Goal: Task Accomplishment & Management: Complete application form

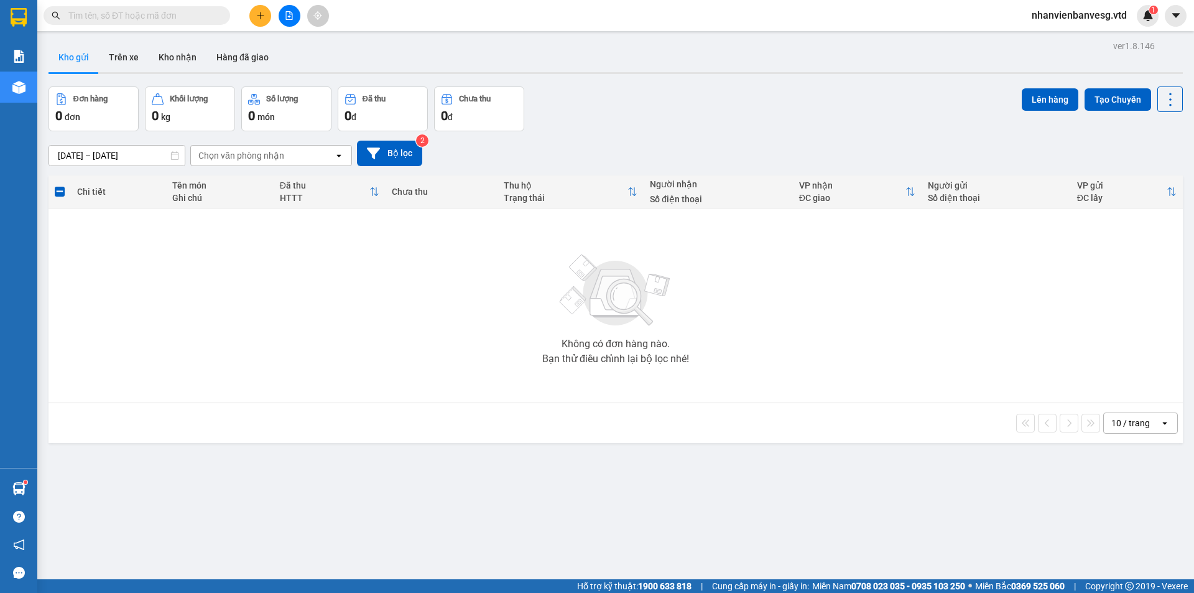
click at [293, 21] on button at bounding box center [290, 16] width 22 height 22
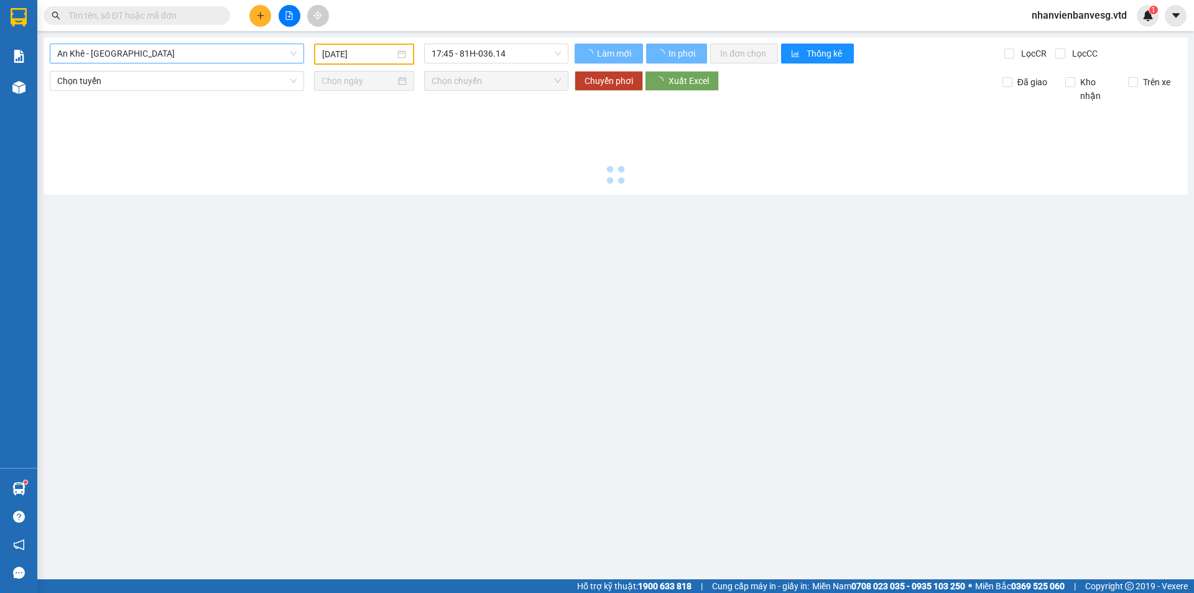
click at [132, 58] on span "An Khê - [GEOGRAPHIC_DATA]" at bounding box center [176, 53] width 239 height 19
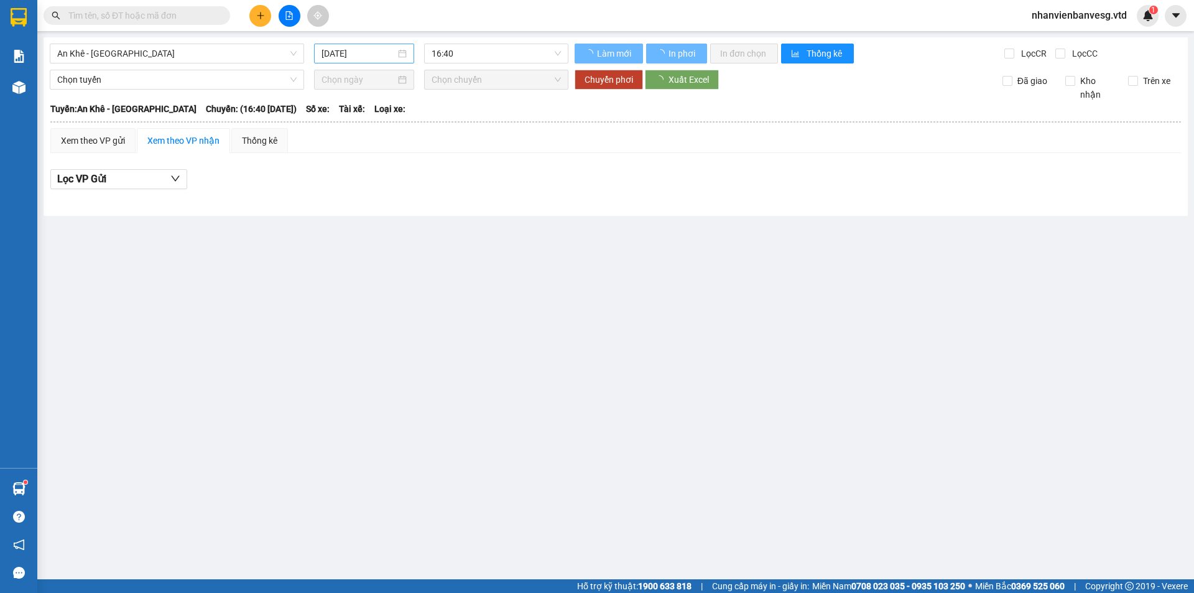
click at [361, 44] on div "[DATE]" at bounding box center [364, 54] width 100 height 20
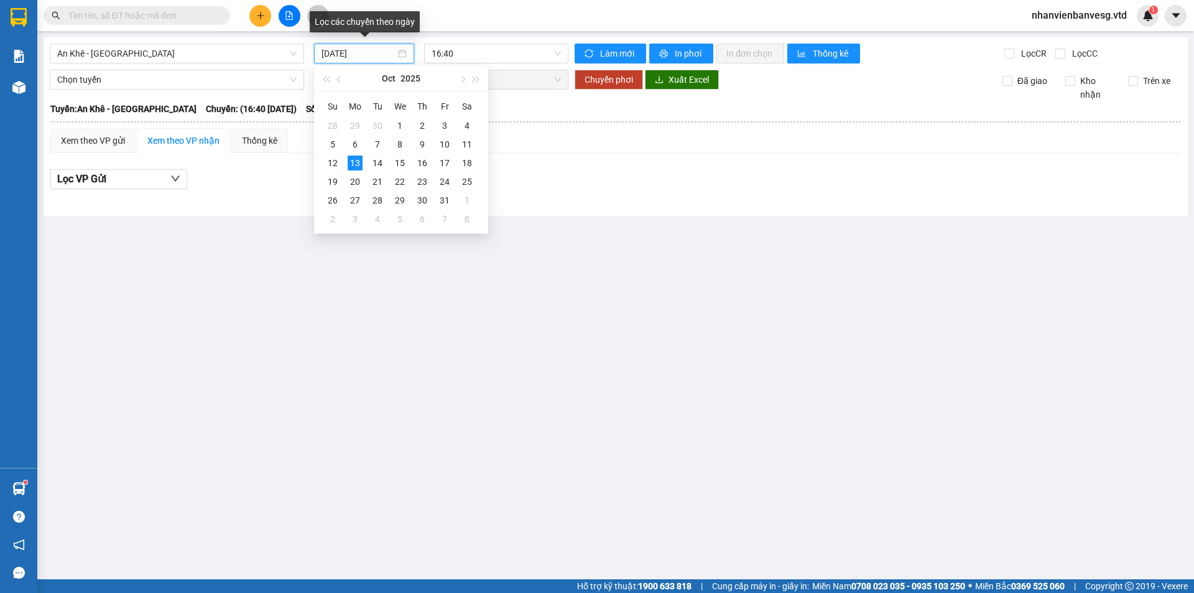
click at [359, 54] on input "[DATE]" at bounding box center [358, 54] width 74 height 14
click at [333, 162] on div "12" at bounding box center [332, 162] width 15 height 15
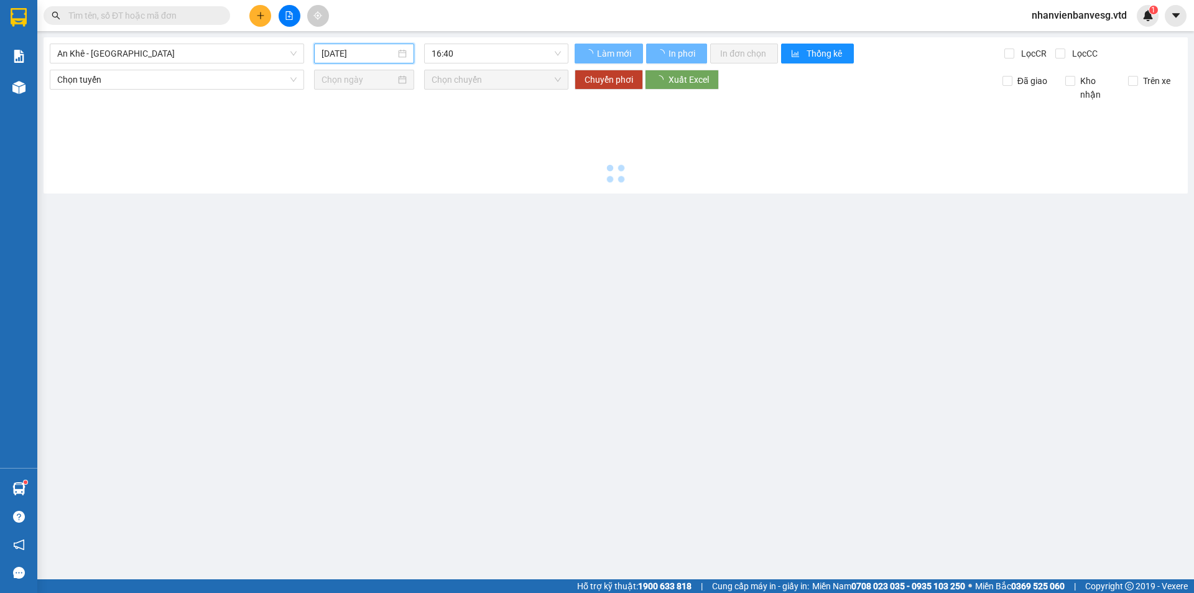
type input "[DATE]"
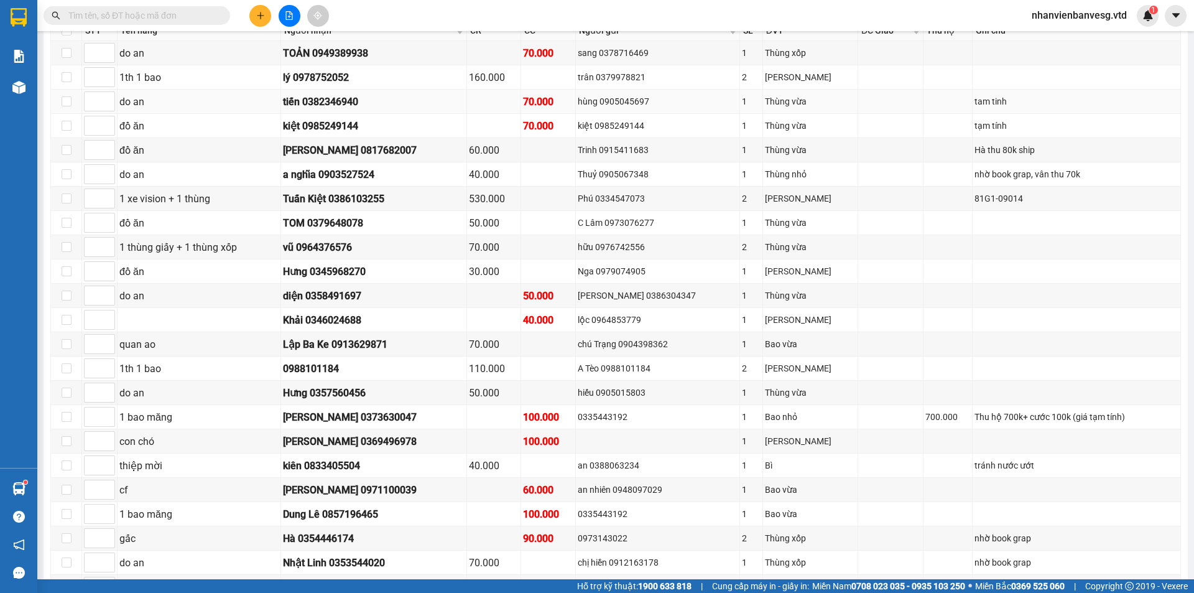
scroll to position [435, 0]
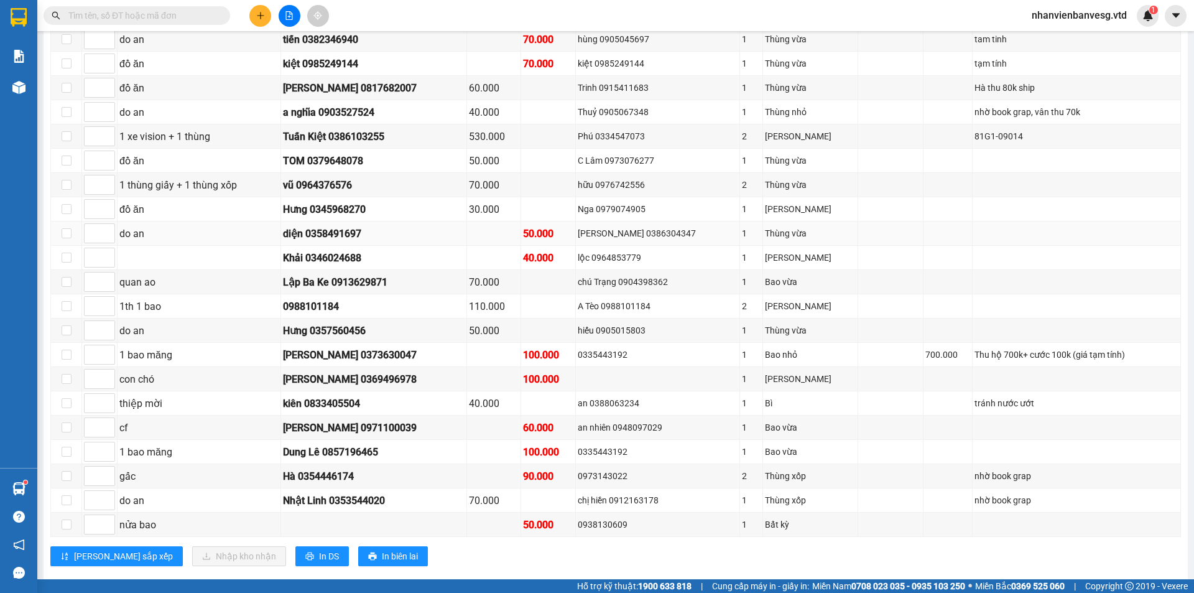
click at [410, 233] on div "diện 0358491697" at bounding box center [373, 234] width 181 height 16
click at [458, 232] on div "diện 0358491697" at bounding box center [373, 234] width 181 height 16
drag, startPoint x: 458, startPoint y: 232, endPoint x: 458, endPoint y: 224, distance: 8.1
click at [458, 228] on div "diện 0358491697" at bounding box center [373, 234] width 181 height 16
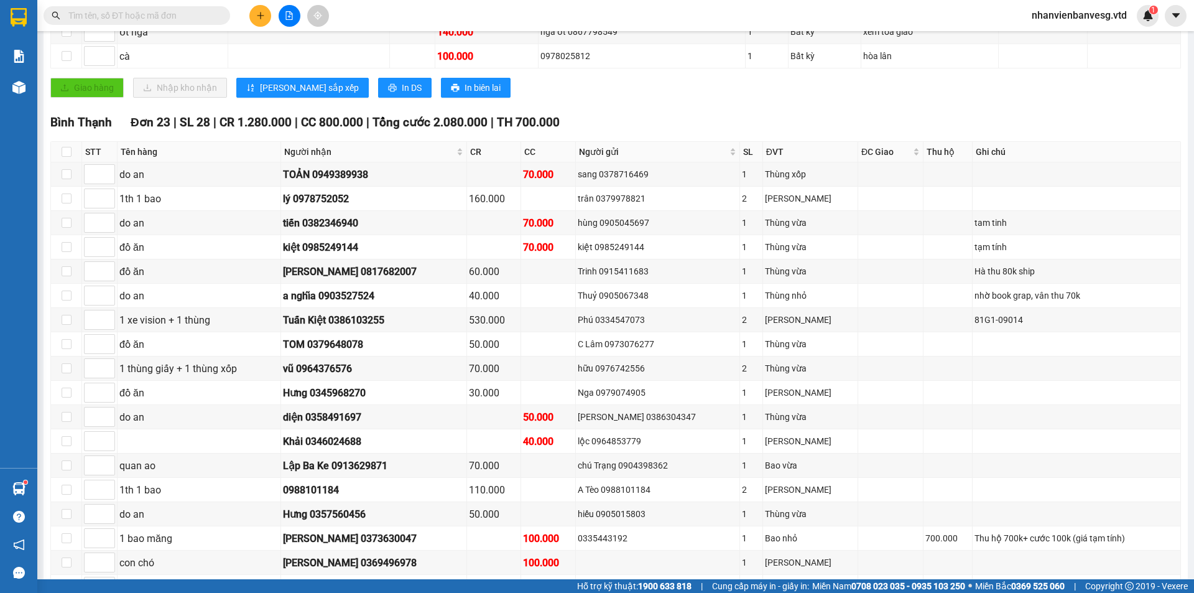
scroll to position [0, 0]
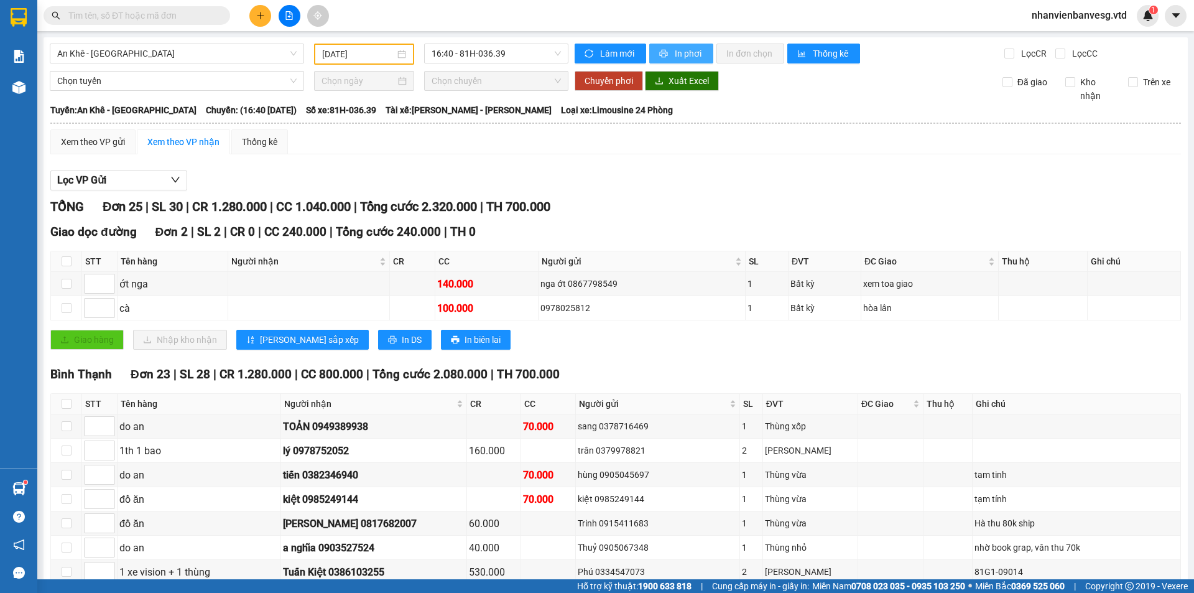
click at [675, 53] on span "In phơi" at bounding box center [689, 54] width 29 height 14
click at [661, 52] on icon "printer" at bounding box center [664, 54] width 8 height 8
click at [116, 51] on span "An Khê - [GEOGRAPHIC_DATA]" at bounding box center [176, 53] width 239 height 19
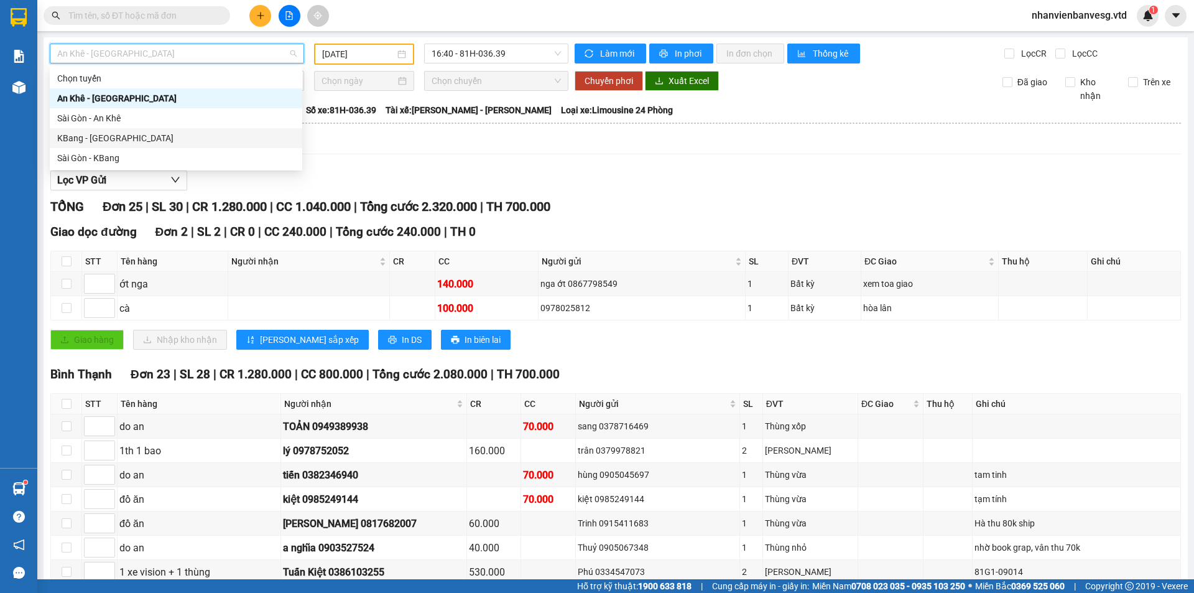
click at [110, 134] on div "KBang - [GEOGRAPHIC_DATA]" at bounding box center [176, 138] width 238 height 14
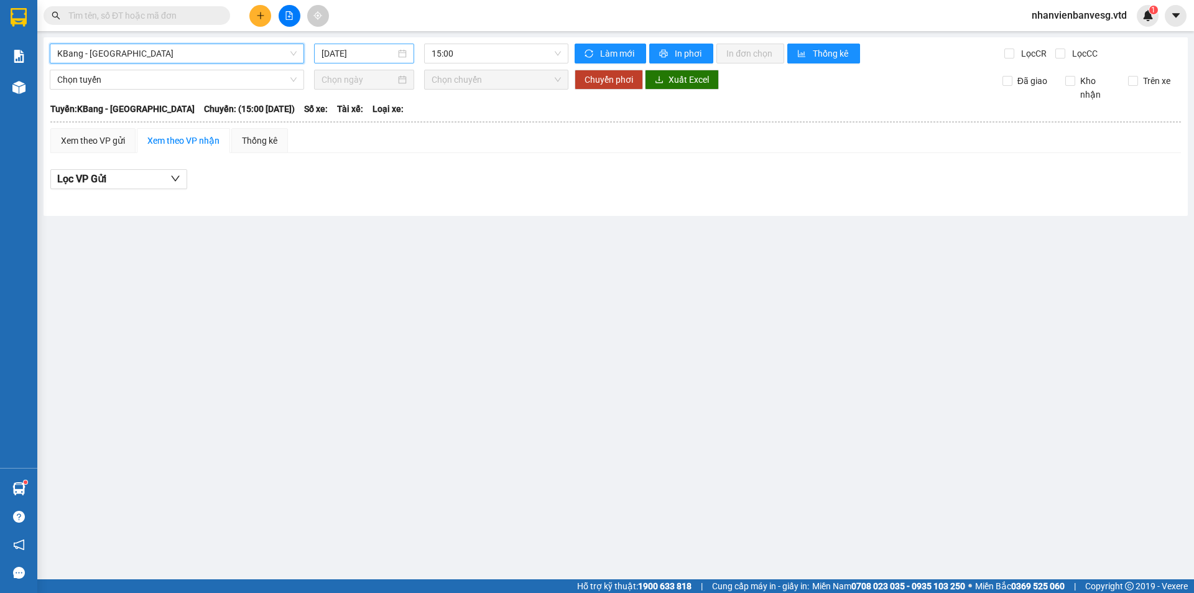
click at [354, 53] on input "[DATE]" at bounding box center [358, 54] width 74 height 14
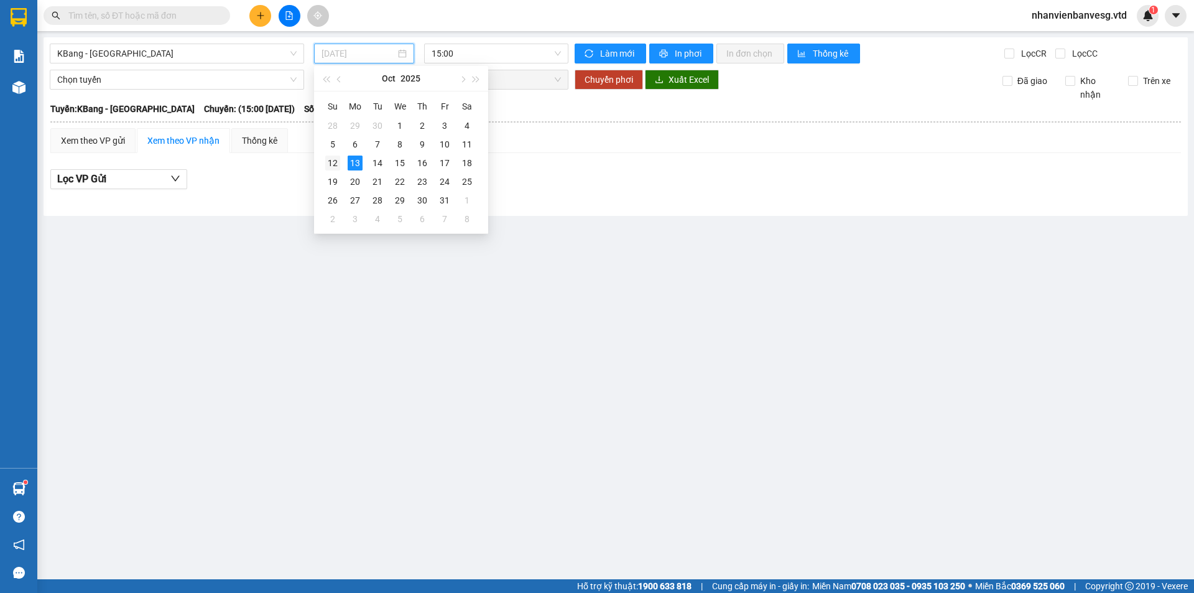
click at [330, 159] on div "12" at bounding box center [332, 162] width 15 height 15
type input "[DATE]"
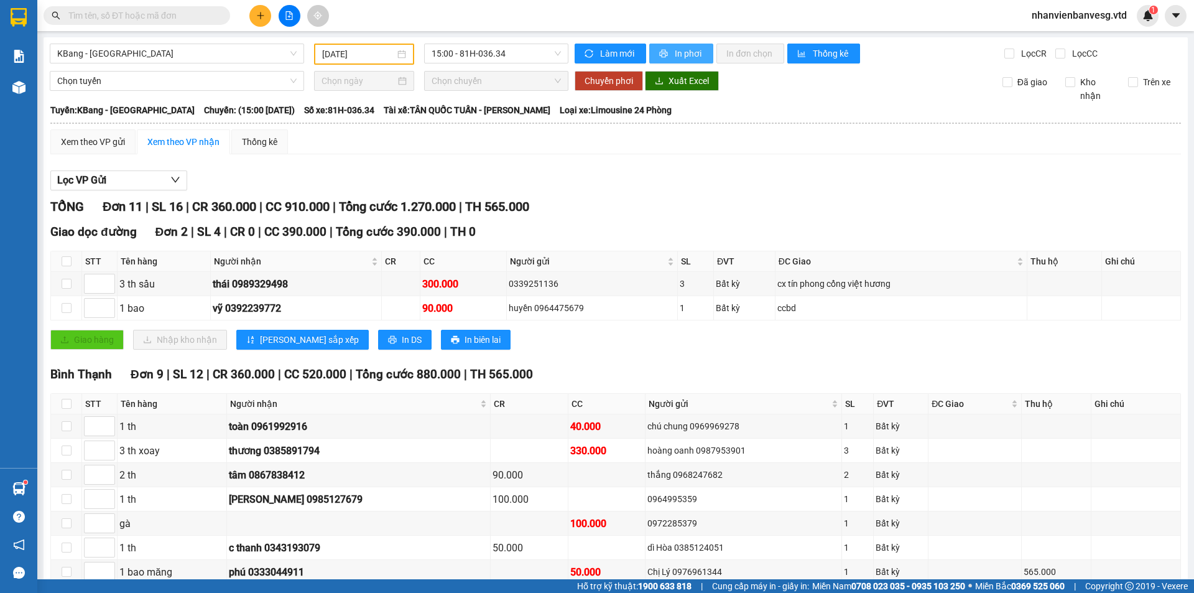
click at [675, 47] on span "In phơi" at bounding box center [689, 54] width 29 height 14
click at [641, 198] on div "TỔNG Đơn 11 | SL 16 | CR 360.000 | CC 910.000 | Tổng cước 1.270.000 | TH 565.000" at bounding box center [615, 206] width 1130 height 19
click at [111, 146] on div "Xem theo VP gửi" at bounding box center [93, 142] width 64 height 14
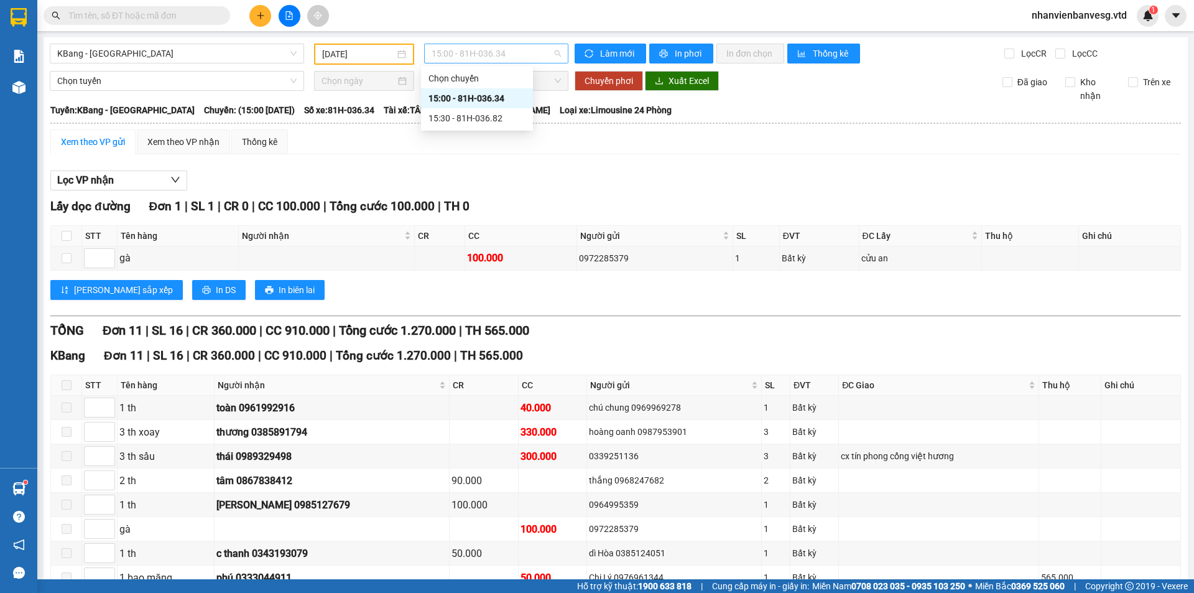
click at [450, 59] on span "15:00 - 81H-036.34" at bounding box center [496, 53] width 129 height 19
click at [155, 59] on span "KBang - [GEOGRAPHIC_DATA]" at bounding box center [176, 53] width 239 height 19
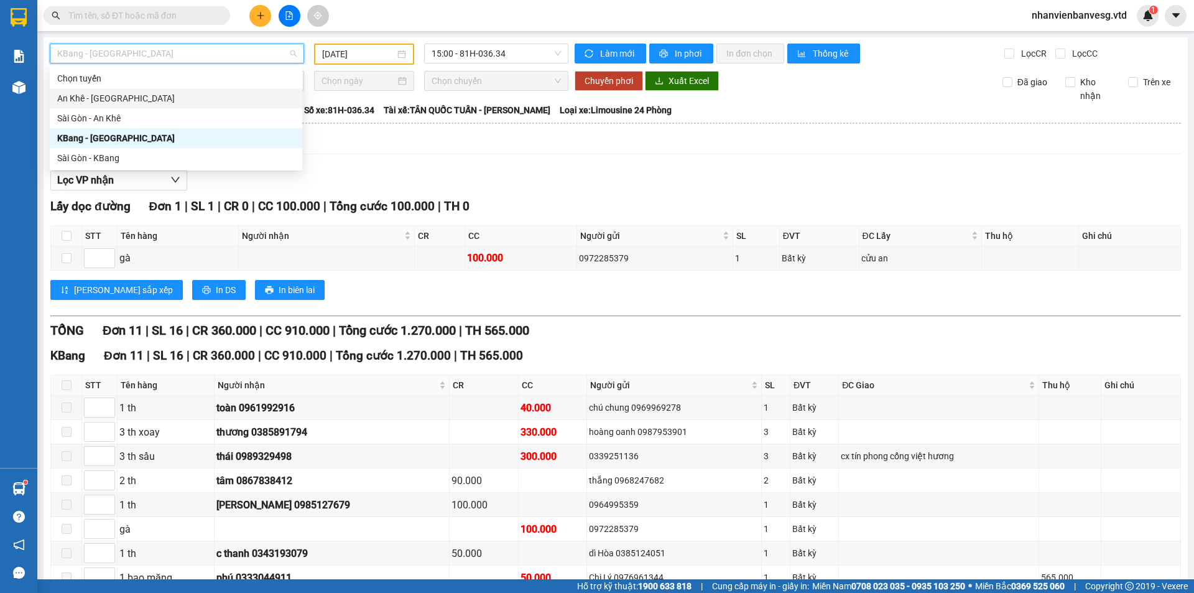
click at [139, 95] on div "An Khê - [GEOGRAPHIC_DATA]" at bounding box center [176, 98] width 238 height 14
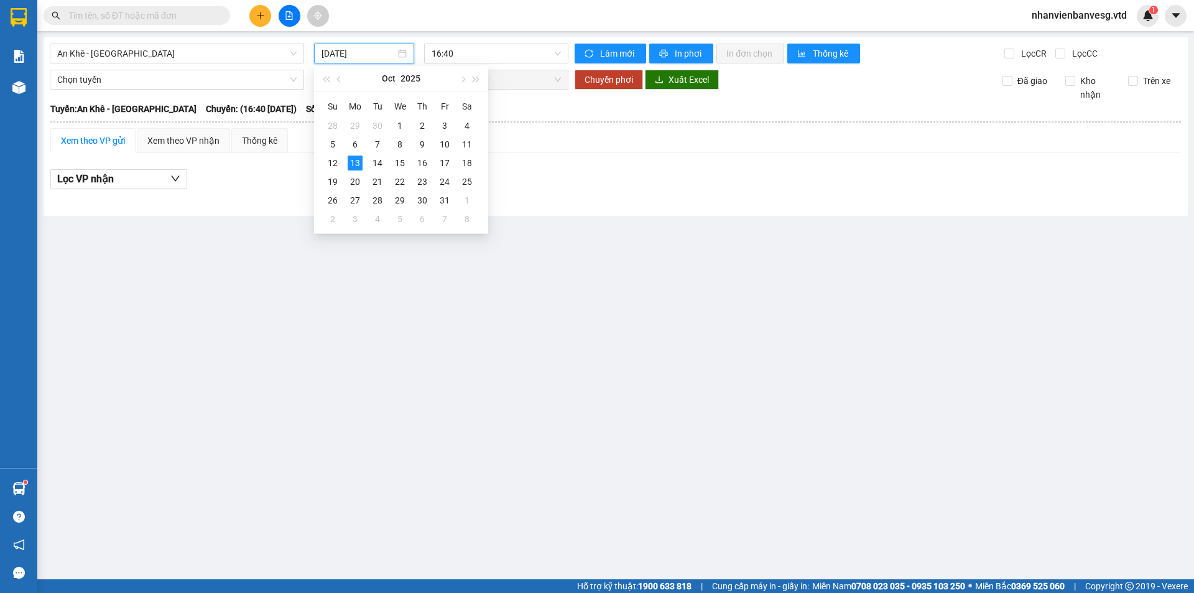
drag, startPoint x: 380, startPoint y: 53, endPoint x: 374, endPoint y: 86, distance: 34.1
click at [380, 55] on input "[DATE]" at bounding box center [358, 54] width 74 height 14
click at [333, 165] on div "12" at bounding box center [332, 162] width 15 height 15
type input "[DATE]"
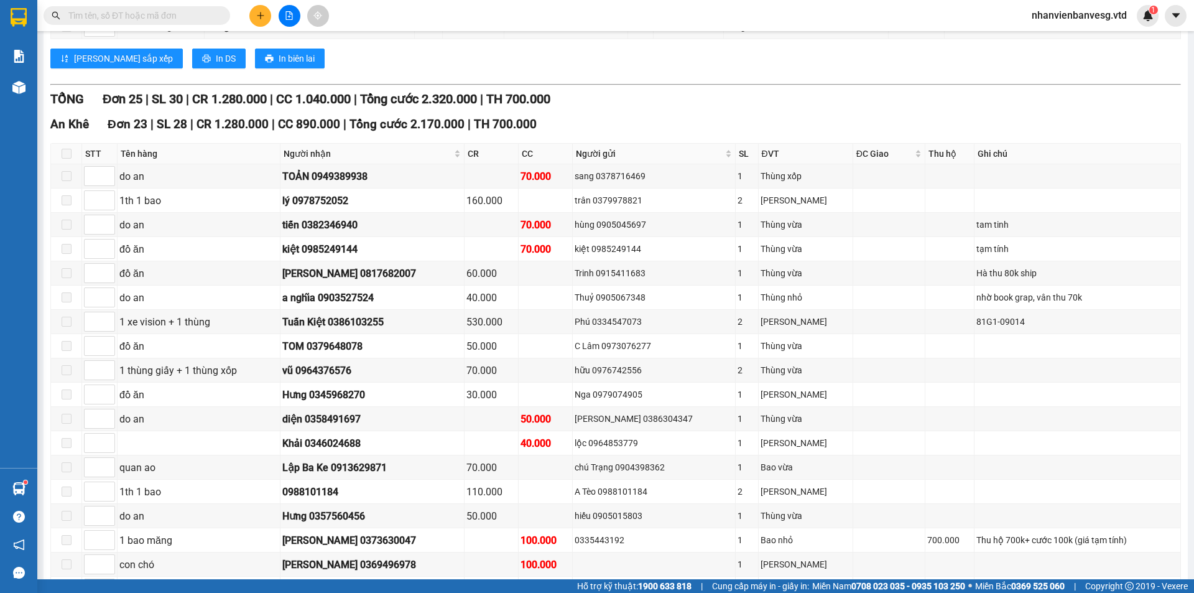
scroll to position [622, 0]
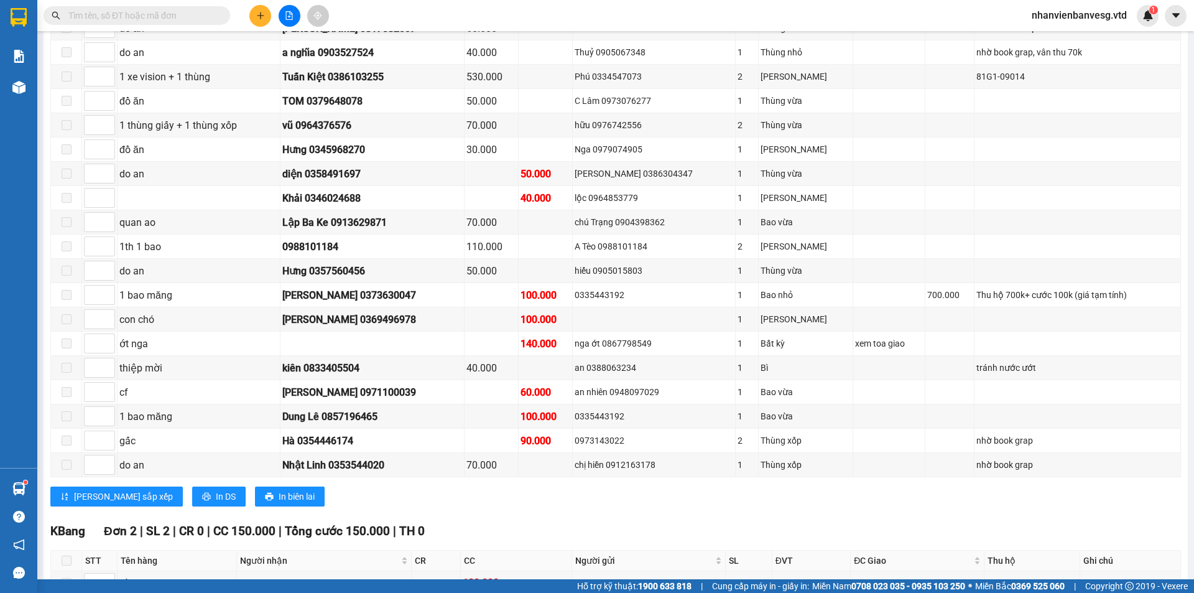
click at [196, 19] on input "text" at bounding box center [141, 16] width 147 height 14
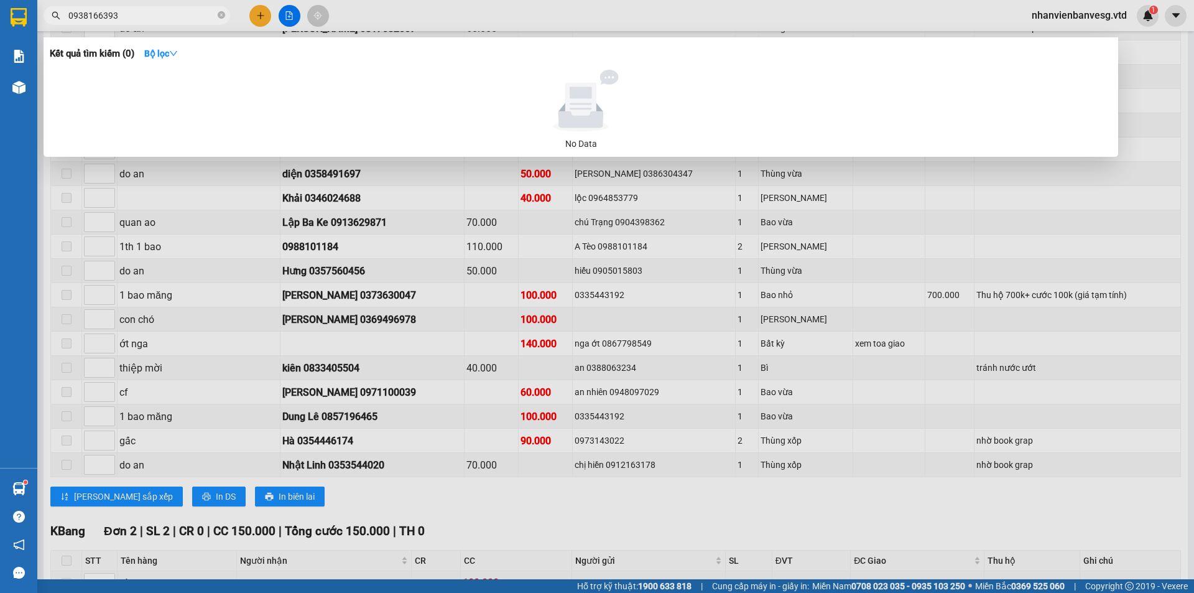
type input "0938166393"
click at [224, 18] on icon "close-circle" at bounding box center [221, 14] width 7 height 7
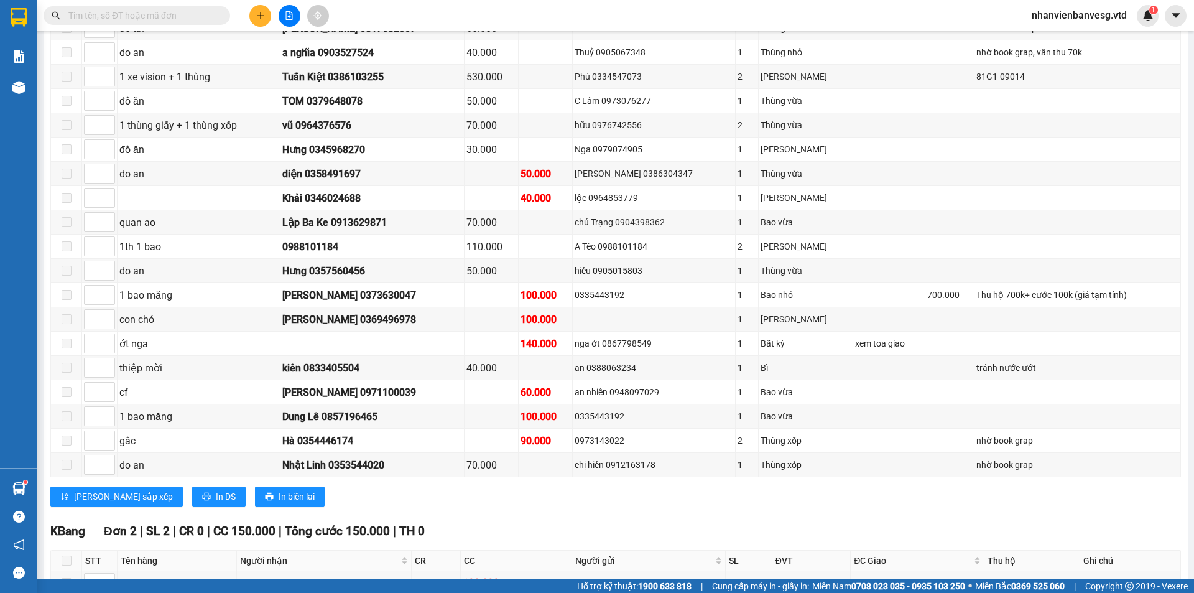
click at [170, 16] on input "text" at bounding box center [141, 16] width 147 height 14
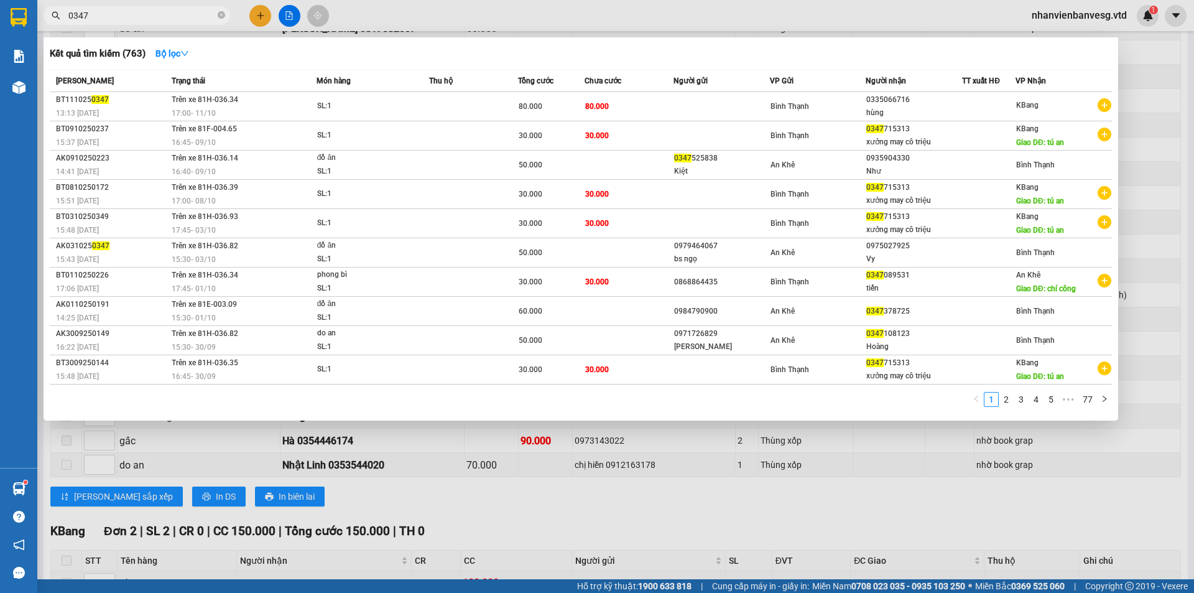
drag, startPoint x: 98, startPoint y: 14, endPoint x: 2, endPoint y: 88, distance: 120.6
click at [0, 86] on section "Kết quả tìm kiếm ( 763 ) Bộ lọc Mã ĐH Trạng thái Món hàng Thu hộ Tổng cước Chưa…" at bounding box center [597, 296] width 1194 height 593
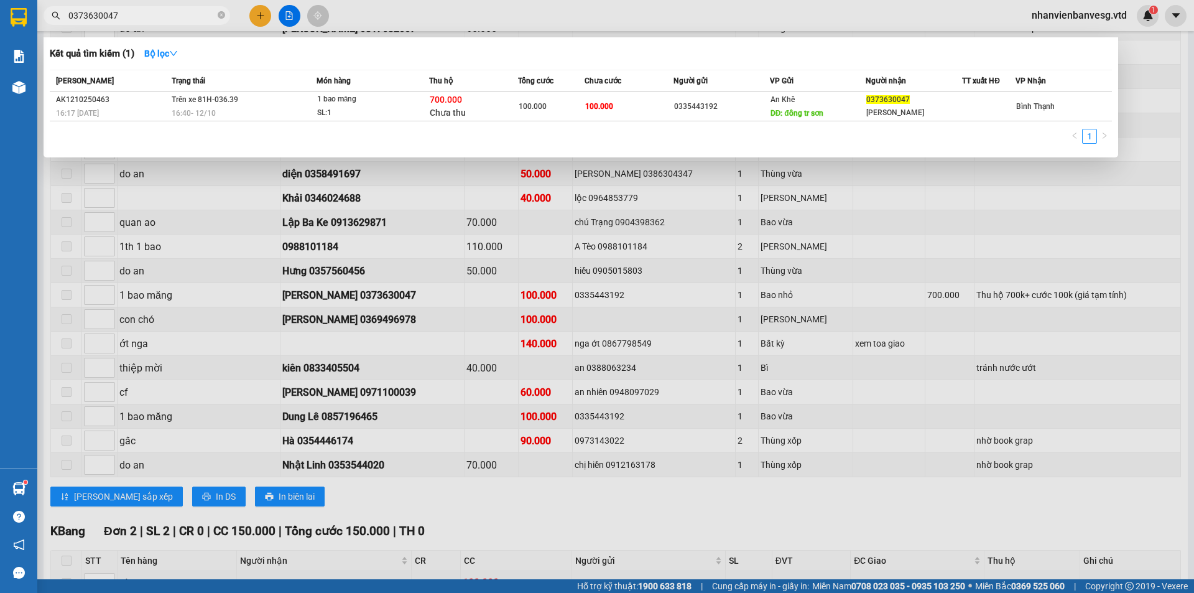
click at [461, 34] on div at bounding box center [597, 296] width 1194 height 593
click at [115, 13] on input "0373630047" at bounding box center [141, 16] width 147 height 14
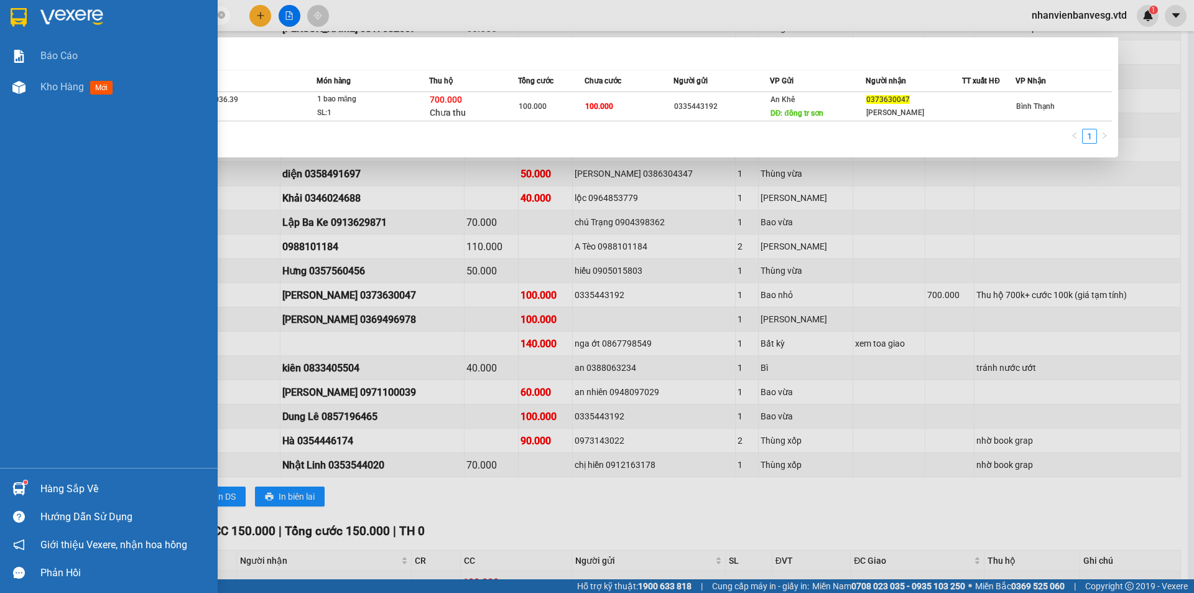
drag, startPoint x: 116, startPoint y: 13, endPoint x: 31, endPoint y: 35, distance: 87.5
click at [31, 35] on section "Kết quả tìm kiếm ( 1 ) Bộ lọc Mã ĐH Trạng thái Món hàng Thu hộ Tổng cước Chưa c…" at bounding box center [597, 296] width 1194 height 593
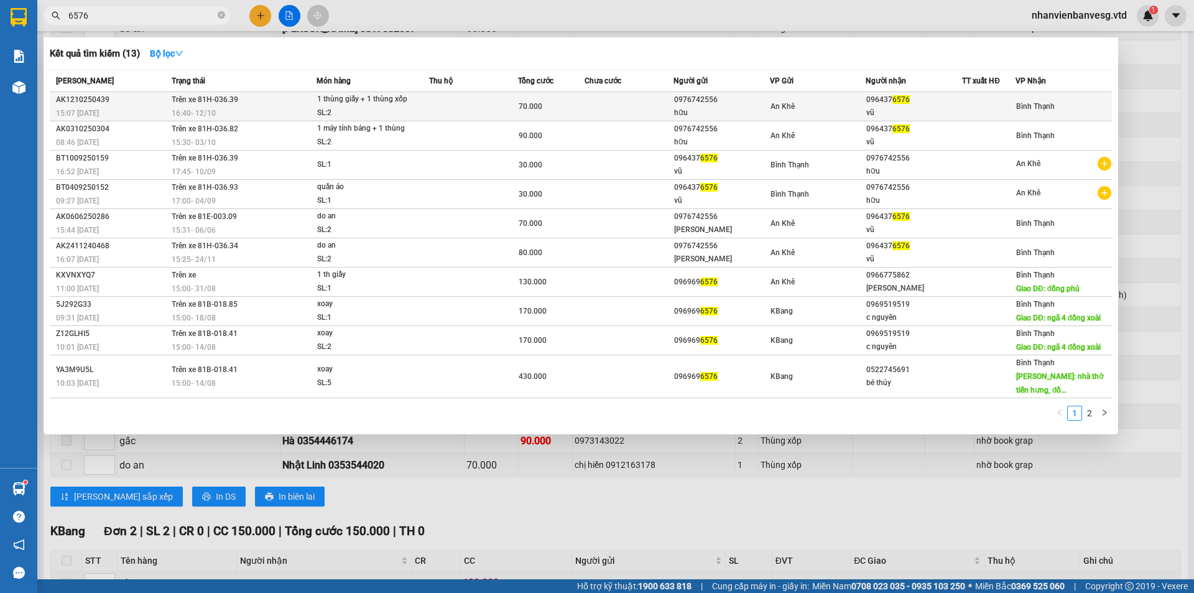
type input "6576"
click at [954, 106] on div "vũ" at bounding box center [913, 112] width 95 height 13
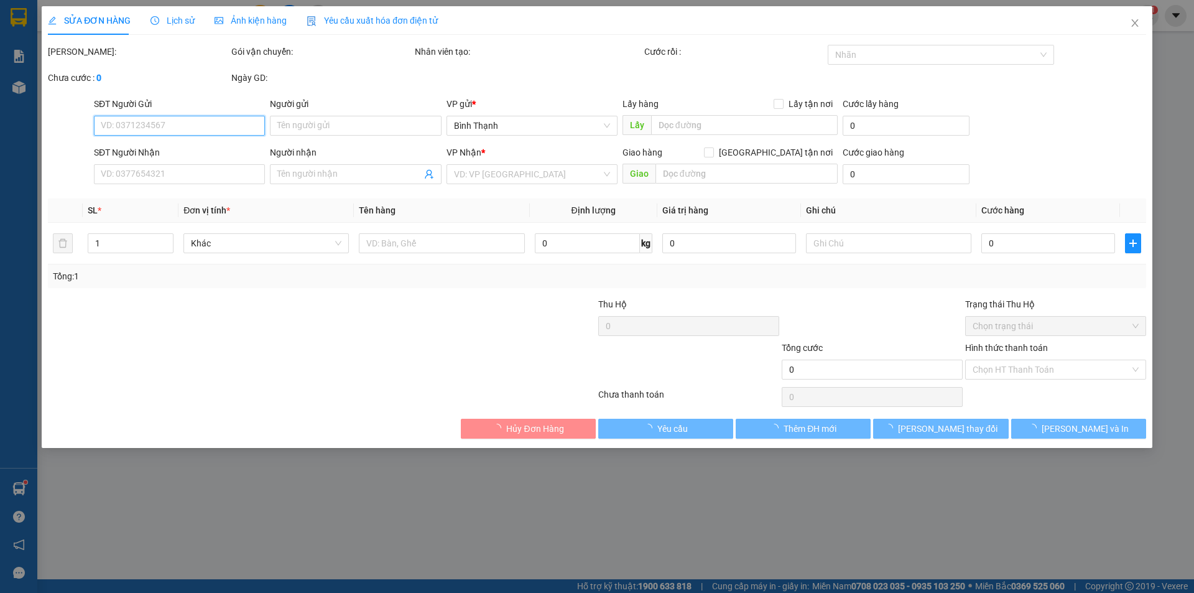
type input "0976742556"
type input "hữu"
type input "0964376576"
type input "vũ"
type input "70.000"
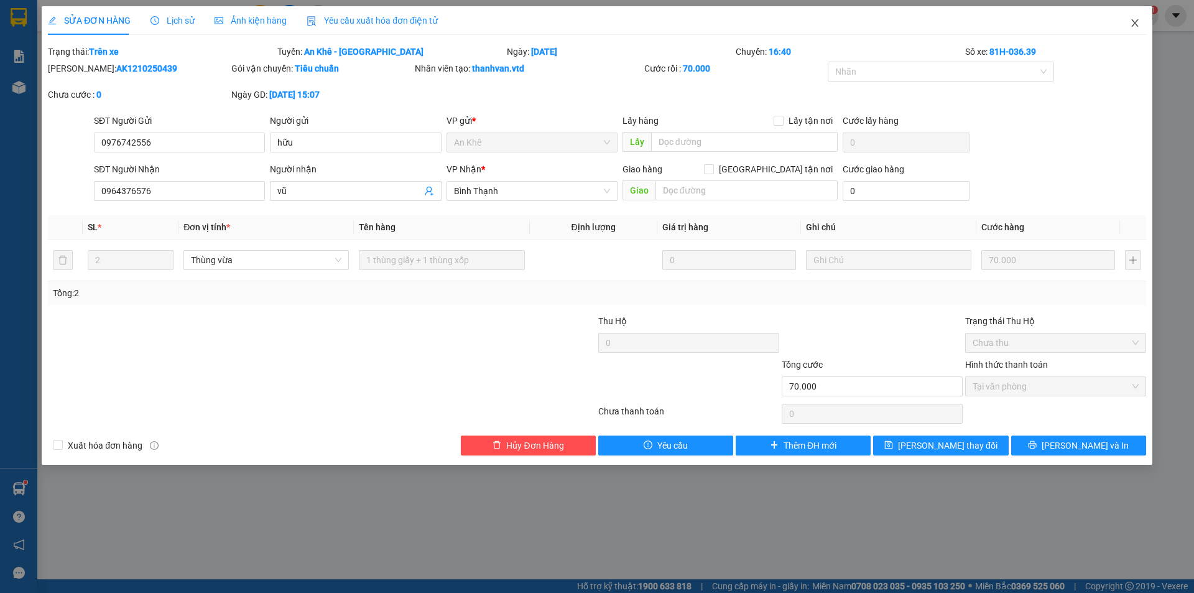
click at [1130, 26] on icon "close" at bounding box center [1135, 23] width 10 height 10
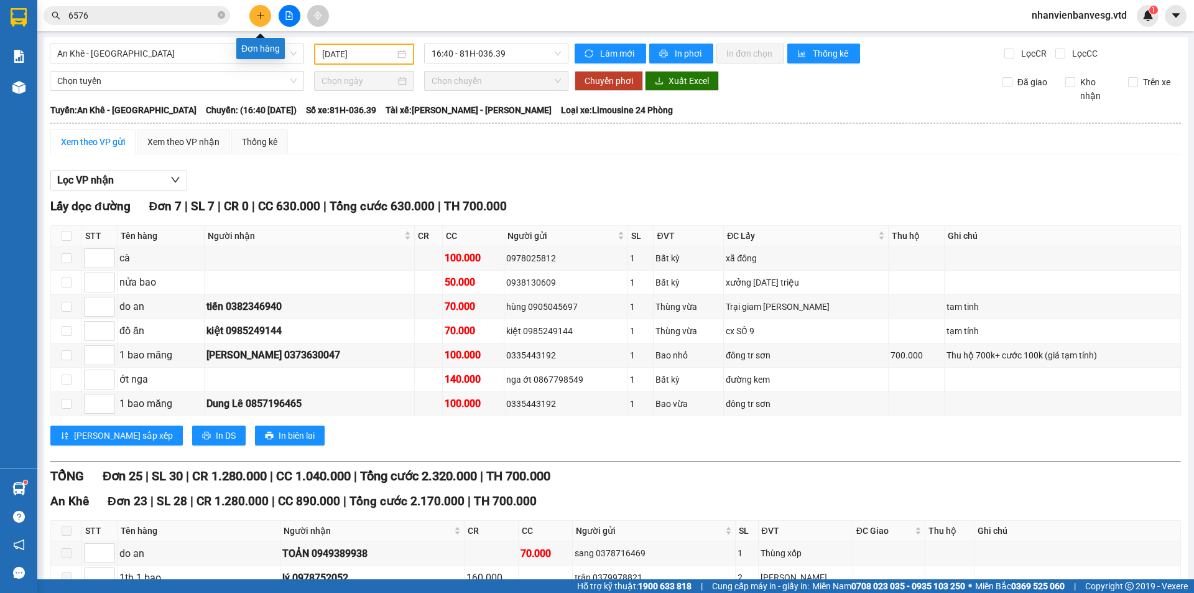
click at [261, 19] on icon "plus" at bounding box center [260, 15] width 1 height 7
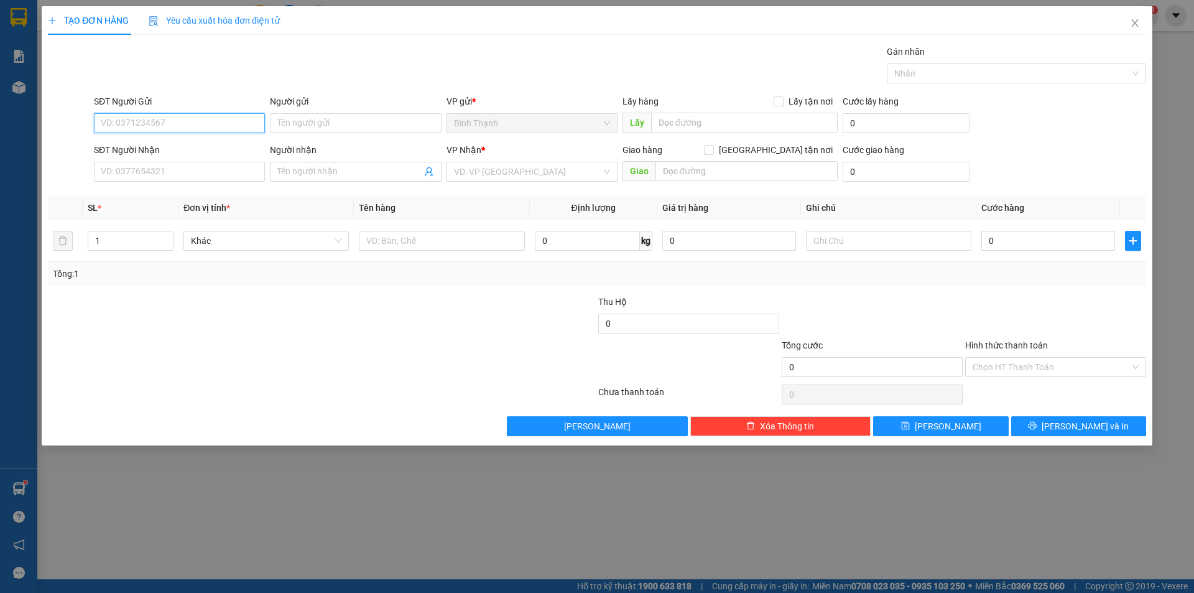
click at [182, 118] on input "SĐT Người Gửi" at bounding box center [179, 123] width 171 height 20
click at [326, 121] on input "Người gửi" at bounding box center [355, 123] width 171 height 20
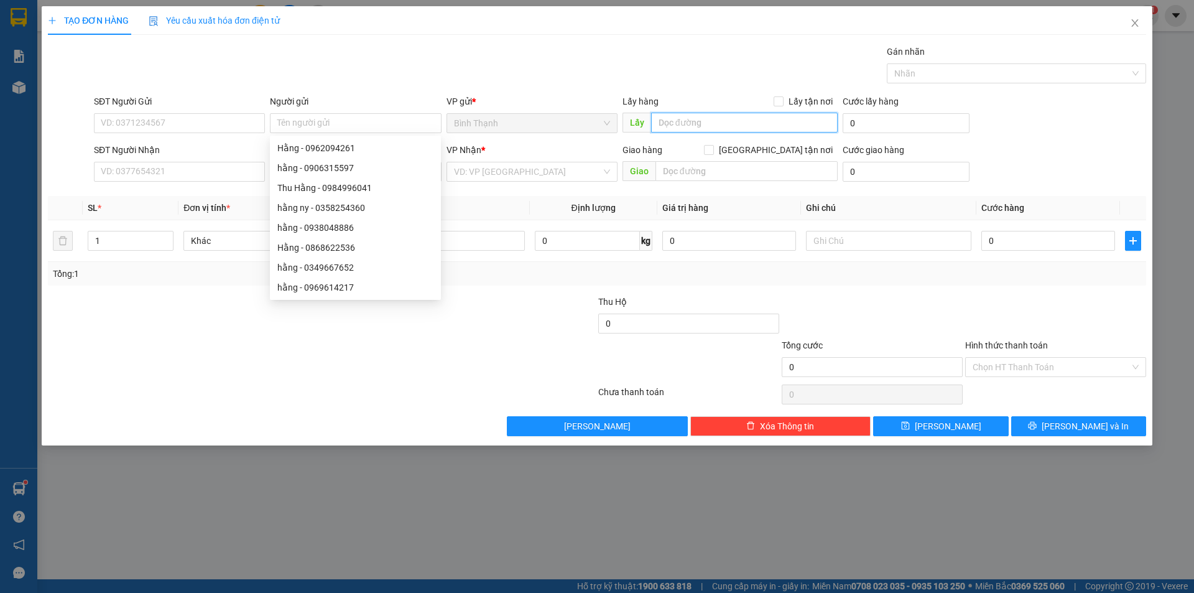
click at [726, 122] on input "text" at bounding box center [744, 123] width 187 height 20
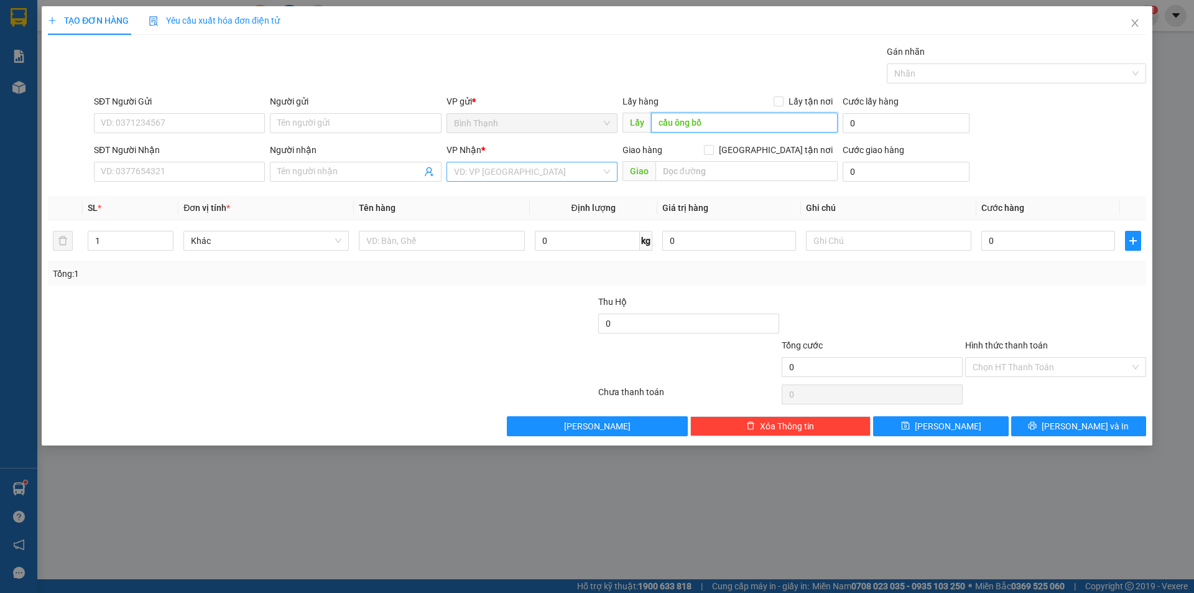
type input "cầu ông bố"
click at [571, 165] on input "search" at bounding box center [527, 171] width 147 height 19
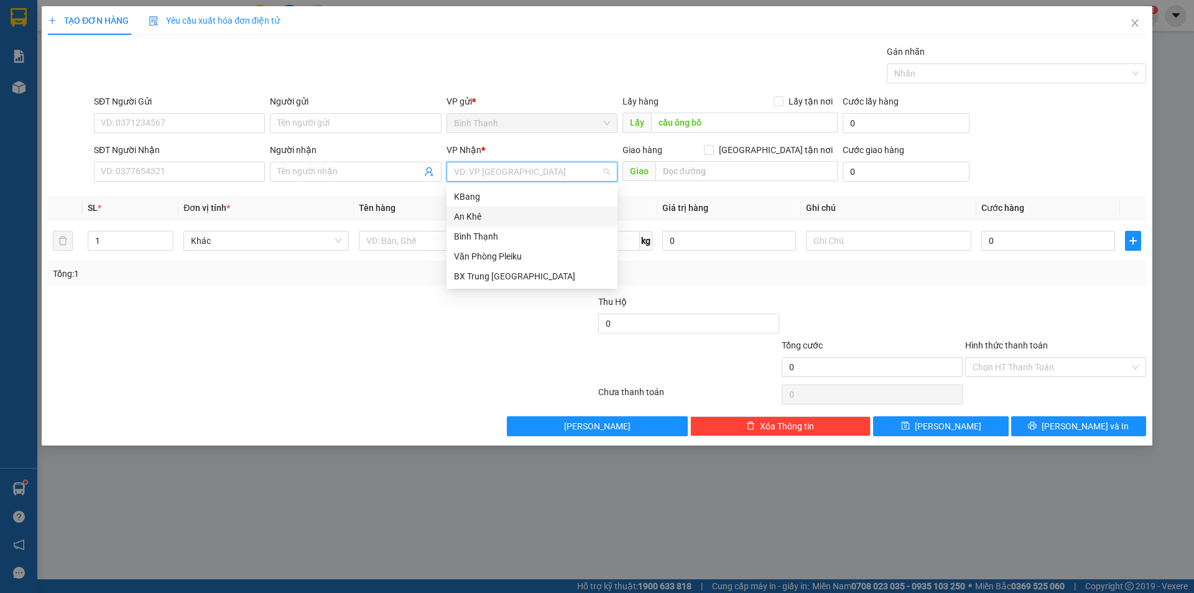
click at [516, 219] on div "An Khê" at bounding box center [532, 217] width 156 height 14
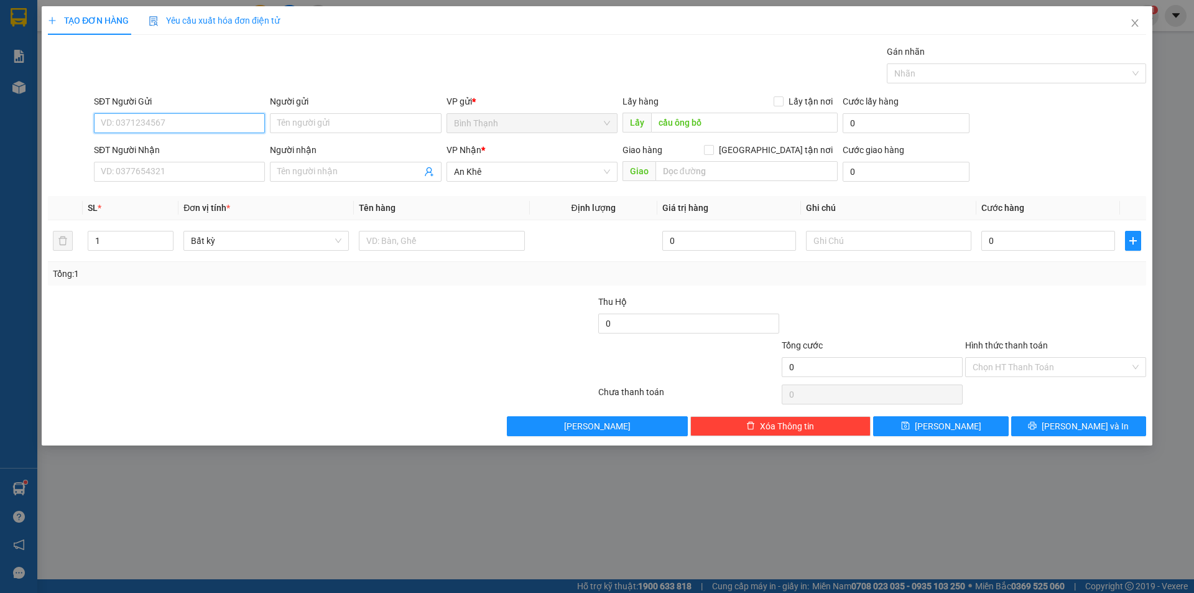
click at [152, 121] on input "SĐT Người Gửi" at bounding box center [179, 123] width 171 height 20
click at [196, 148] on div "0941630387" at bounding box center [179, 148] width 156 height 14
type input "0941630387"
click at [1019, 243] on input "0" at bounding box center [1048, 241] width 134 height 20
type input "5"
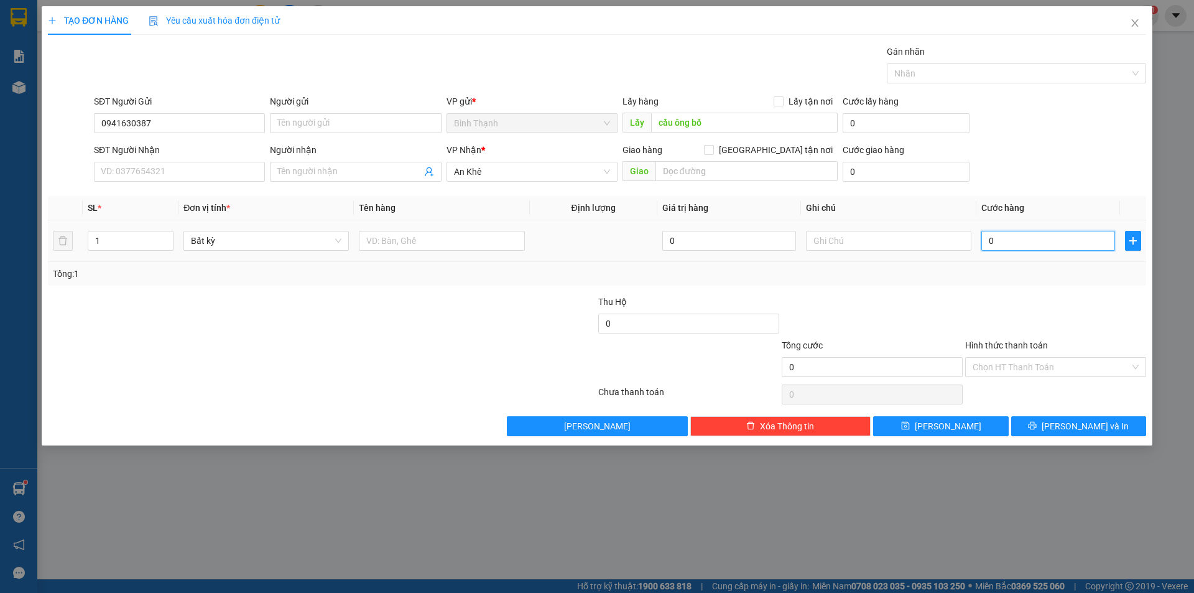
type input "5"
type input "50"
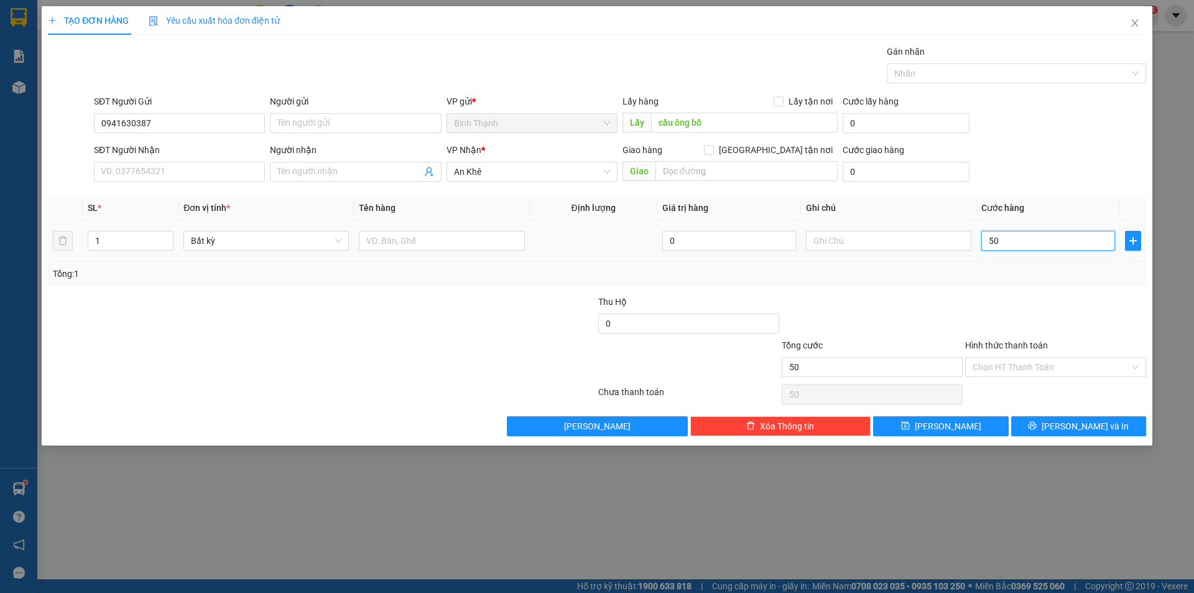
type input "500"
type input "5.000"
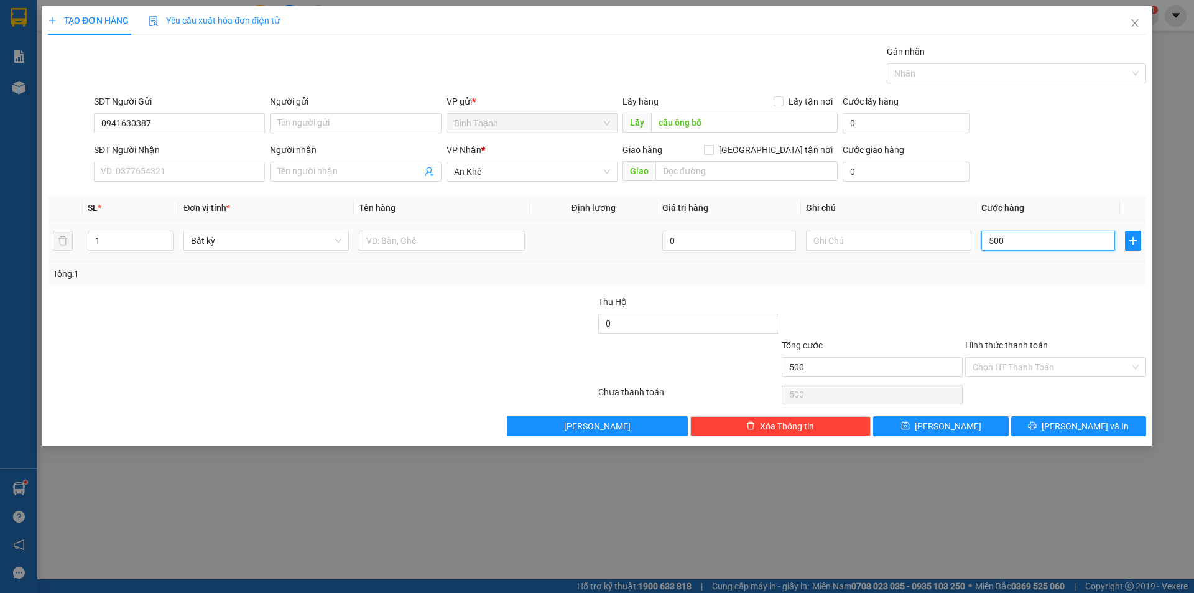
type input "5.000"
type input "50.000"
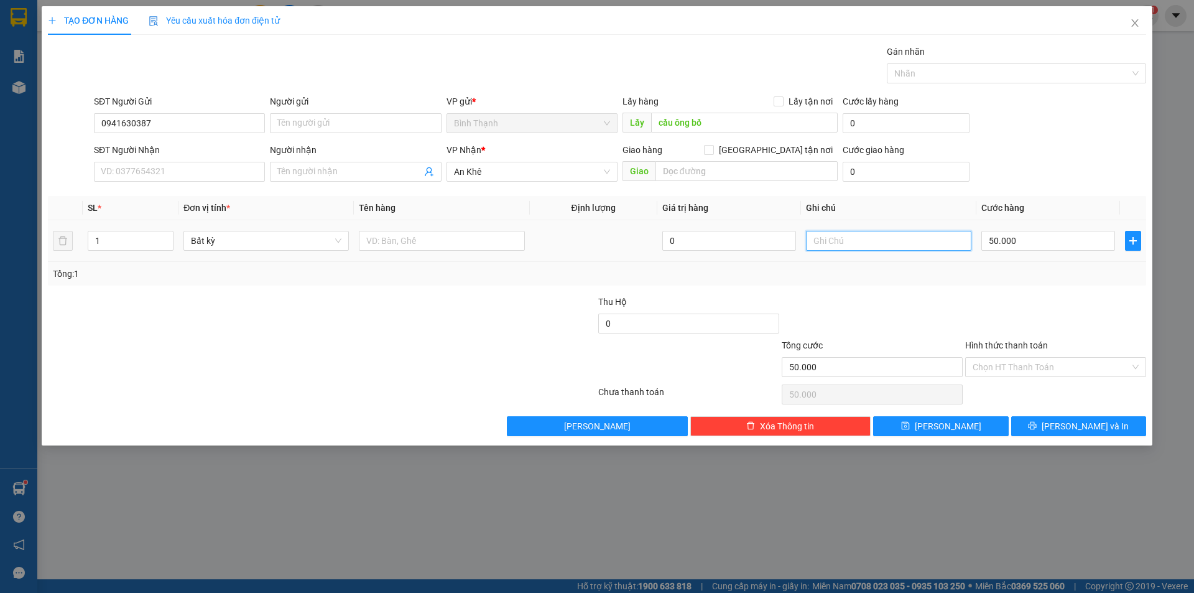
click at [867, 236] on input "text" at bounding box center [888, 241] width 165 height 20
type input "tạm tính"
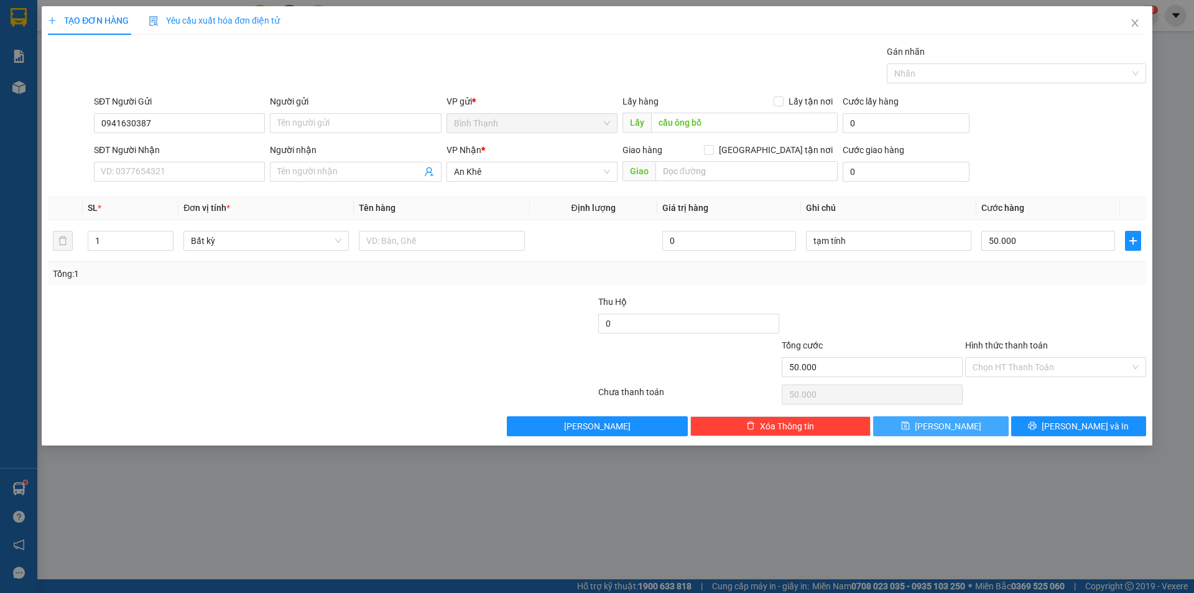
click at [951, 424] on span "[PERSON_NAME]" at bounding box center [948, 426] width 67 height 14
type input "0"
drag, startPoint x: 1136, startPoint y: 26, endPoint x: 1061, endPoint y: 24, distance: 75.3
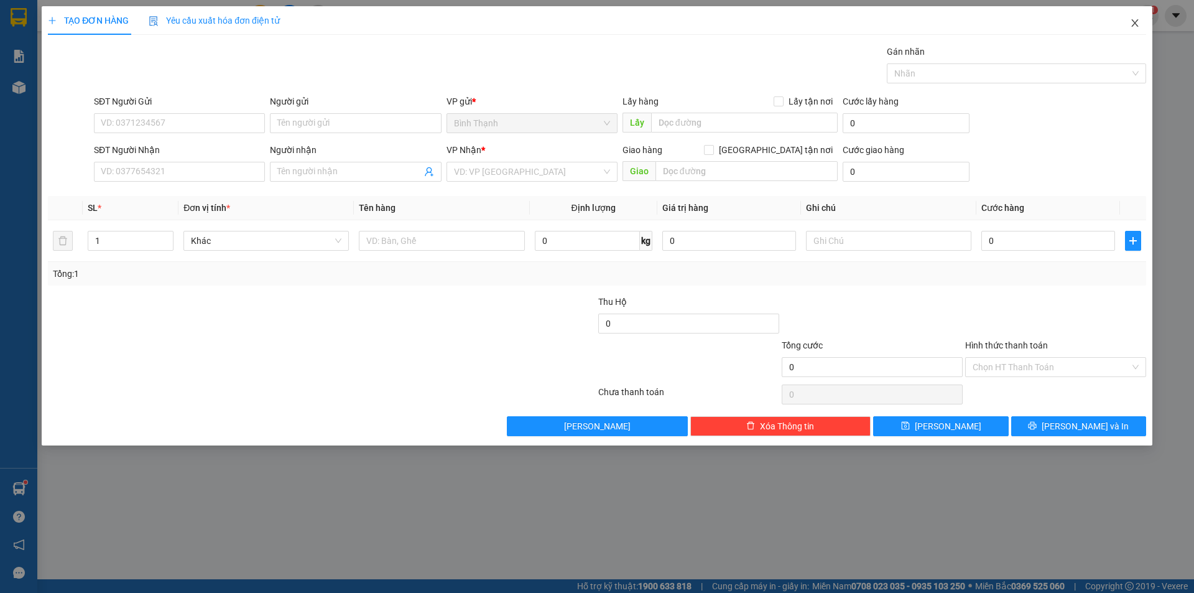
click at [1135, 26] on icon "close" at bounding box center [1135, 23] width 10 height 10
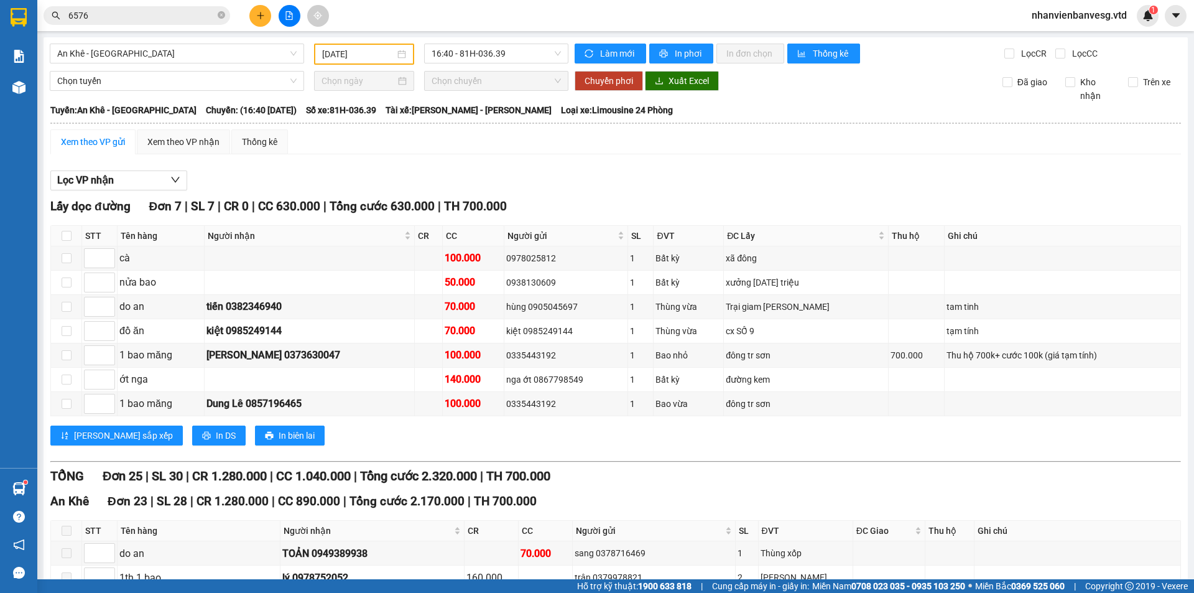
click at [161, 8] on span "6576" at bounding box center [137, 15] width 187 height 19
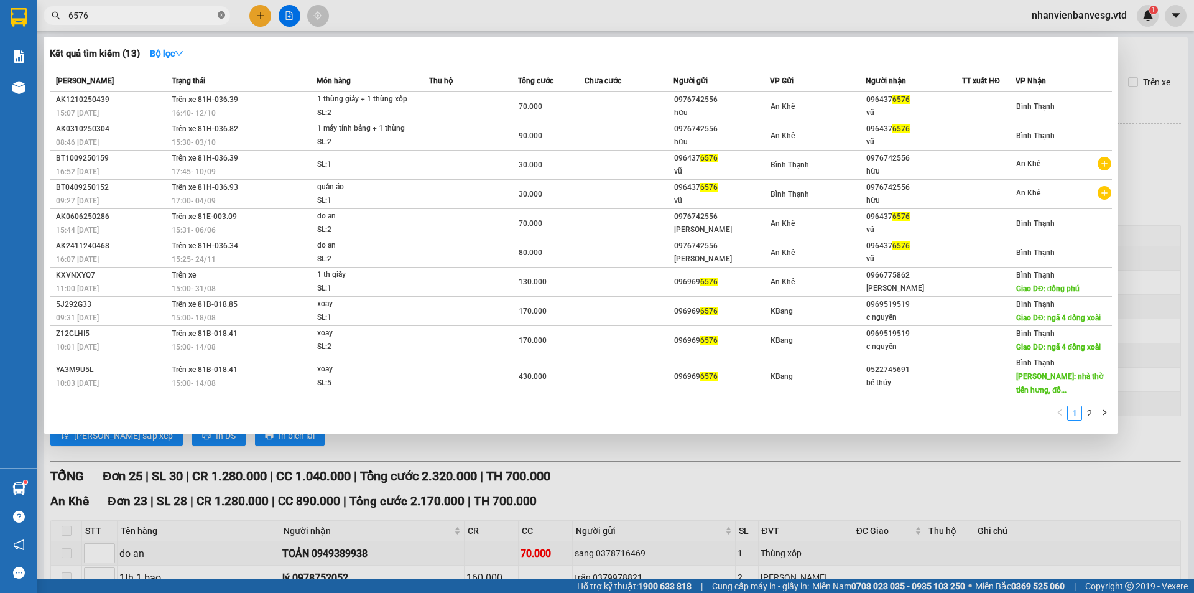
click at [222, 15] on icon "close-circle" at bounding box center [221, 14] width 7 height 7
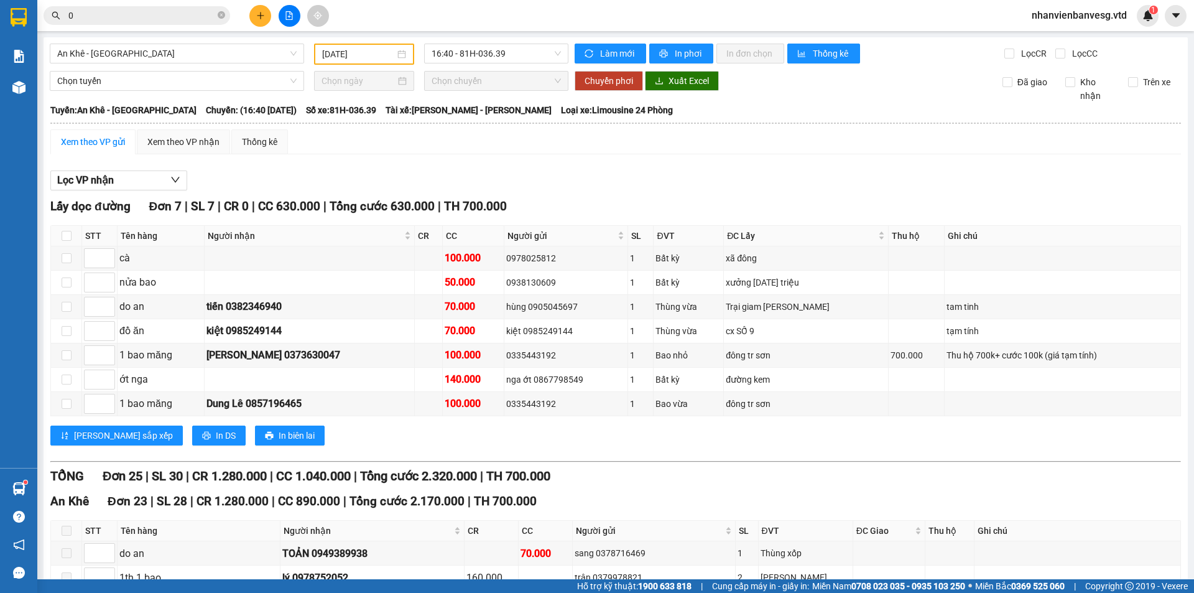
click at [127, 13] on input "0" at bounding box center [141, 16] width 147 height 14
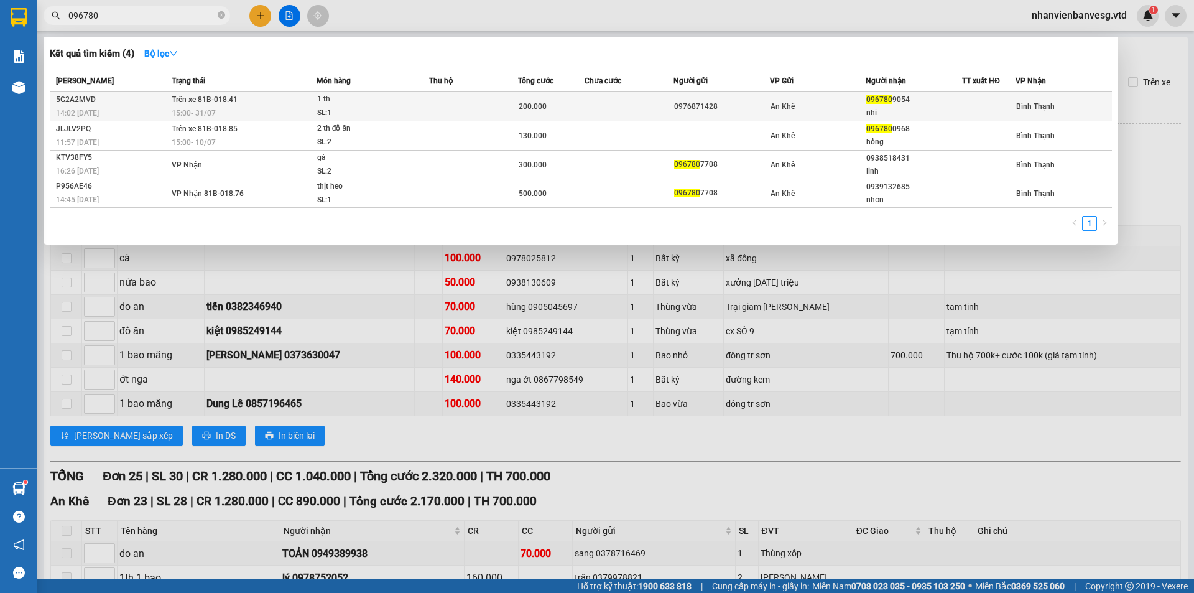
click at [816, 107] on div "An Khê" at bounding box center [817, 106] width 95 height 14
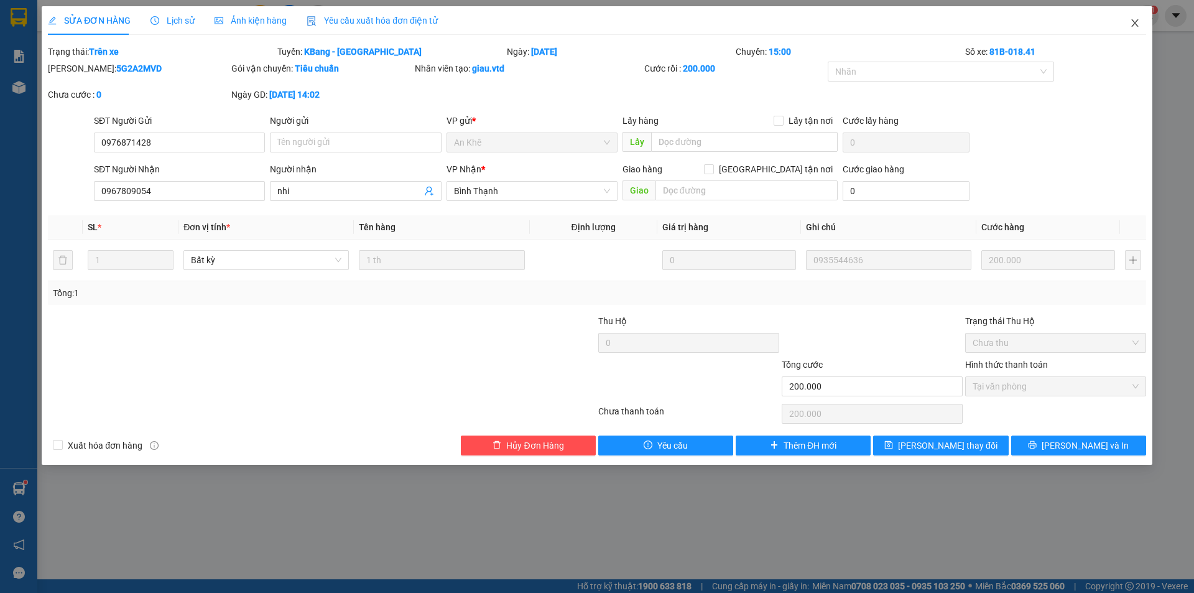
click at [1140, 23] on span "Close" at bounding box center [1134, 23] width 35 height 35
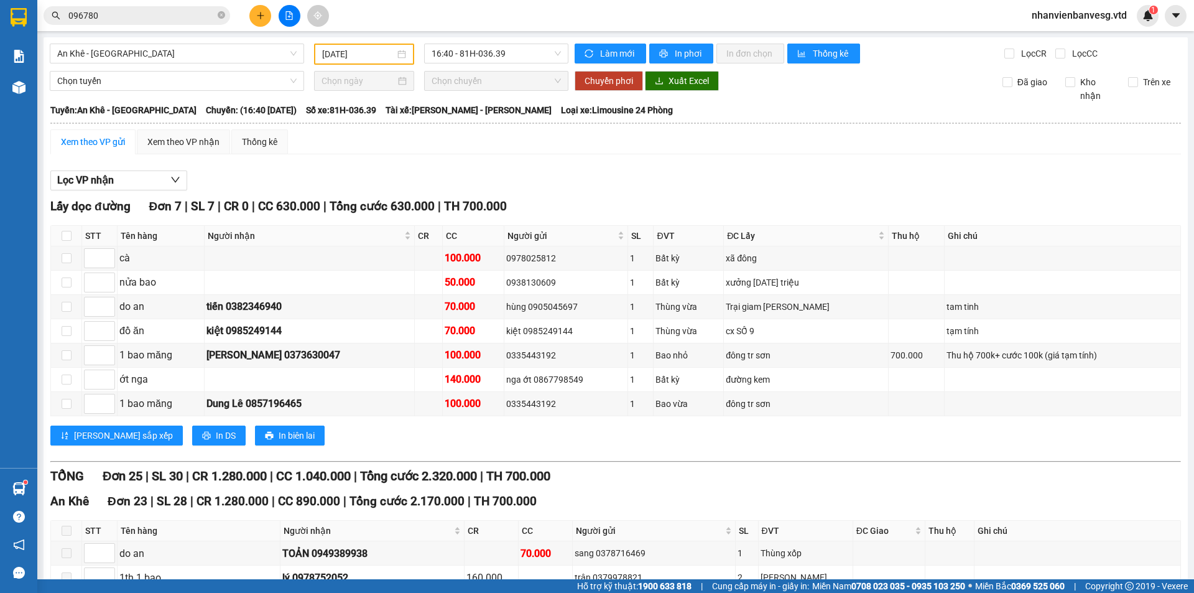
click at [113, 9] on input "096780" at bounding box center [141, 16] width 147 height 14
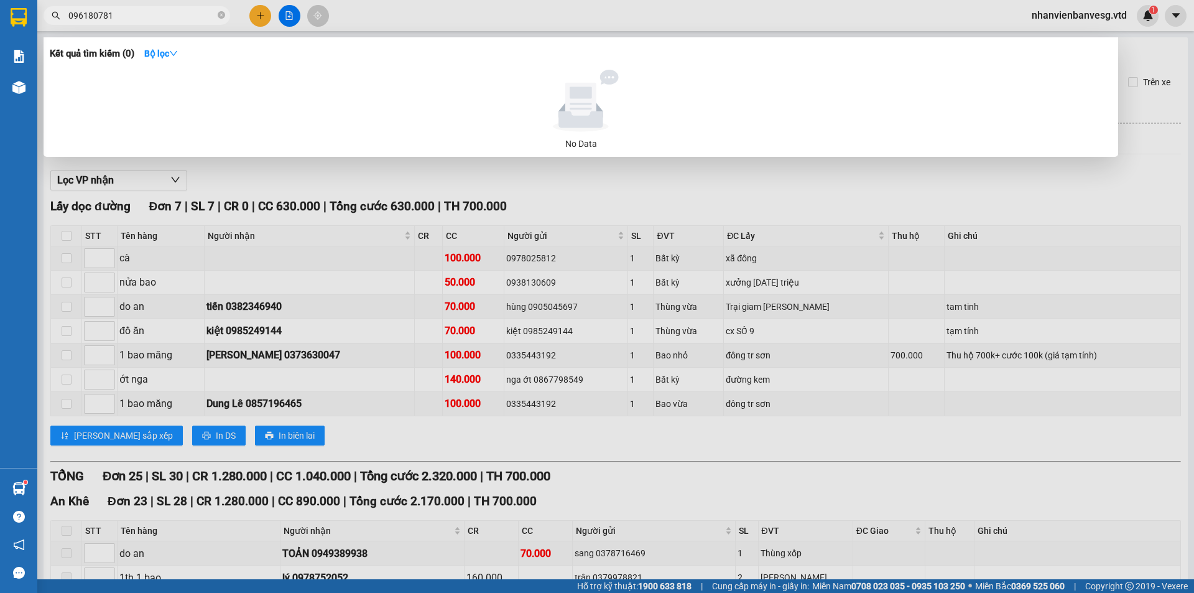
type input "0961807818"
click at [162, 13] on input "0961807818" at bounding box center [141, 16] width 147 height 14
click at [223, 16] on icon "close-circle" at bounding box center [221, 14] width 7 height 7
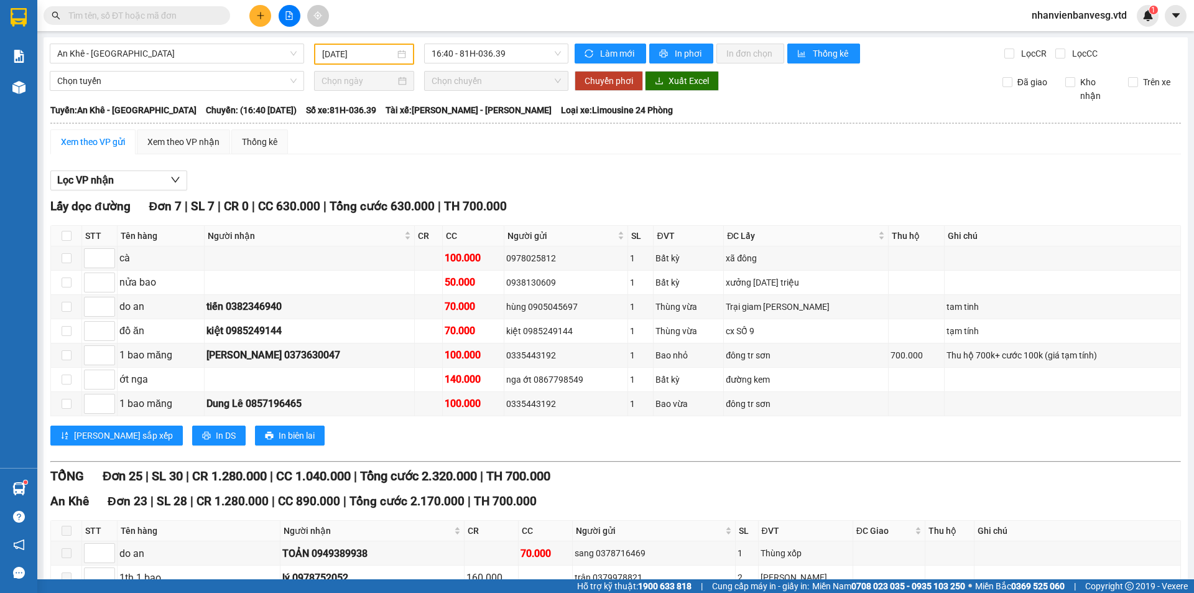
click at [168, 18] on input "text" at bounding box center [141, 16] width 147 height 14
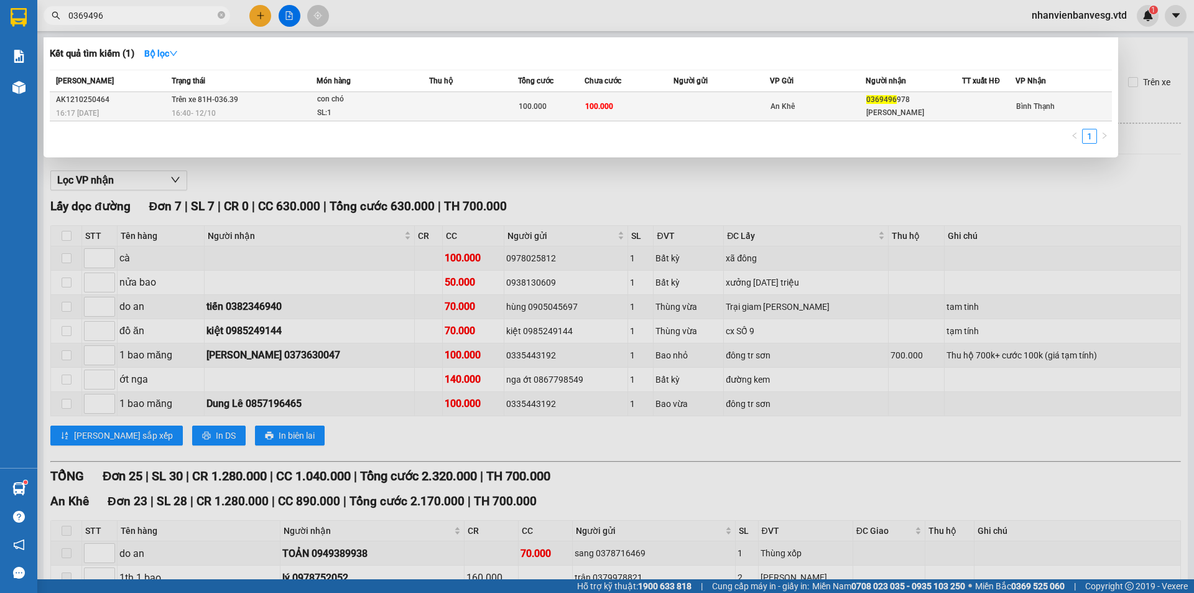
type input "0369496"
click at [438, 113] on td at bounding box center [473, 106] width 89 height 29
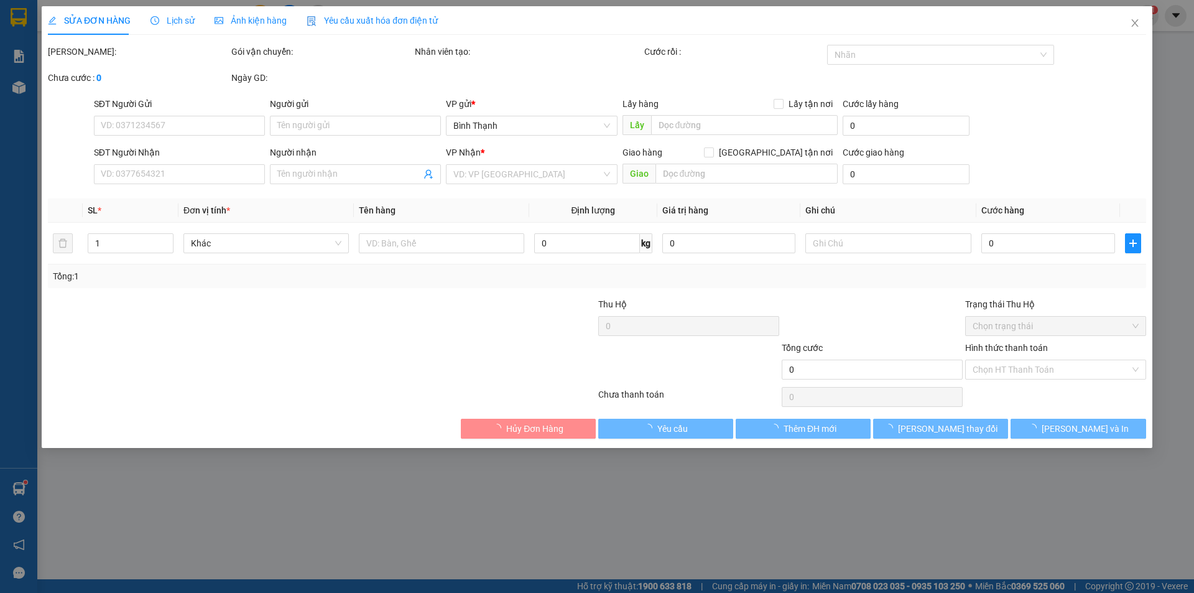
type input "0369496978"
type input "[PERSON_NAME]"
type input "100.000"
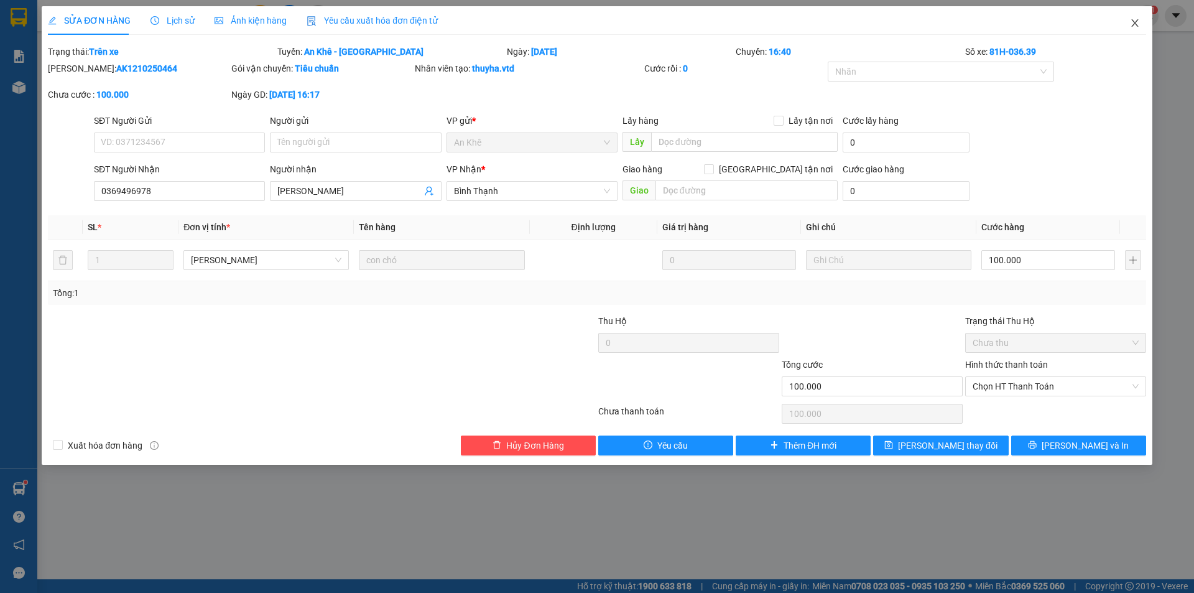
drag, startPoint x: 1130, startPoint y: 22, endPoint x: 1139, endPoint y: 28, distance: 10.2
click at [1134, 26] on icon "close" at bounding box center [1135, 23] width 10 height 10
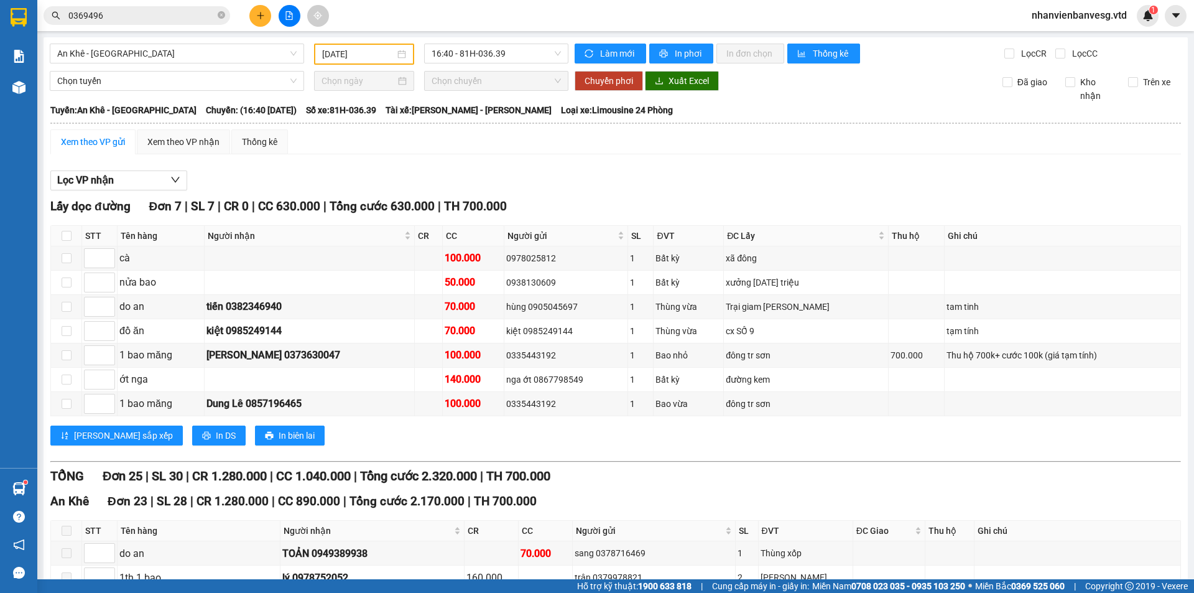
click at [120, 13] on input "0369496" at bounding box center [141, 16] width 147 height 14
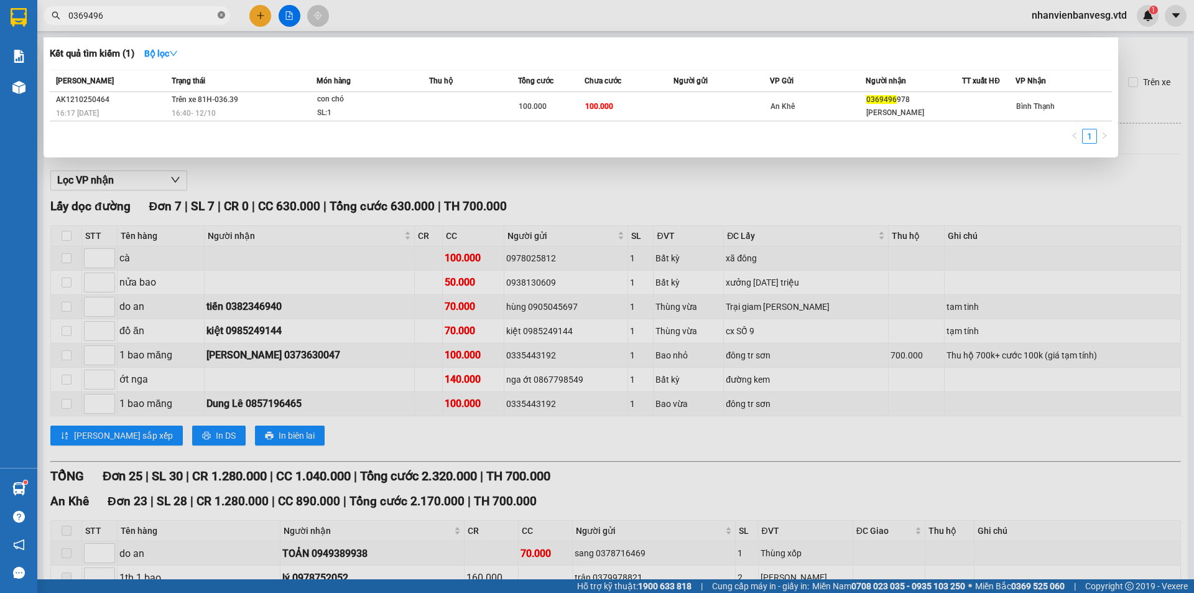
click at [220, 17] on icon "close-circle" at bounding box center [221, 14] width 7 height 7
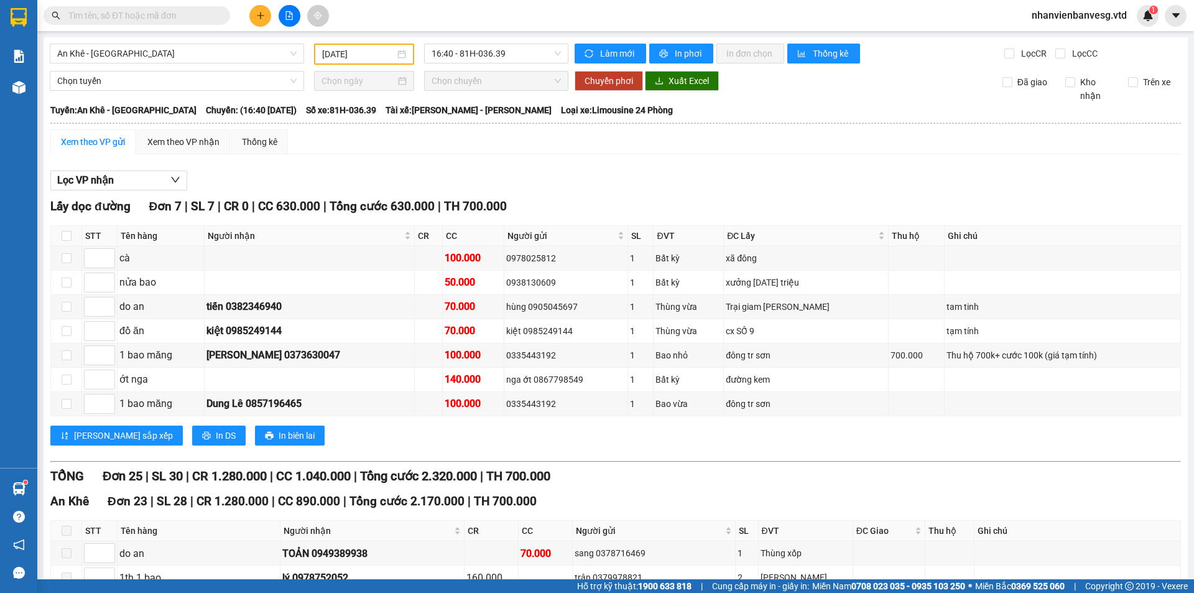
click at [131, 16] on input "text" at bounding box center [141, 16] width 147 height 14
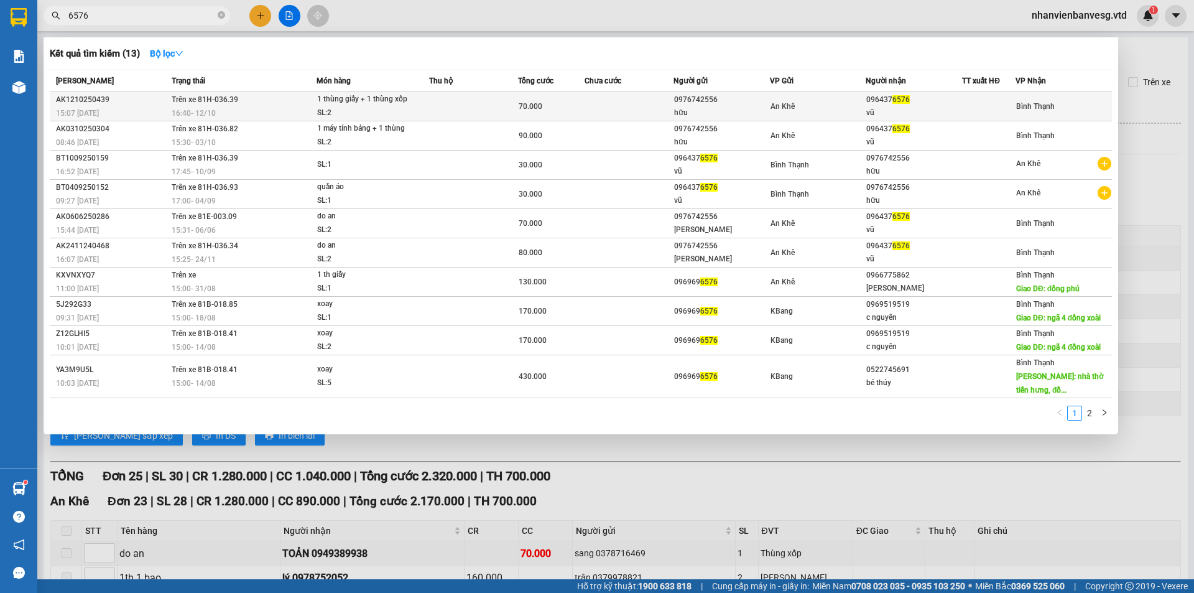
click at [741, 107] on div "hữu" at bounding box center [721, 112] width 95 height 13
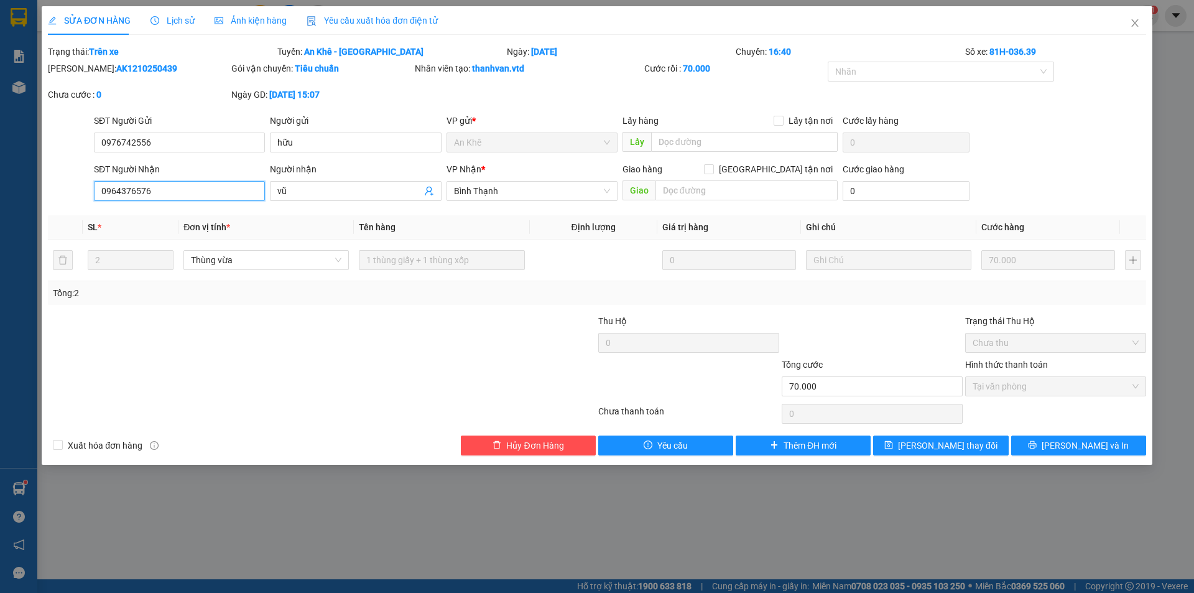
click at [164, 193] on input "0964376576" at bounding box center [179, 191] width 171 height 20
drag, startPoint x: 1142, startPoint y: 25, endPoint x: 1142, endPoint y: 17, distance: 8.1
click at [1141, 25] on span "Close" at bounding box center [1134, 23] width 35 height 35
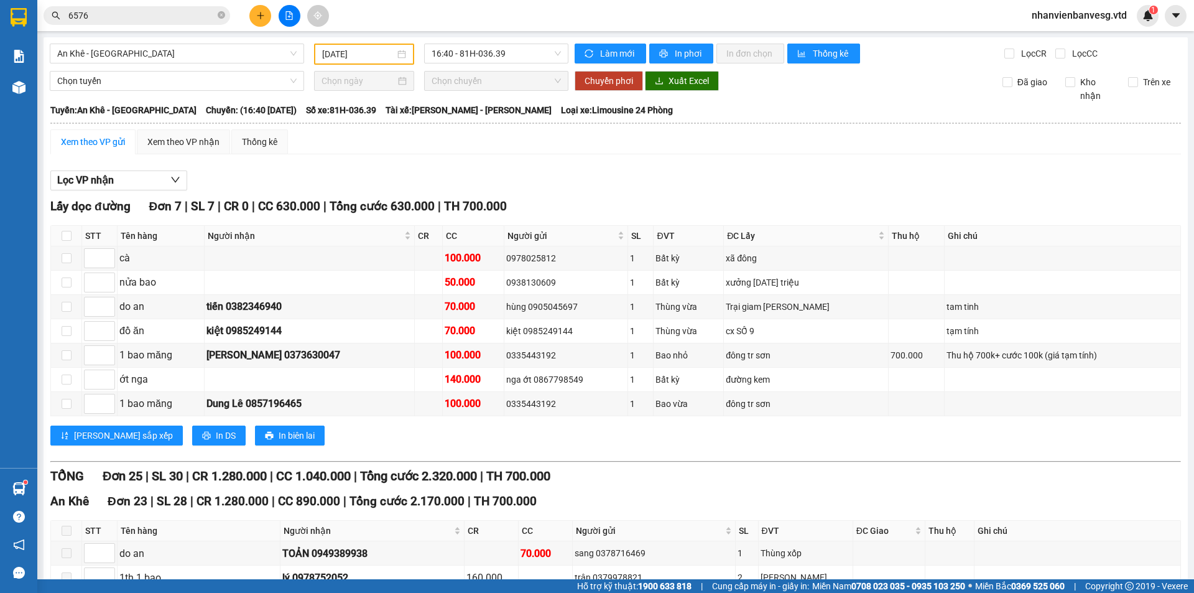
click at [91, 18] on input "6576" at bounding box center [141, 16] width 147 height 14
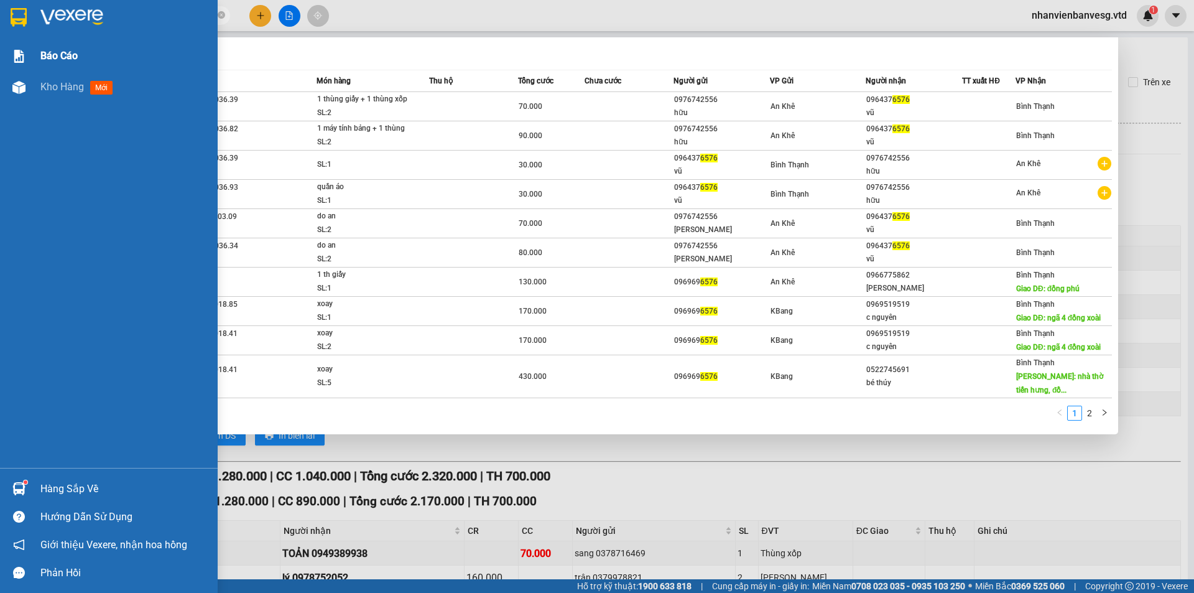
drag, startPoint x: 91, startPoint y: 18, endPoint x: 30, endPoint y: 41, distance: 65.7
click at [30, 41] on section "Kết quả tìm kiếm ( 13 ) Bộ lọc Mã ĐH Trạng thái Món hàng Thu hộ Tổng cước Chưa …" at bounding box center [597, 296] width 1194 height 593
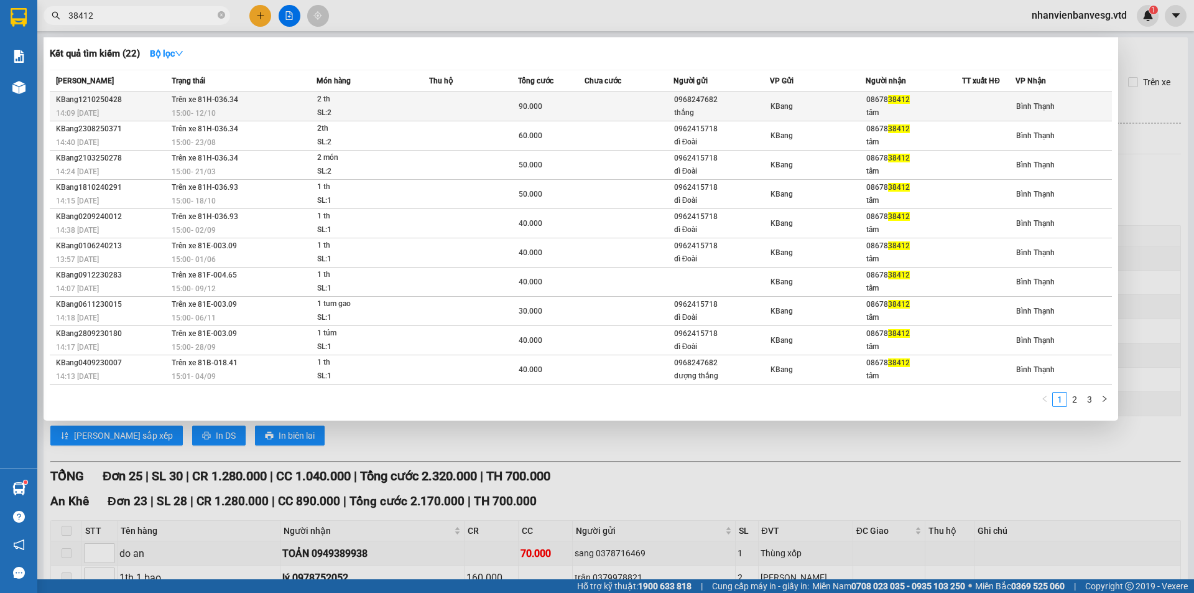
type input "38412"
click at [727, 107] on div "thắng" at bounding box center [721, 112] width 95 height 13
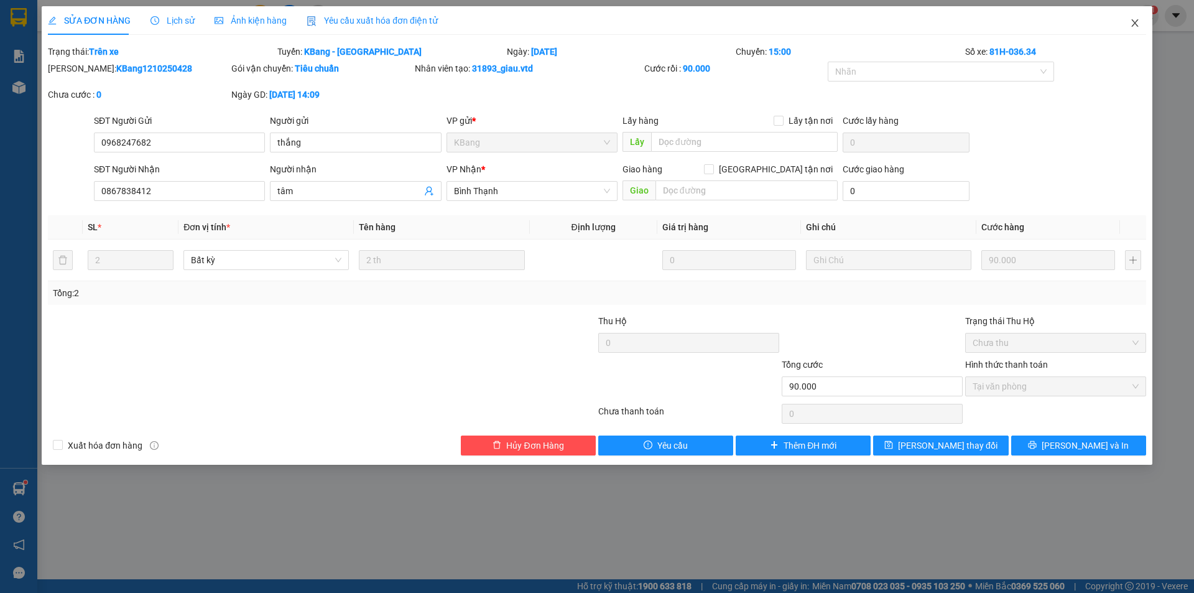
drag, startPoint x: 1138, startPoint y: 23, endPoint x: 1124, endPoint y: 22, distance: 14.3
click at [1135, 23] on icon "close" at bounding box center [1135, 23] width 10 height 10
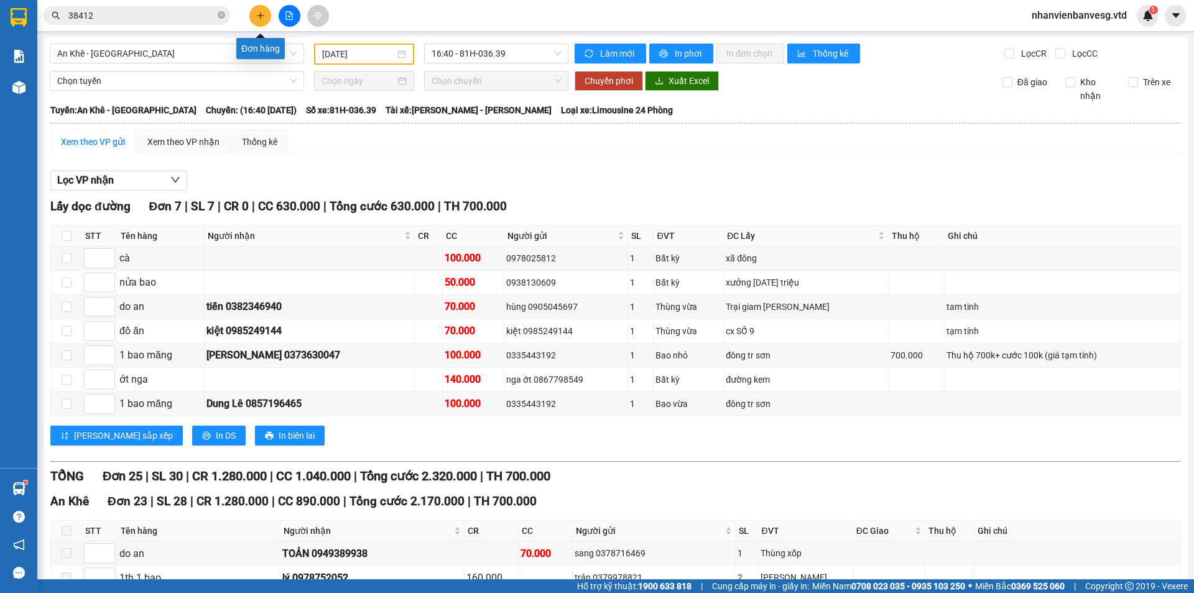
click at [258, 16] on icon "plus" at bounding box center [260, 15] width 7 height 1
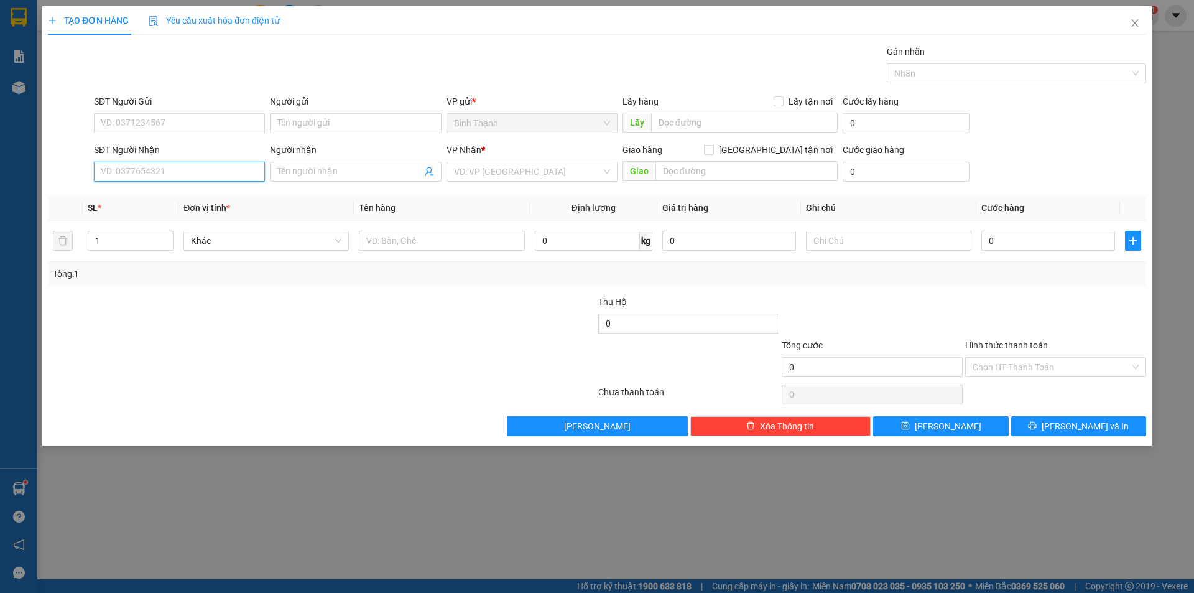
drag, startPoint x: 178, startPoint y: 177, endPoint x: 205, endPoint y: 169, distance: 28.1
click at [201, 169] on input "SĐT Người Nhận" at bounding box center [179, 172] width 171 height 20
click at [171, 202] on div "0914285666 - vân" at bounding box center [179, 197] width 156 height 14
type input "0914285666"
type input "vân"
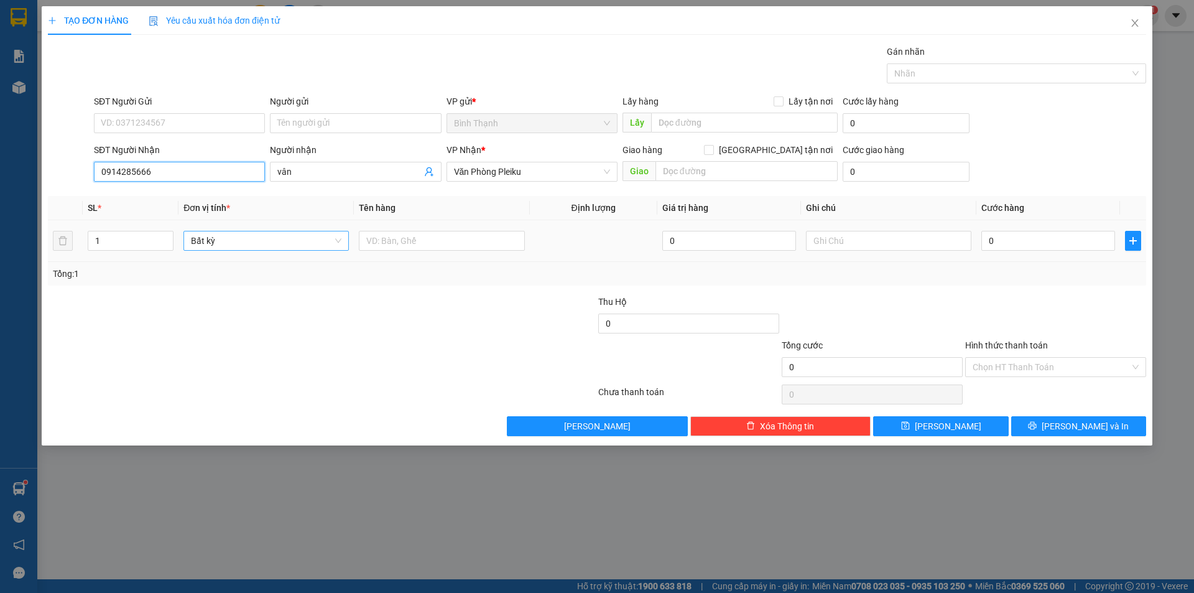
click at [240, 233] on span "Bất kỳ" at bounding box center [266, 240] width 150 height 19
type input "0914285666"
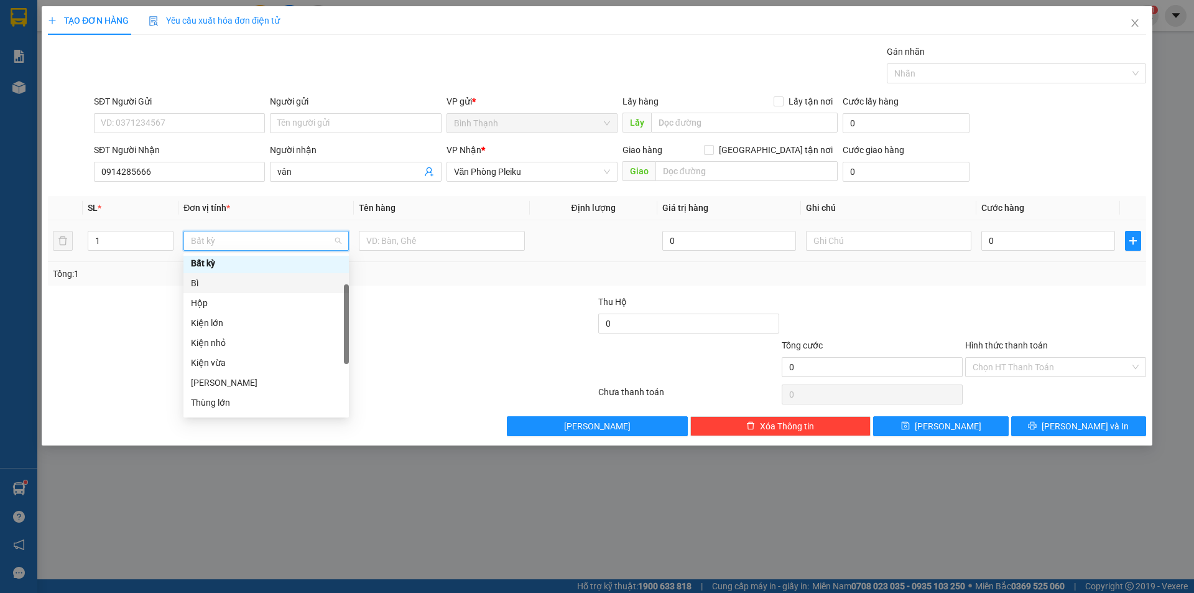
scroll to position [124, 0]
click at [252, 374] on div "Thùng vừa" at bounding box center [266, 380] width 150 height 14
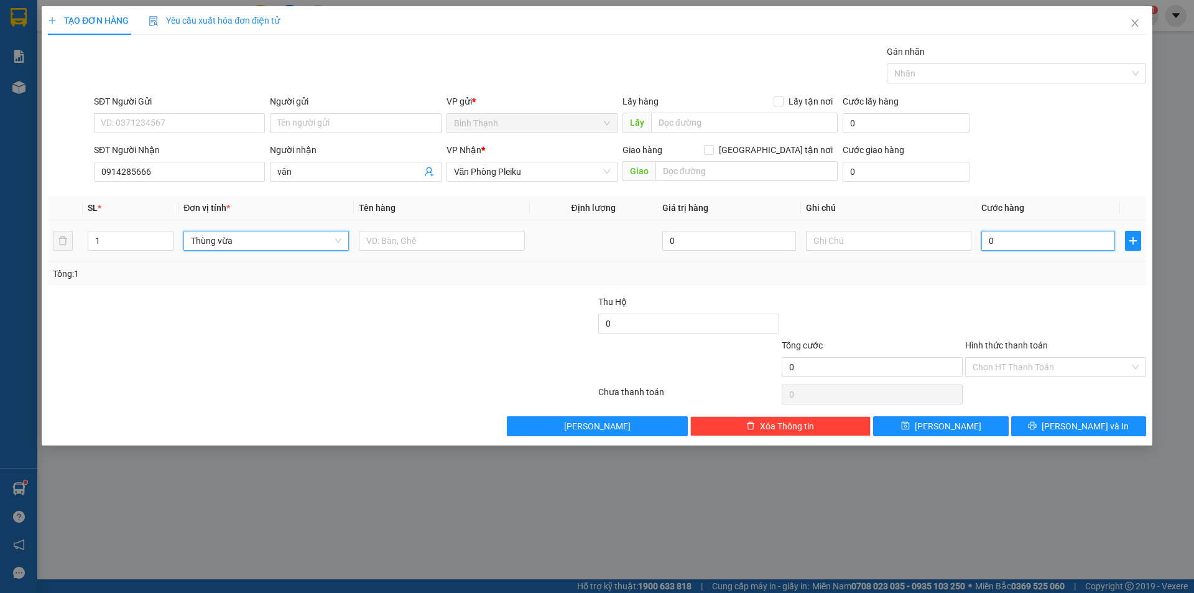
click at [1030, 245] on input "0" at bounding box center [1048, 241] width 134 height 20
type input "6"
type input "60"
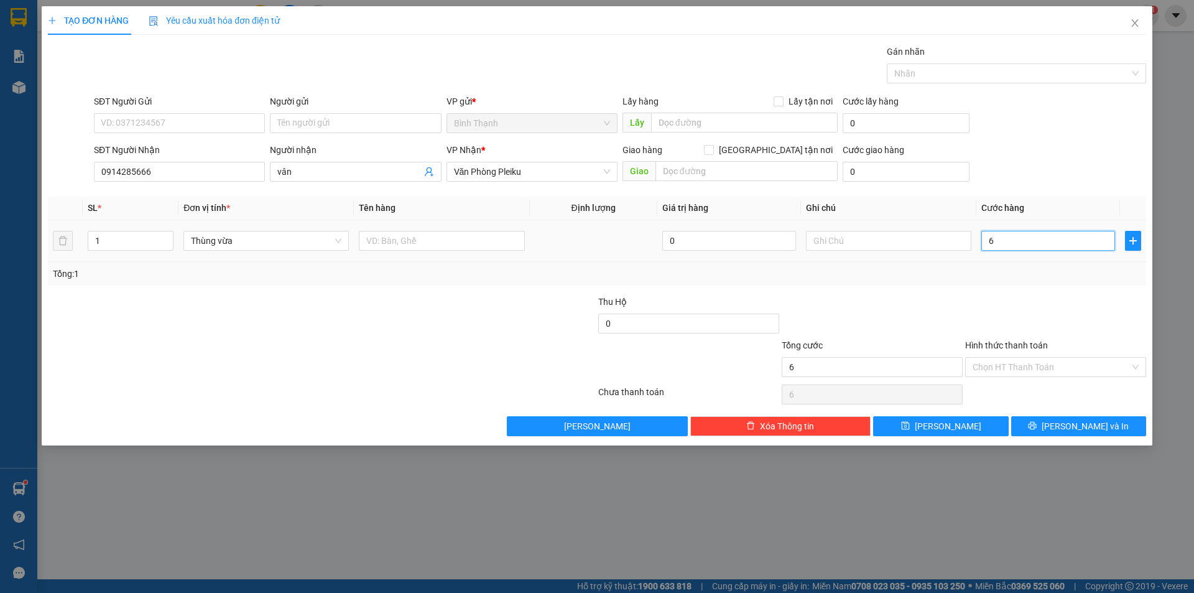
type input "60"
type input "600"
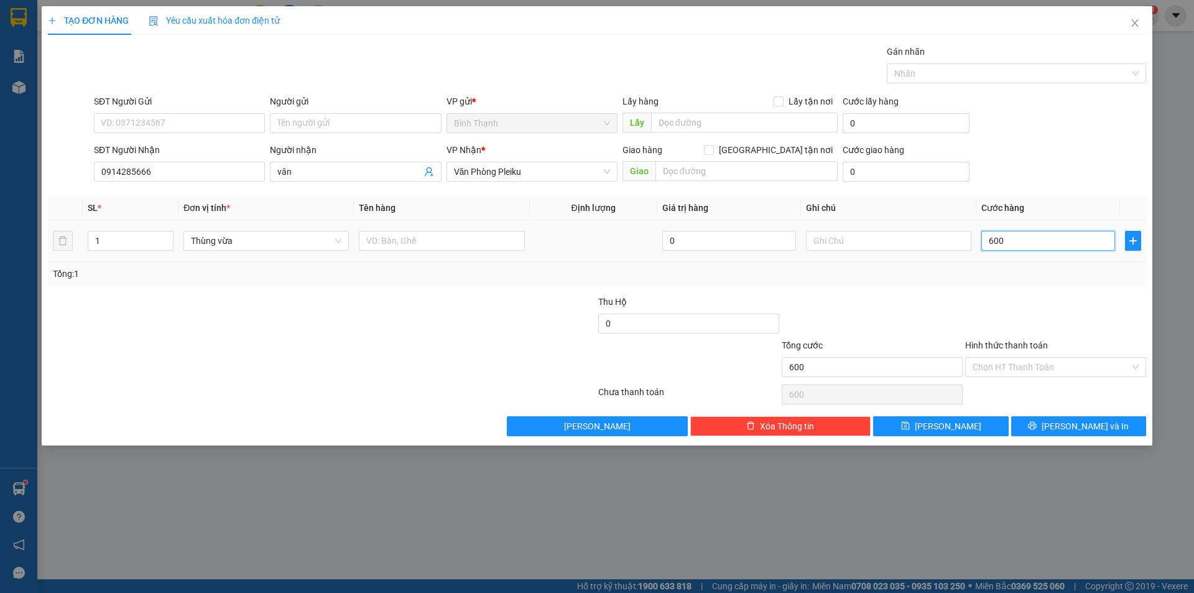
type input "6.000"
type input "60.000"
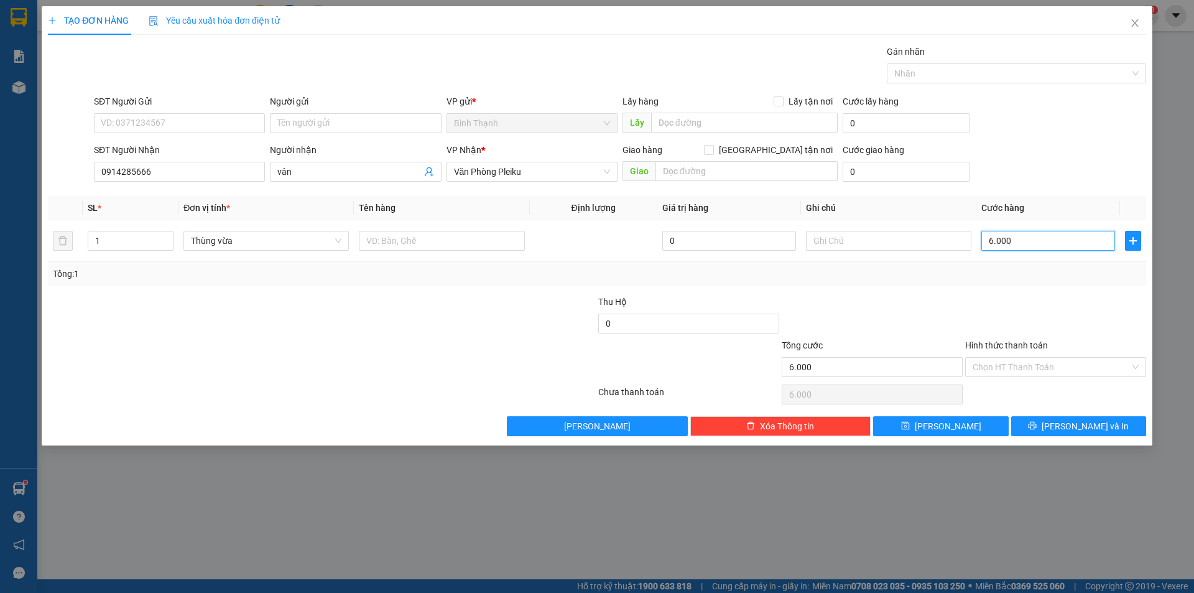
type input "60.000"
drag, startPoint x: 1088, startPoint y: 424, endPoint x: 1076, endPoint y: 418, distance: 12.8
click at [1085, 423] on span "[PERSON_NAME] và In" at bounding box center [1085, 426] width 87 height 14
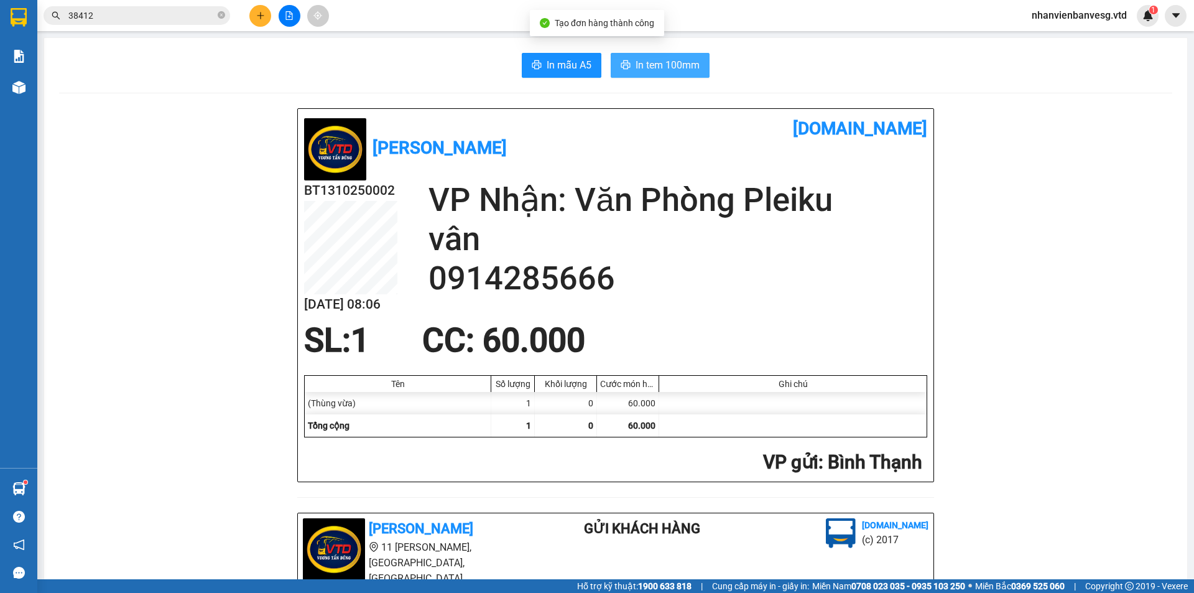
click at [680, 69] on span "In tem 100mm" at bounding box center [667, 65] width 64 height 16
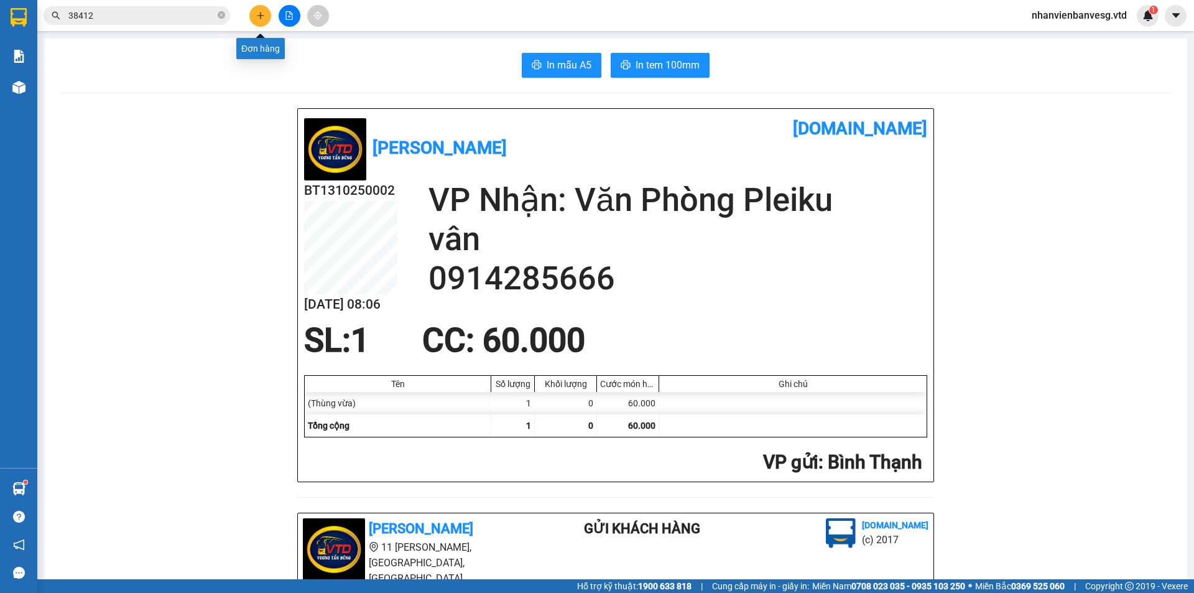
click at [258, 20] on button at bounding box center [260, 16] width 22 height 22
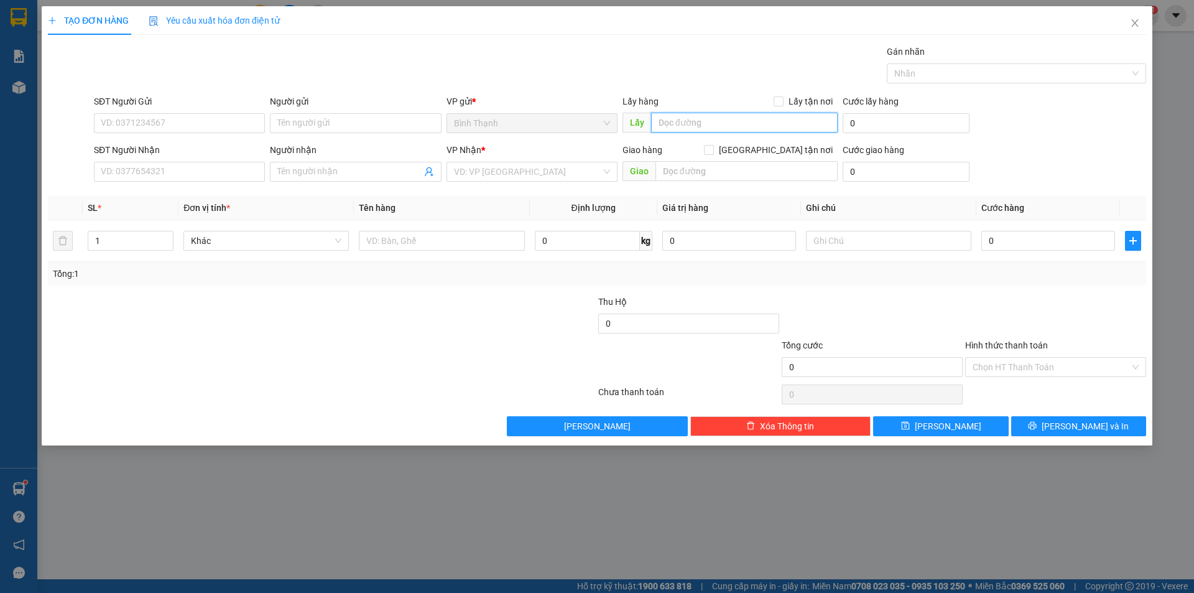
drag, startPoint x: 681, startPoint y: 123, endPoint x: 673, endPoint y: 101, distance: 23.4
click at [678, 109] on div "Lấy hàng Lấy tận nơi Lấy" at bounding box center [729, 117] width 215 height 44
type input "bacamex"
click at [223, 129] on input "SĐT Người Gửi" at bounding box center [179, 123] width 171 height 20
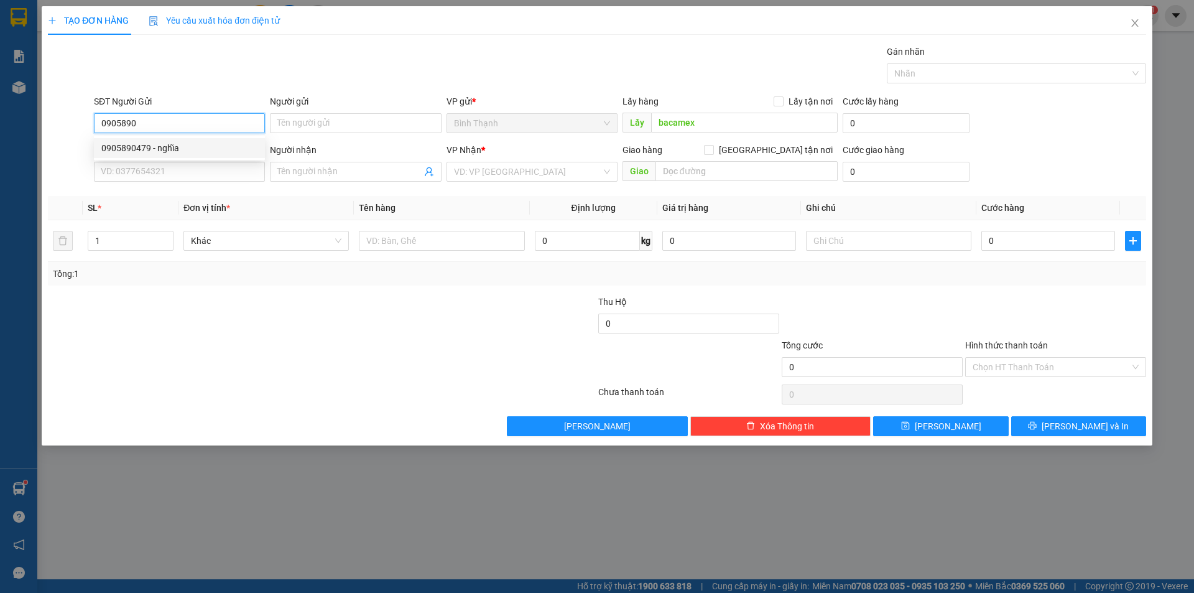
click at [221, 147] on div "0905890479 - nghĩa" at bounding box center [179, 148] width 156 height 14
type input "0905890479"
type input "nghĩa"
type input "becamex"
type input "Hỏi người gửi"
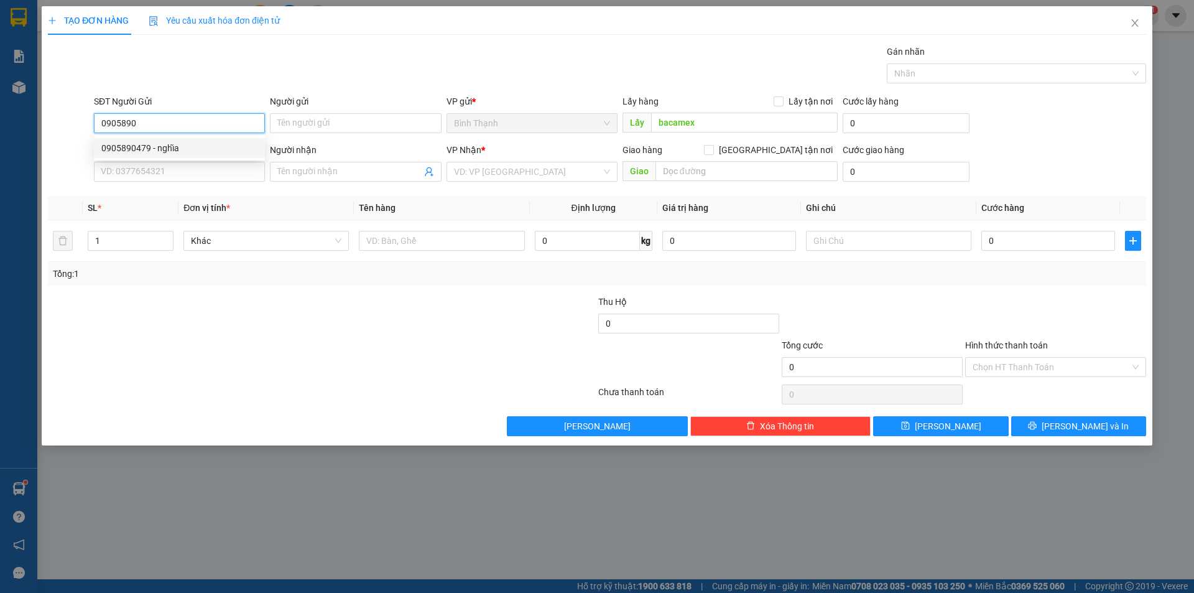
type input "hỏi giao đâu"
type input "0905890479"
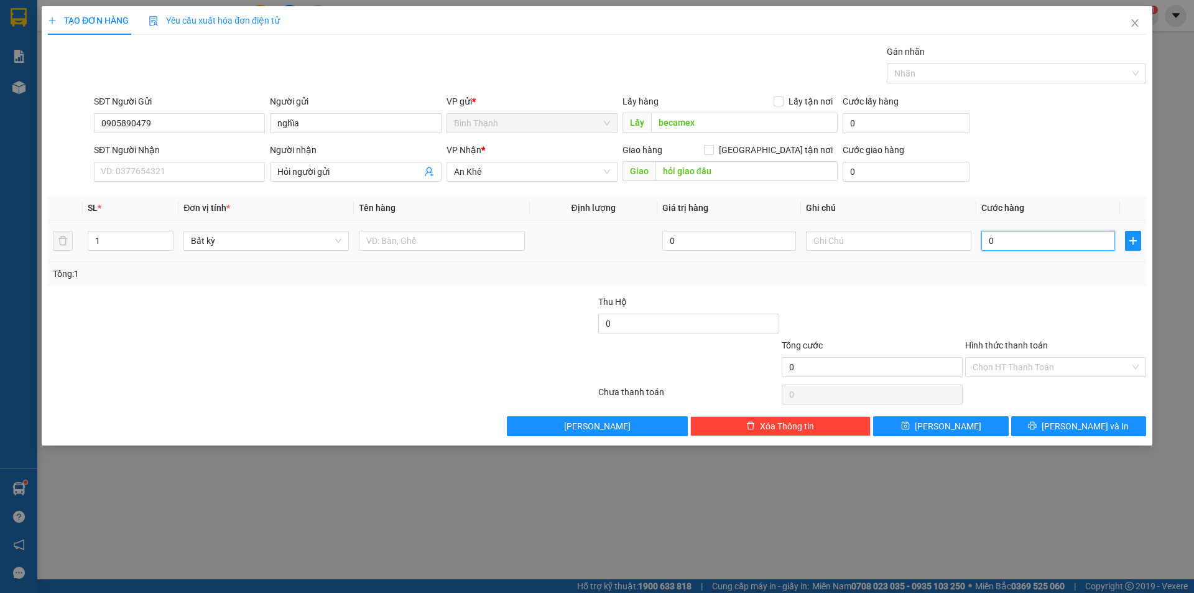
type input "5"
type input "5-"
type input "0"
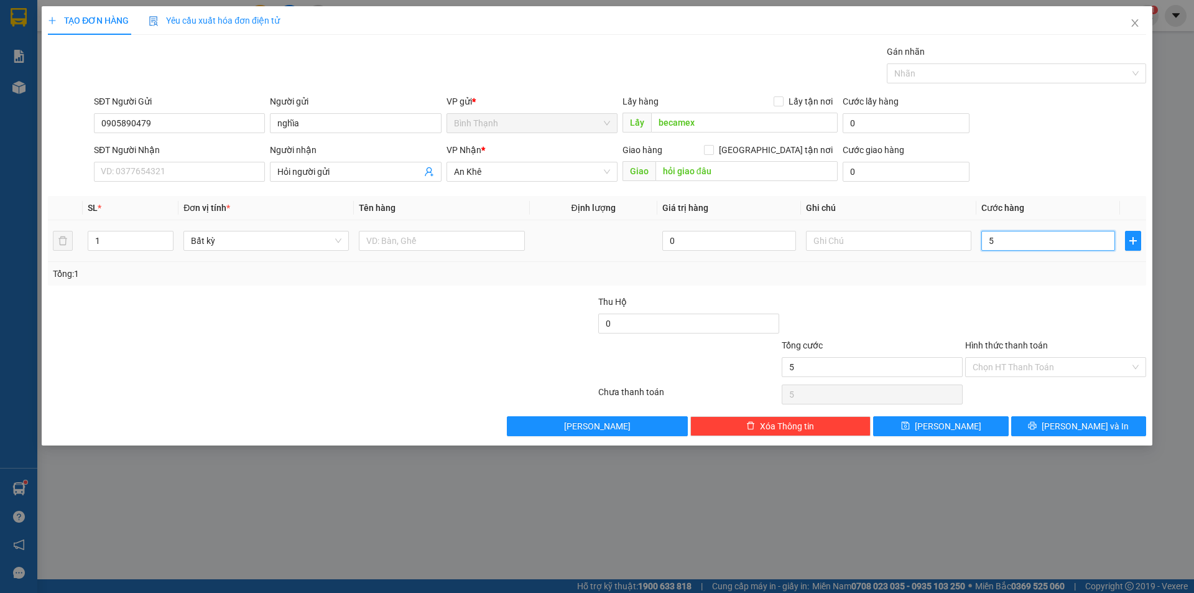
type input "0"
type input "5"
type input "50"
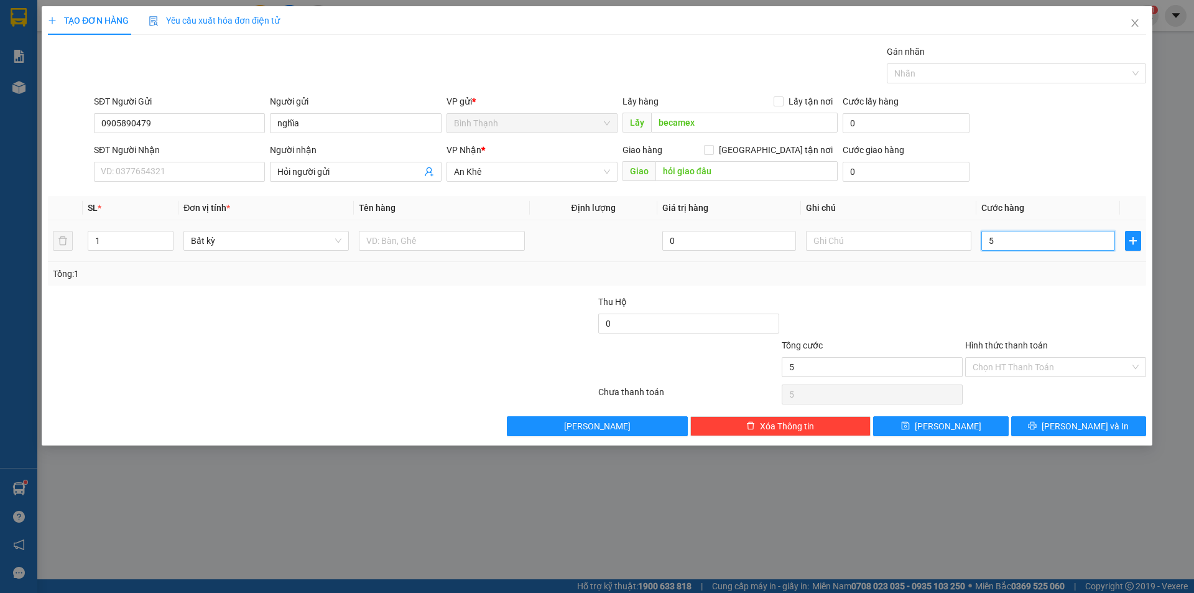
type input "50"
type input "500"
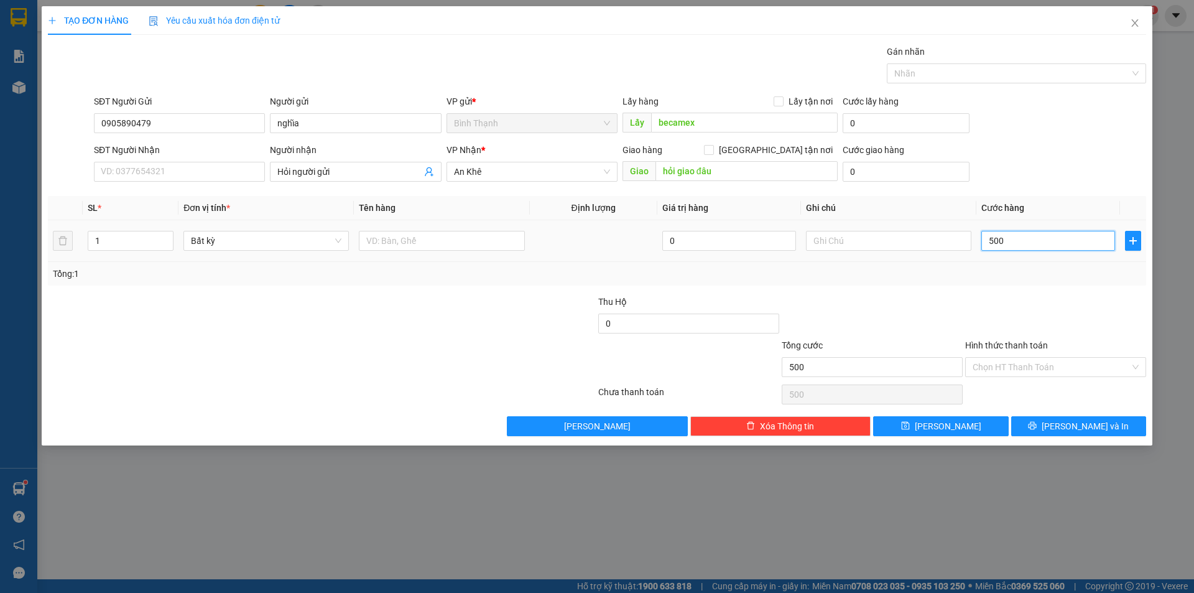
type input "5.000"
type input "50.000"
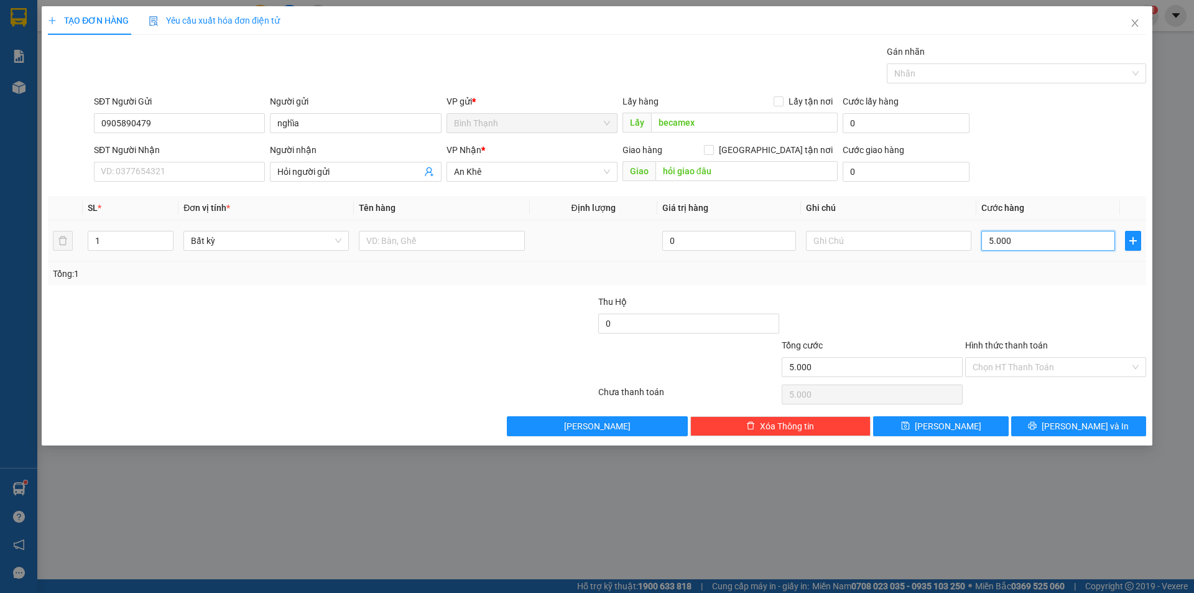
type input "50.000"
click at [913, 246] on input "text" at bounding box center [888, 241] width 165 height 20
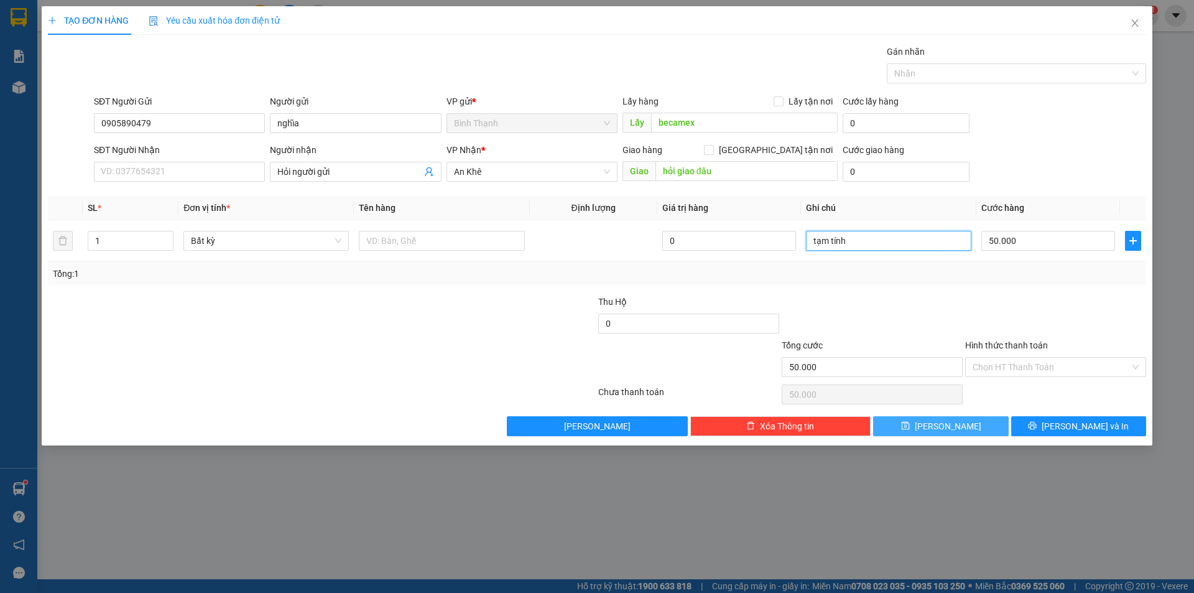
type input "tạm tính"
click at [977, 423] on button "[PERSON_NAME]" at bounding box center [940, 426] width 135 height 20
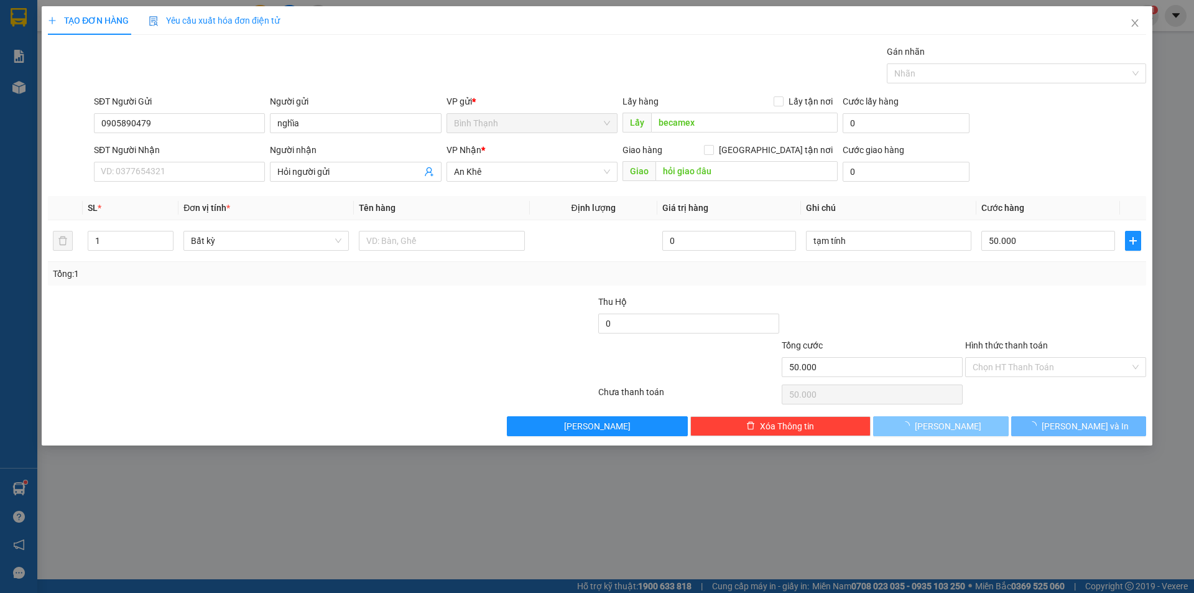
type input "0"
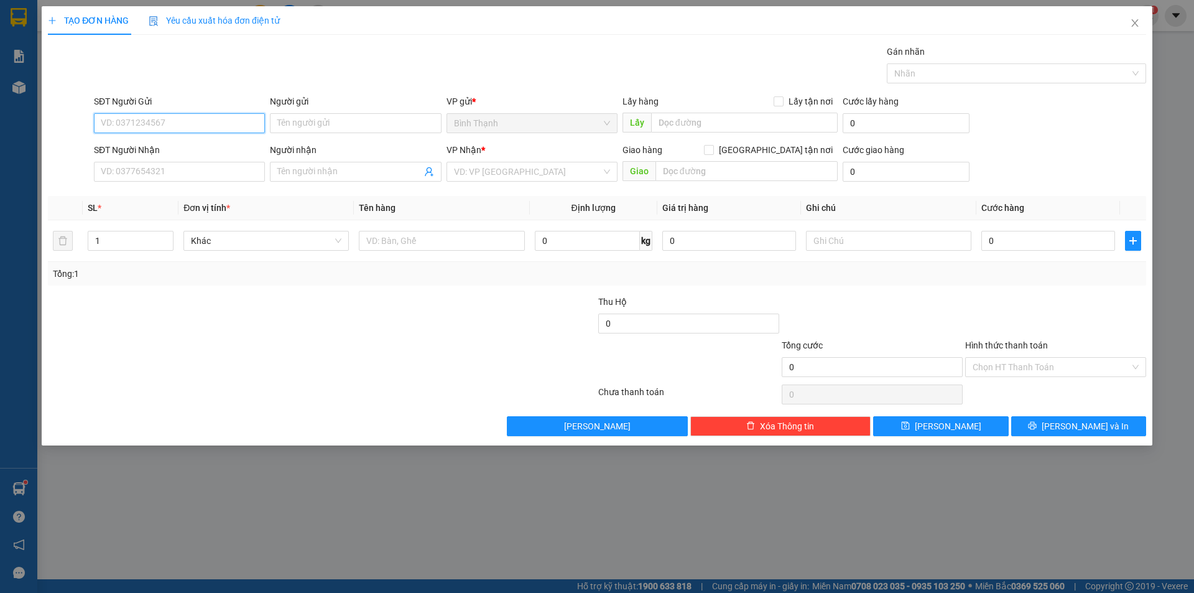
click at [198, 125] on input "SĐT Người Gửi" at bounding box center [179, 123] width 171 height 20
click at [1136, 23] on icon "close" at bounding box center [1135, 23] width 10 height 10
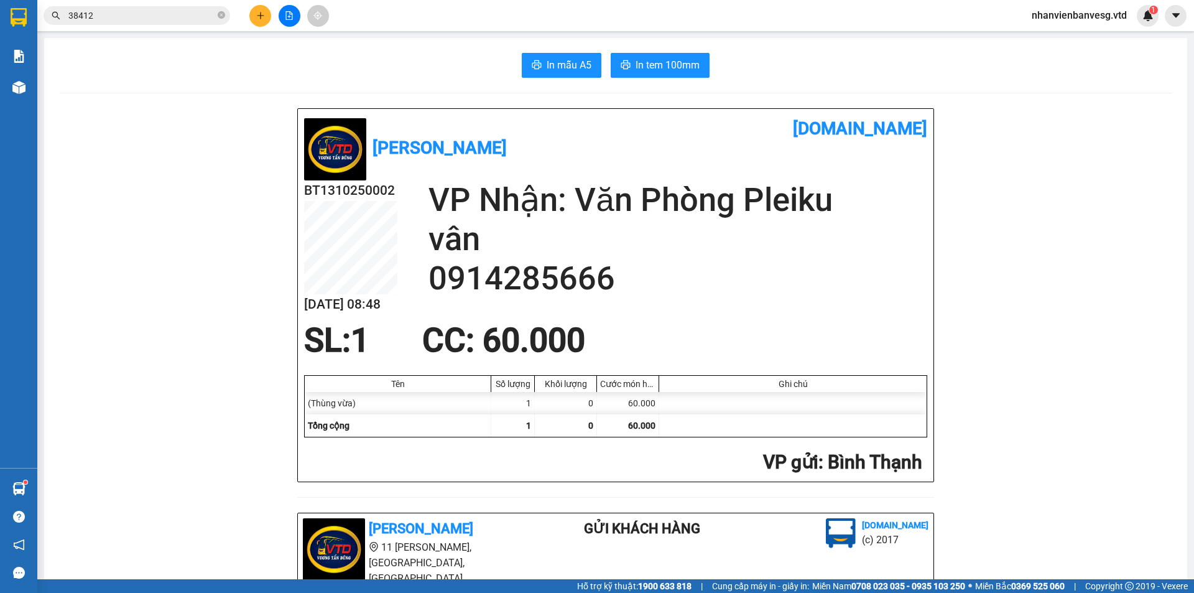
click at [102, 17] on input "38412" at bounding box center [141, 16] width 147 height 14
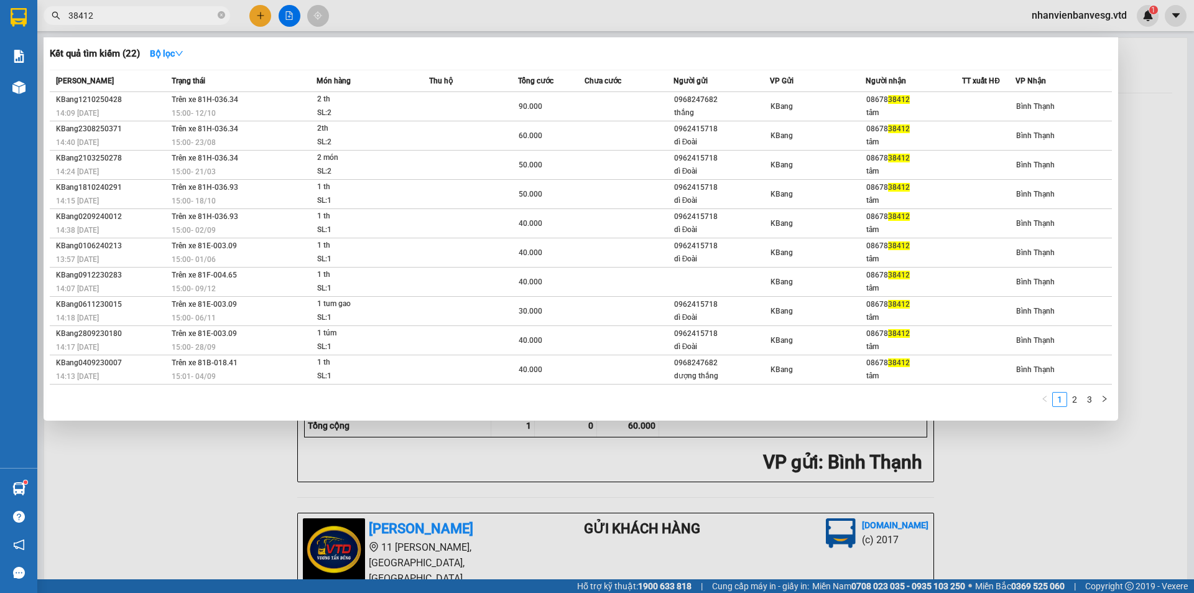
drag, startPoint x: 99, startPoint y: 17, endPoint x: 24, endPoint y: 22, distance: 75.4
click at [24, 22] on section "Kết quả tìm kiếm ( 22 ) Bộ lọc Mã ĐH Trạng thái Món hàng Thu hộ Tổng cước Chưa …" at bounding box center [597, 296] width 1194 height 593
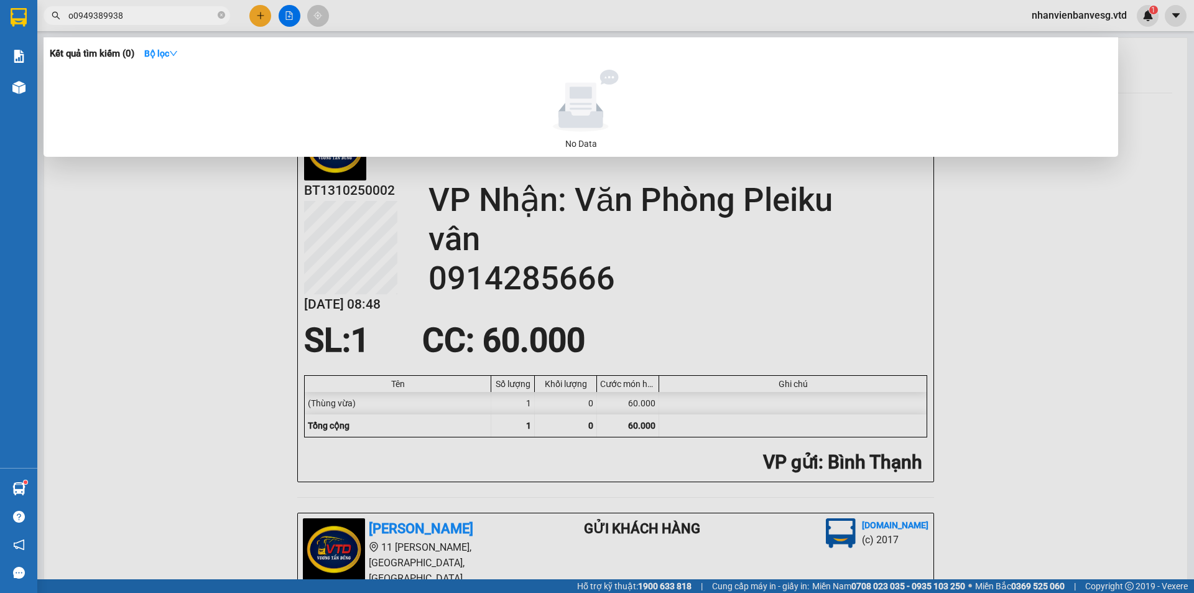
click at [75, 15] on input "o0949389938" at bounding box center [141, 16] width 147 height 14
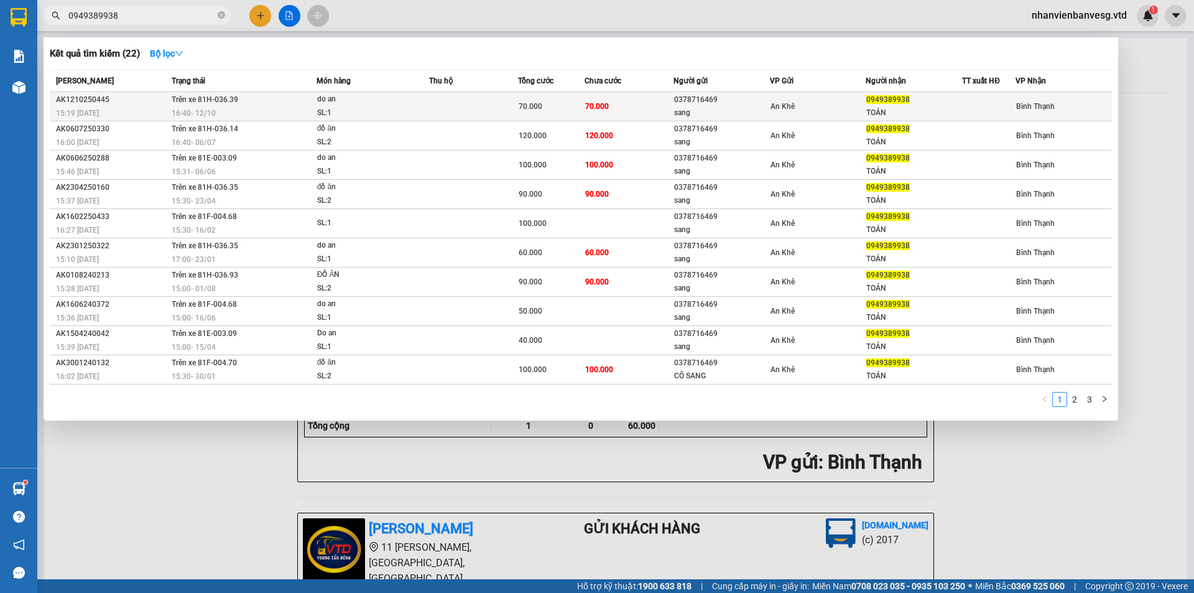
type input "0949389938"
click at [821, 109] on div "An Khê" at bounding box center [817, 106] width 95 height 14
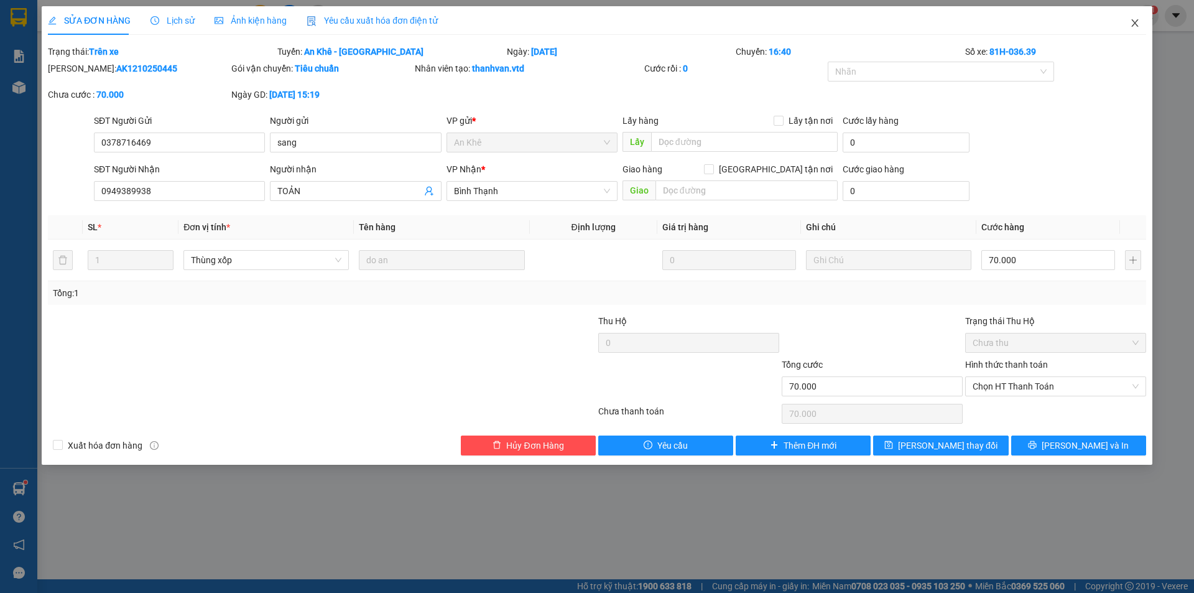
click at [1128, 26] on span "Close" at bounding box center [1134, 23] width 35 height 35
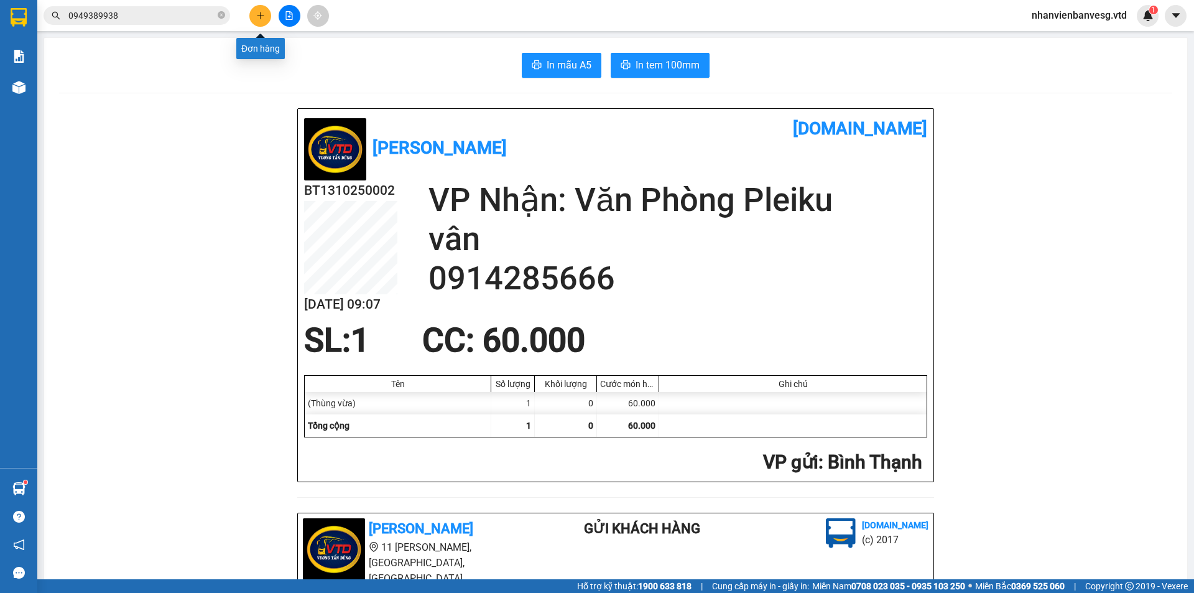
click at [261, 21] on button at bounding box center [260, 16] width 22 height 22
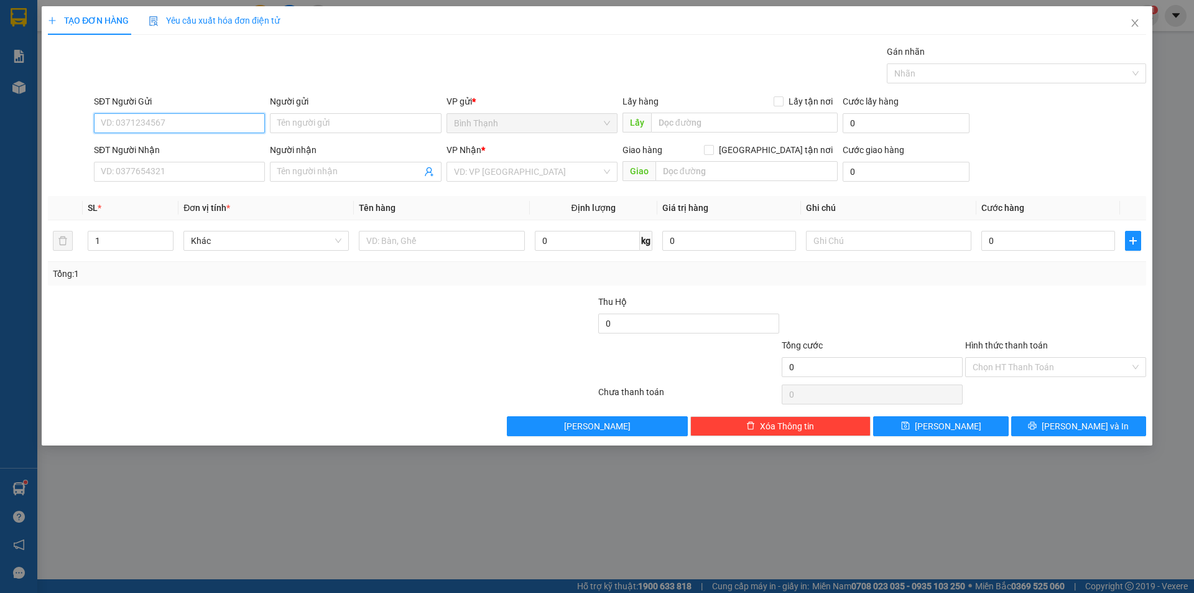
drag, startPoint x: 243, startPoint y: 119, endPoint x: 635, endPoint y: 127, distance: 391.8
click at [259, 123] on input "SĐT Người Gửi" at bounding box center [179, 123] width 171 height 20
click at [706, 136] on div "Lấy hàng Lấy tận nơi Lấy" at bounding box center [729, 117] width 215 height 44
click at [698, 122] on input "text" at bounding box center [744, 123] width 187 height 20
type input "ccbd"
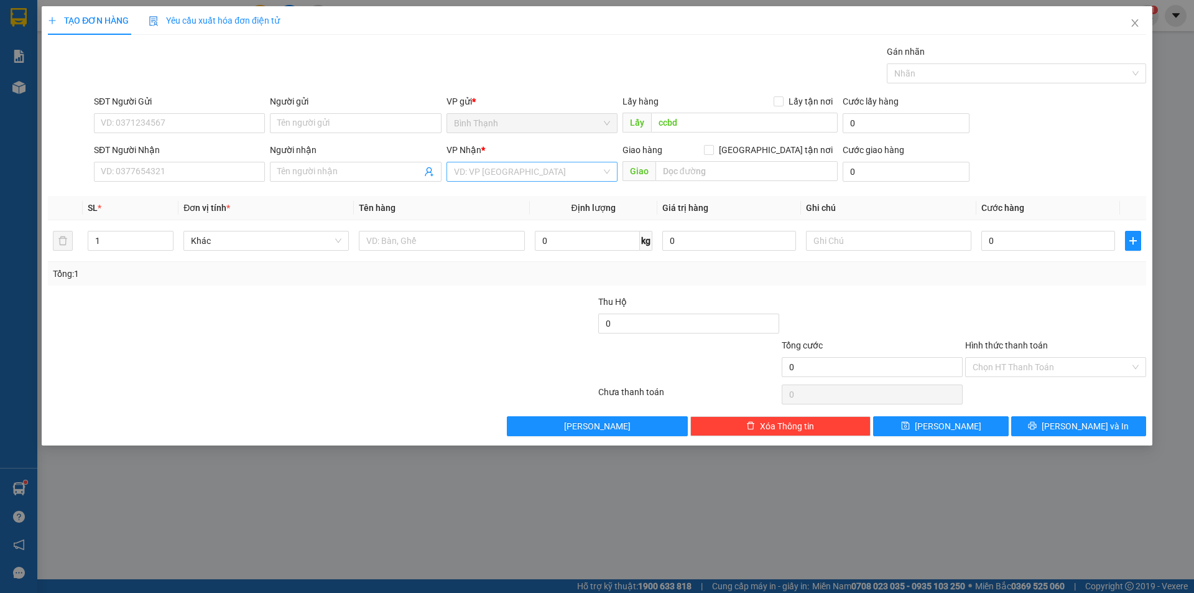
click at [480, 170] on input "search" at bounding box center [527, 171] width 147 height 19
click at [491, 212] on div "An Khê" at bounding box center [532, 217] width 156 height 14
click at [188, 125] on input "SĐT Người Gửi" at bounding box center [179, 123] width 171 height 20
type input "0866944020"
click at [989, 241] on input "0" at bounding box center [1048, 241] width 134 height 20
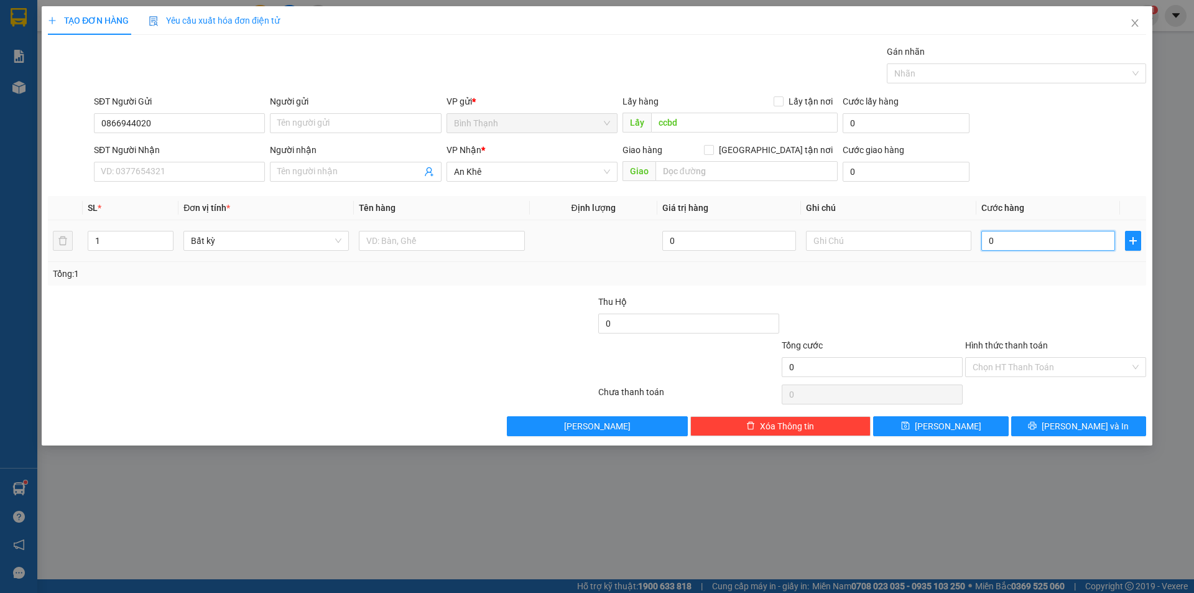
type input "5"
type input "50"
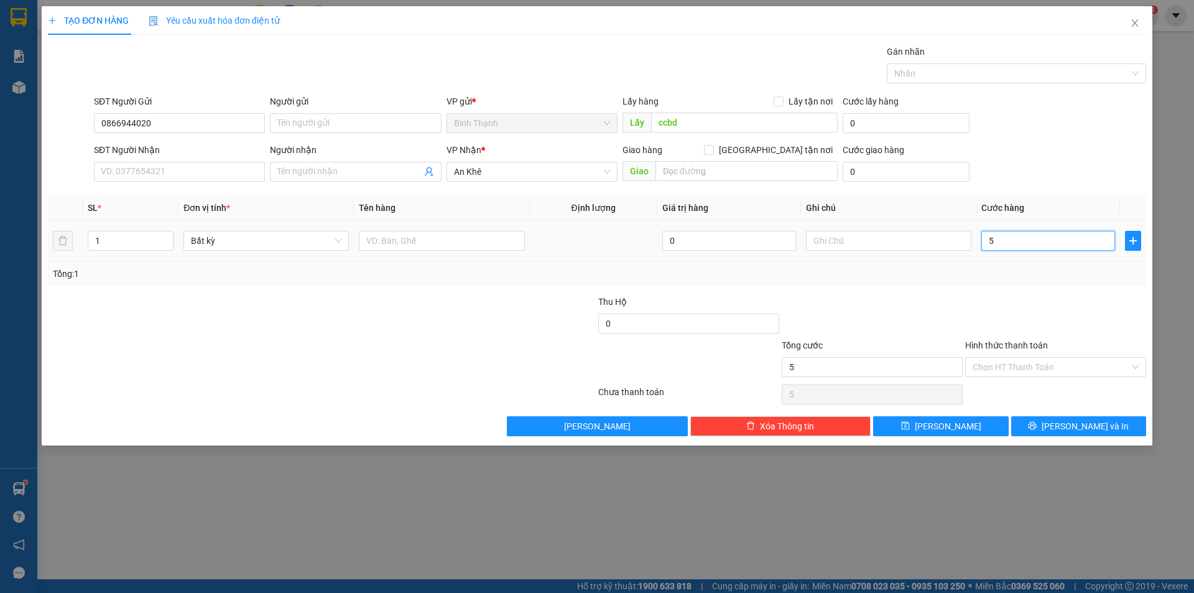
type input "50"
type input "500"
type input "5.000"
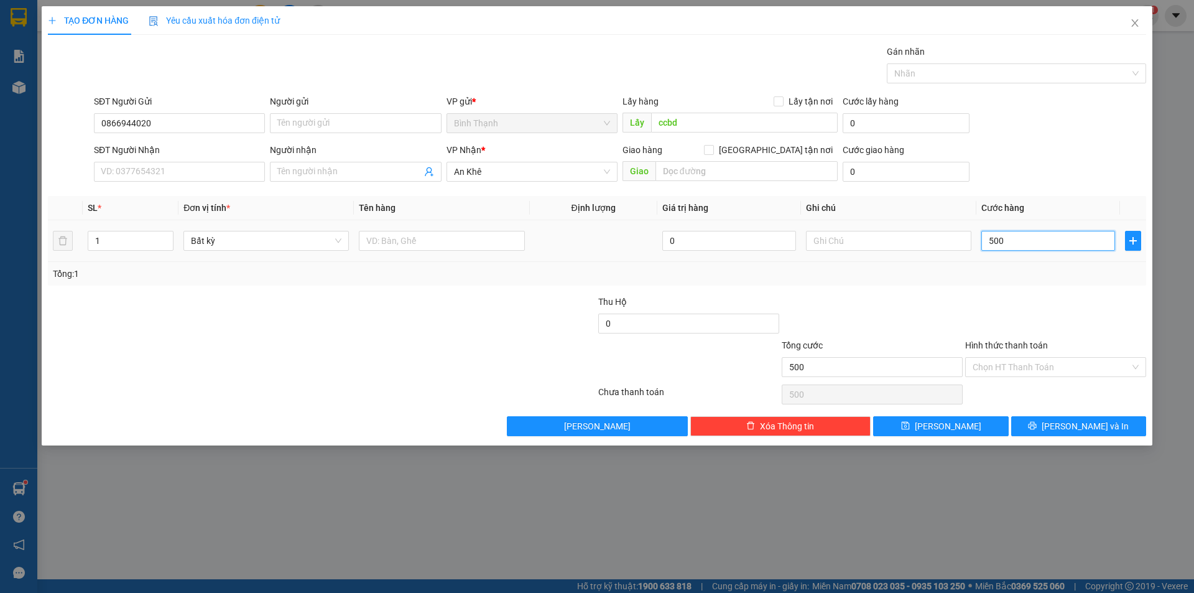
type input "5.000"
type input "50.000"
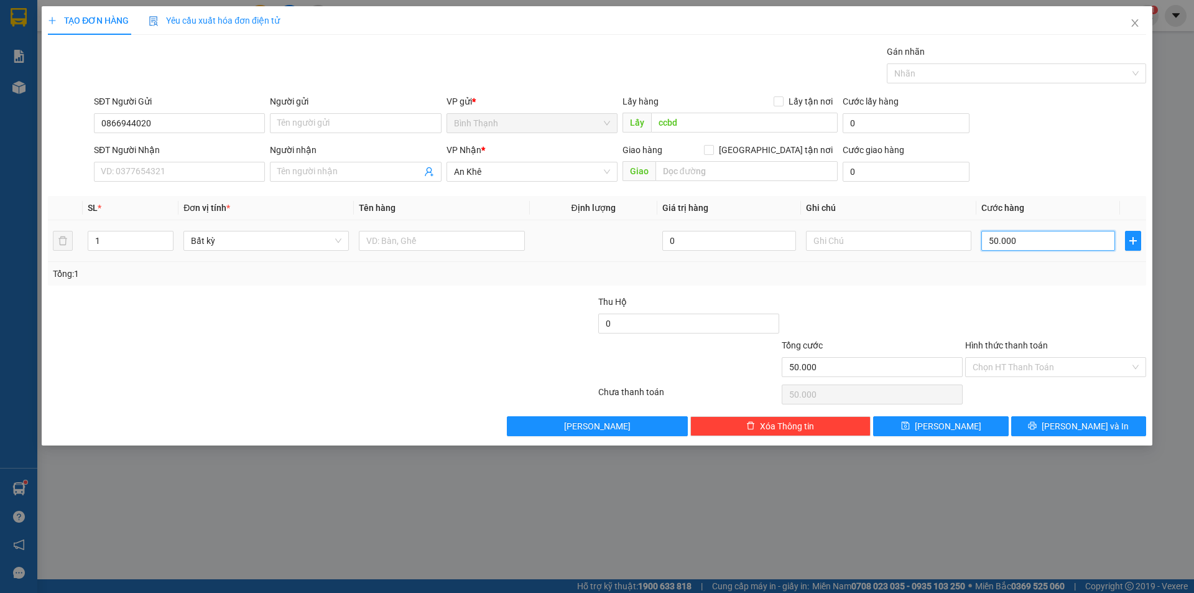
type input "500.000"
type input "50.000"
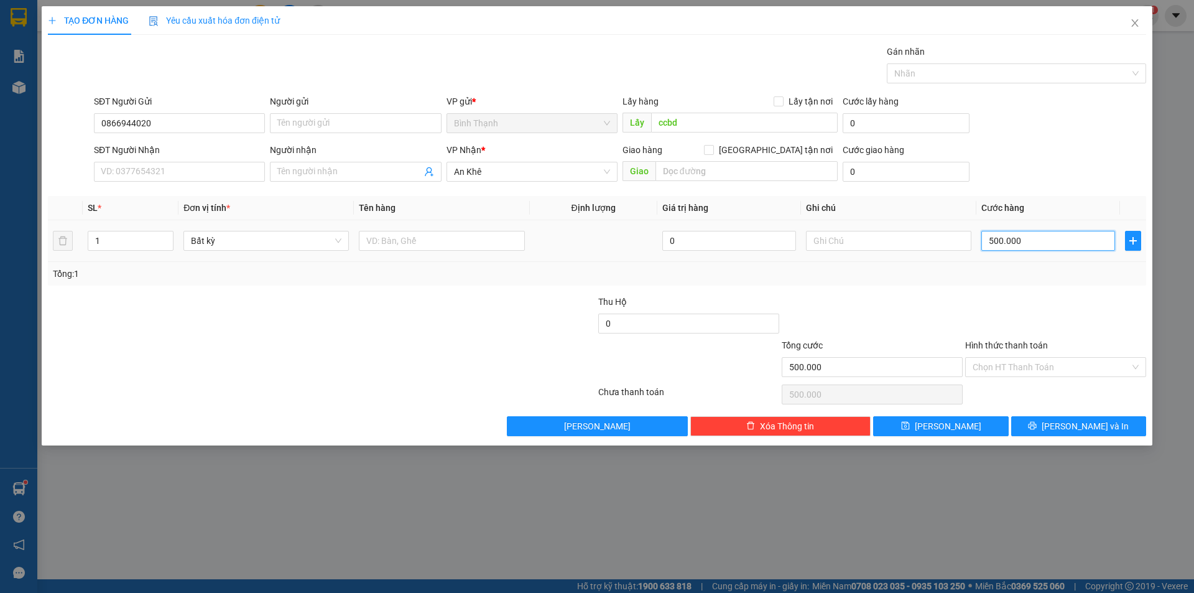
type input "50.000"
click at [867, 241] on input "text" at bounding box center [888, 241] width 165 height 20
type input "tạm tính"
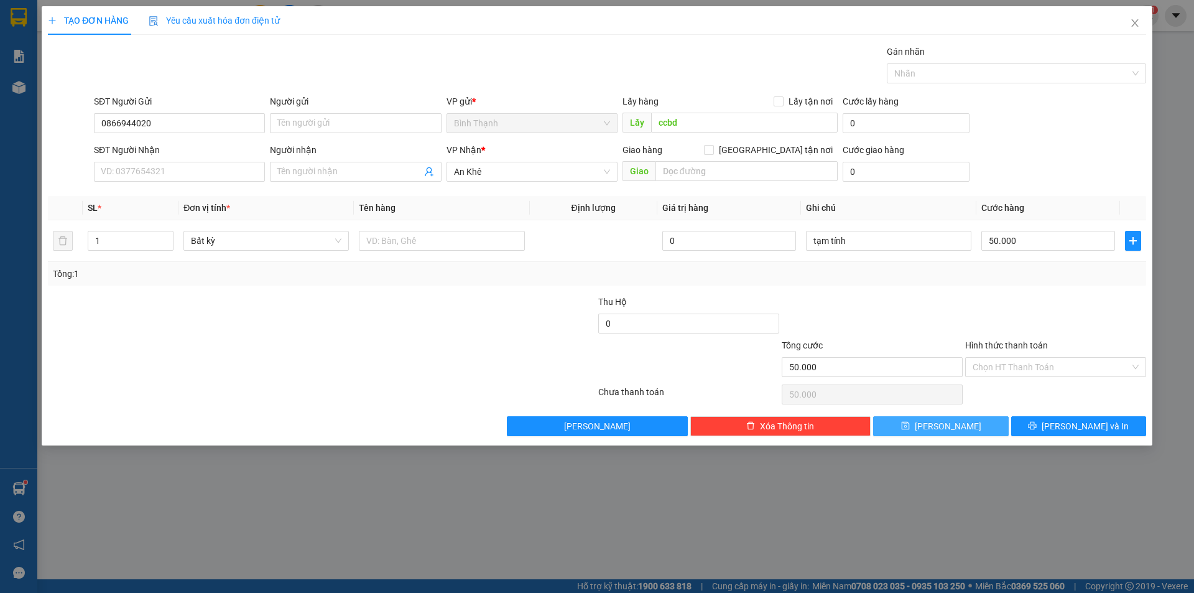
click at [979, 425] on button "[PERSON_NAME]" at bounding box center [940, 426] width 135 height 20
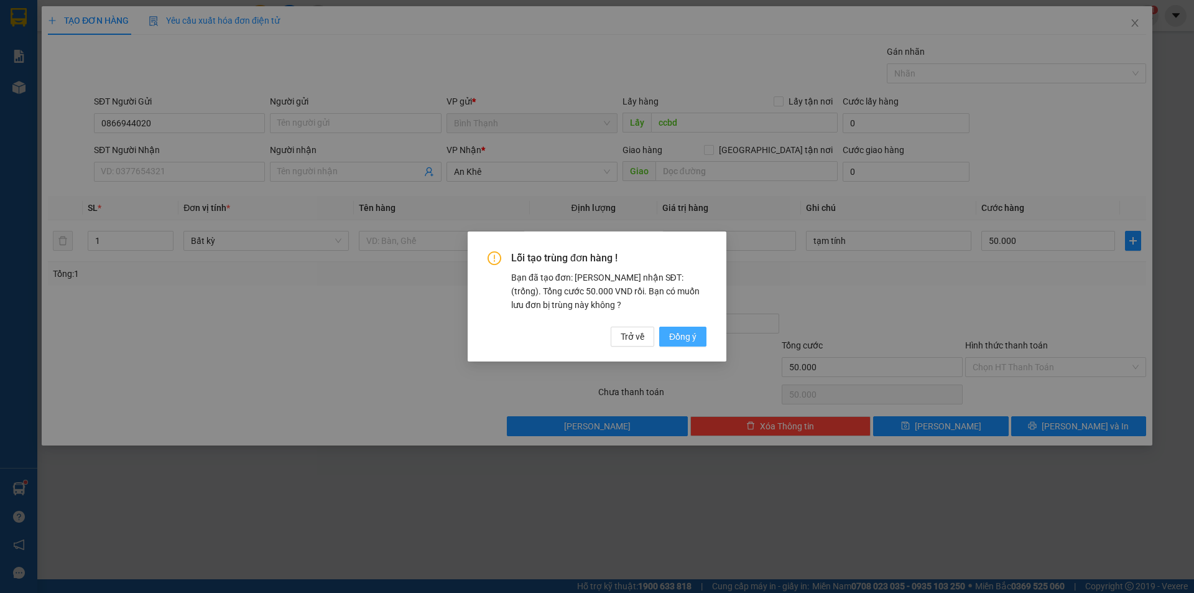
click at [698, 331] on button "Đồng ý" at bounding box center [682, 336] width 47 height 20
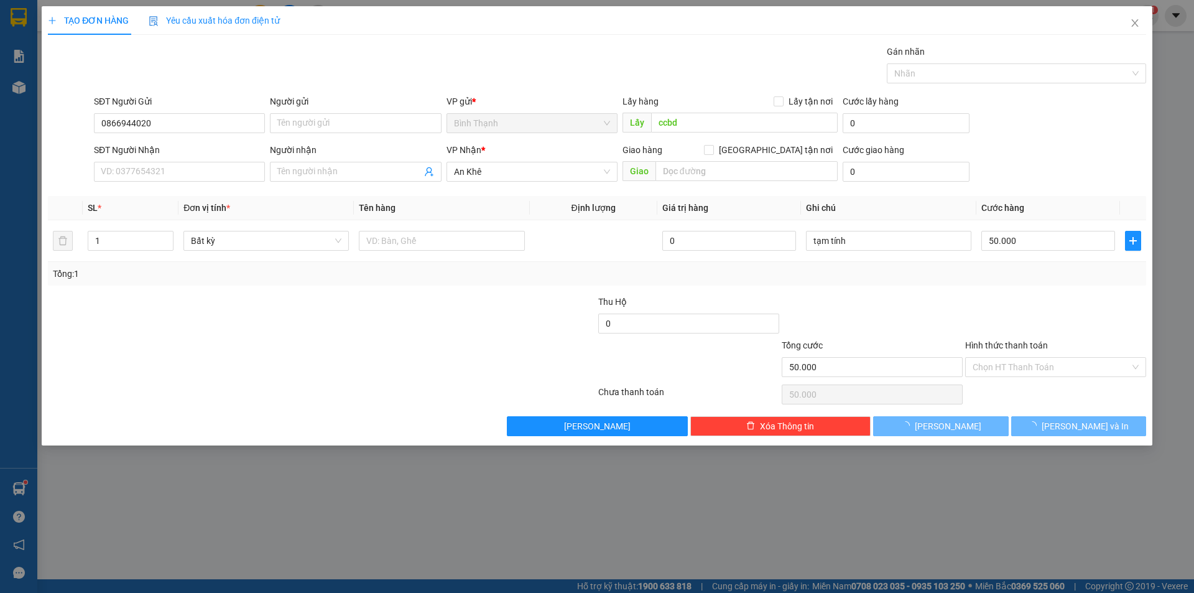
type input "0"
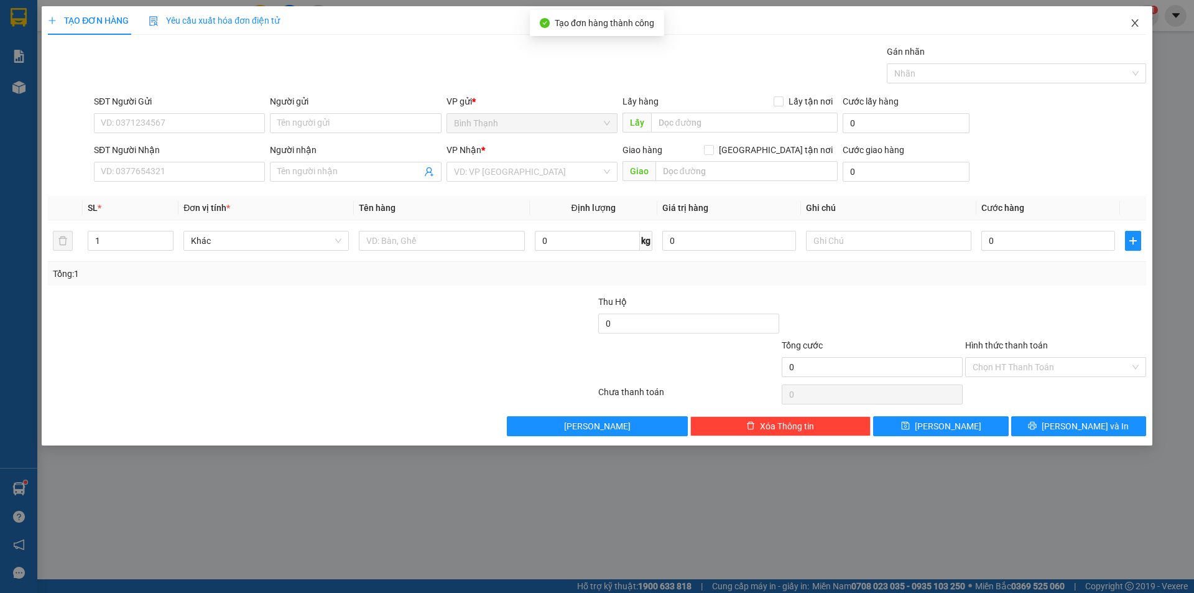
click at [1146, 24] on span "Close" at bounding box center [1134, 23] width 35 height 35
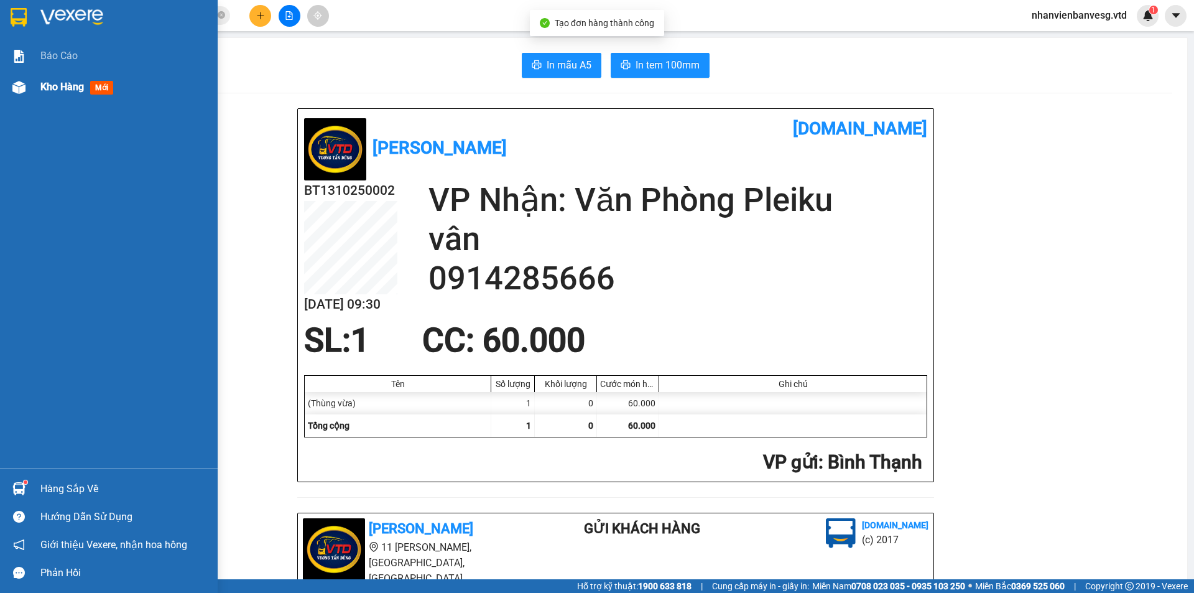
drag, startPoint x: 63, startPoint y: 86, endPoint x: 86, endPoint y: 88, distance: 23.0
click at [70, 93] on span "Kho hàng" at bounding box center [62, 87] width 44 height 12
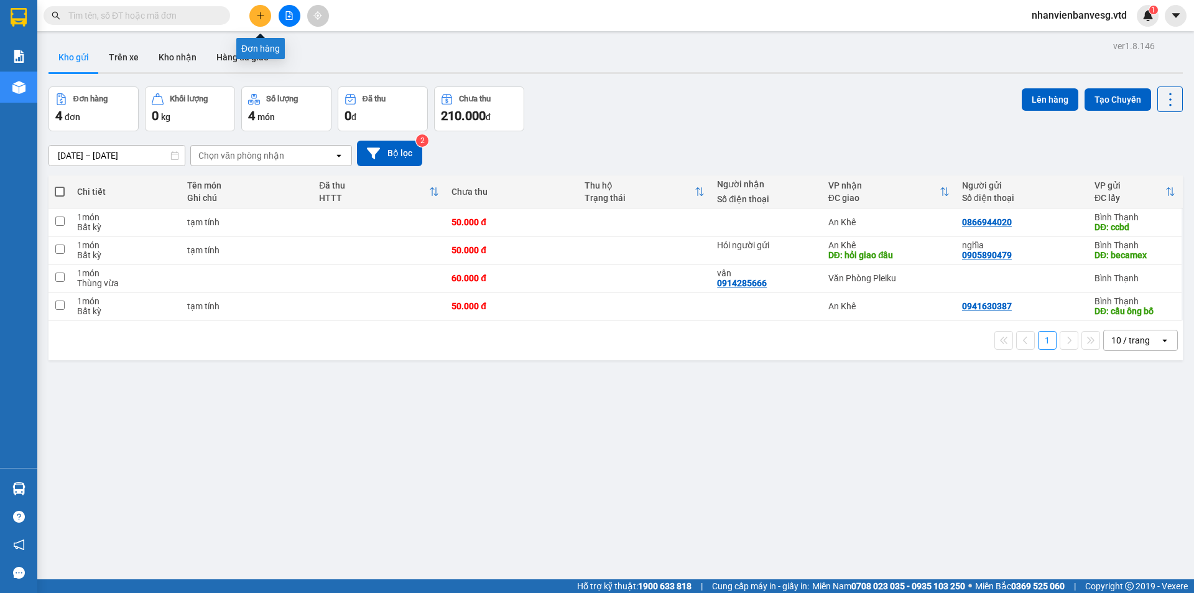
click at [259, 19] on icon "plus" at bounding box center [260, 15] width 9 height 9
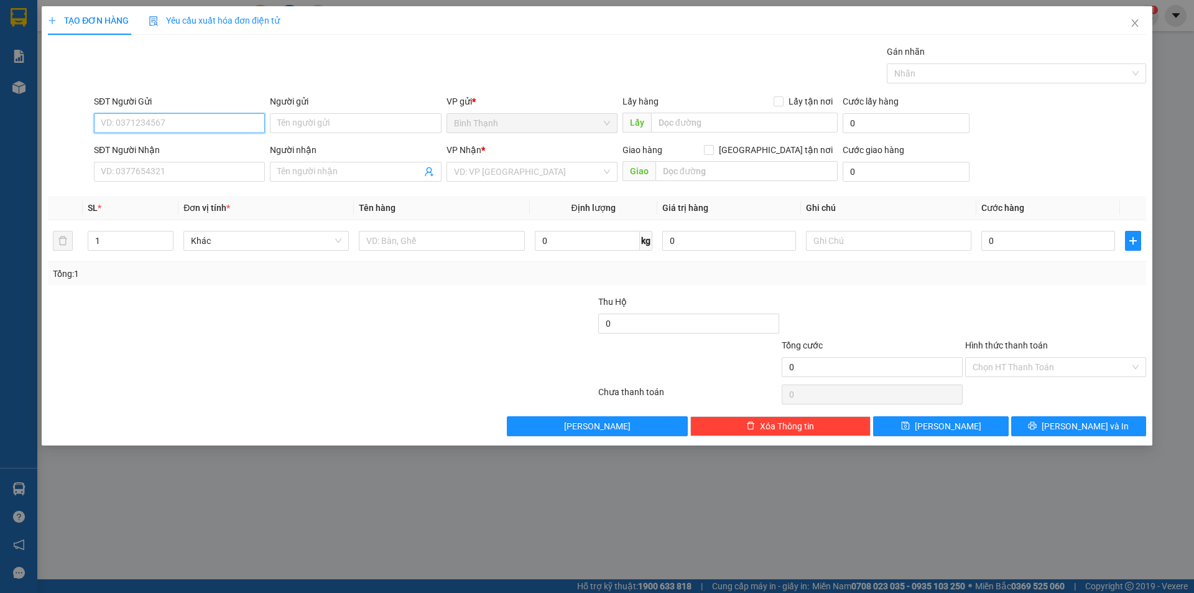
click at [193, 118] on input "SĐT Người Gửi" at bounding box center [179, 123] width 171 height 20
type input "0377696214"
click at [178, 178] on input "SĐT Người Nhận" at bounding box center [179, 172] width 171 height 20
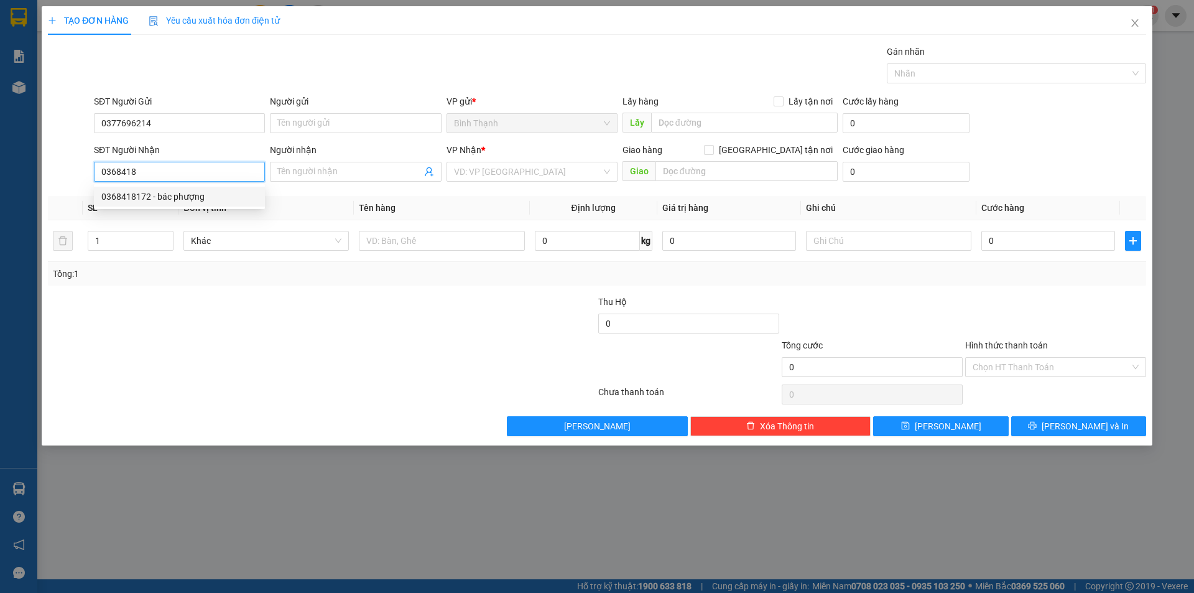
click at [187, 190] on div "0368418172 - bác phượng" at bounding box center [179, 197] width 156 height 14
type input "0368418172"
type input "bác phượng"
type input "0368418172"
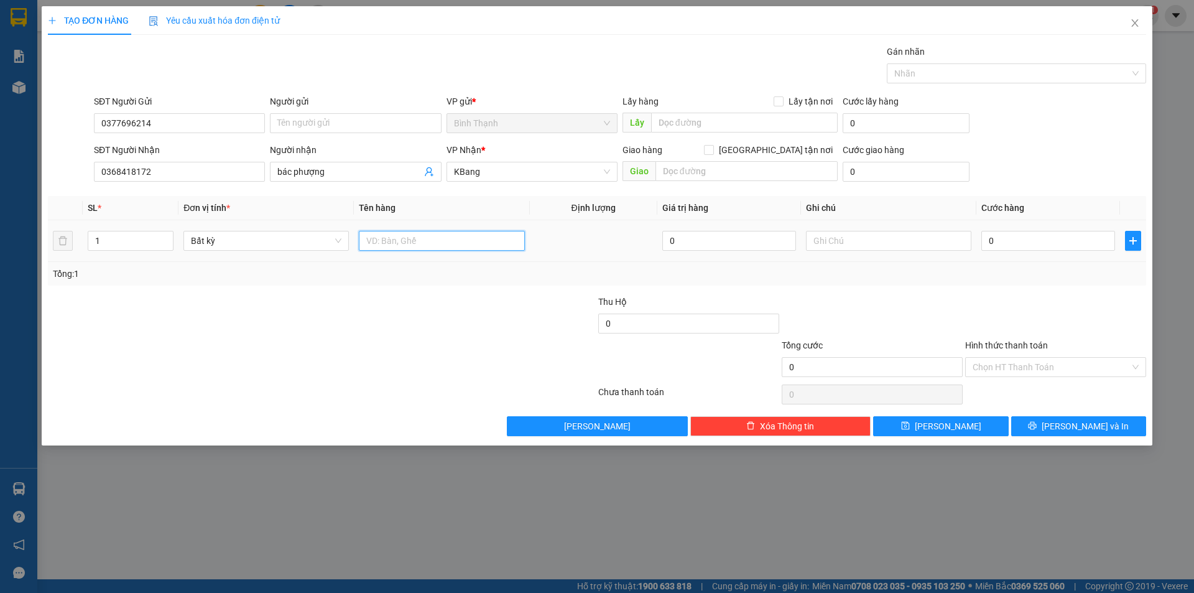
click at [427, 240] on input "text" at bounding box center [441, 241] width 165 height 20
type input "phong bì"
drag, startPoint x: 1042, startPoint y: 221, endPoint x: 1037, endPoint y: 232, distance: 12.0
click at [1040, 223] on td "0" at bounding box center [1048, 241] width 144 height 42
click at [1037, 232] on input "0" at bounding box center [1048, 241] width 134 height 20
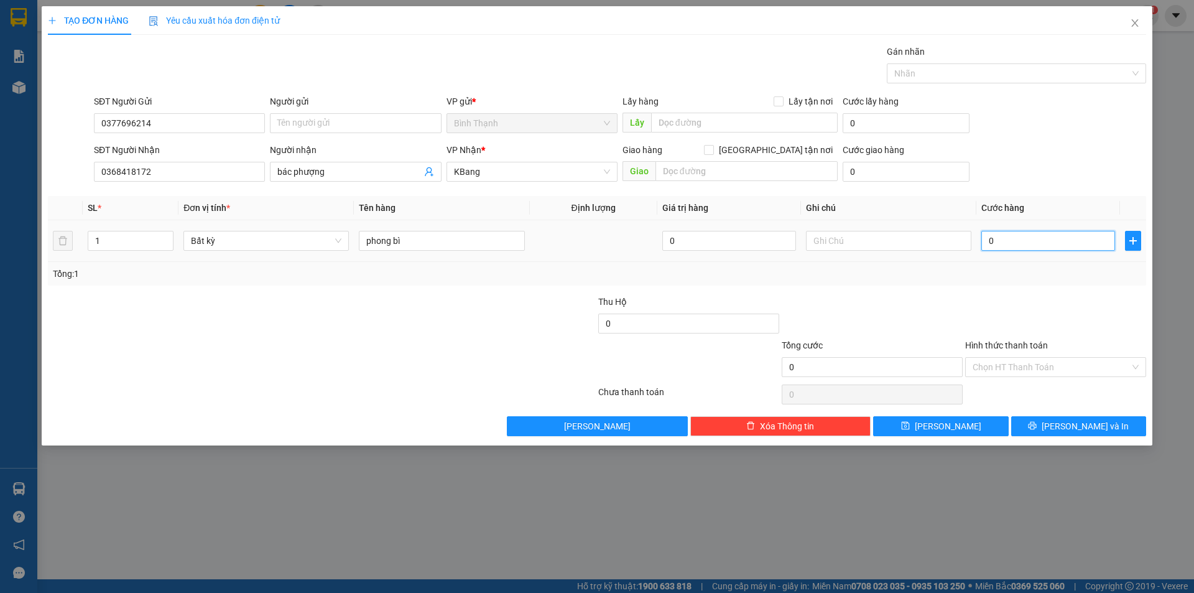
type input "3"
type input "30"
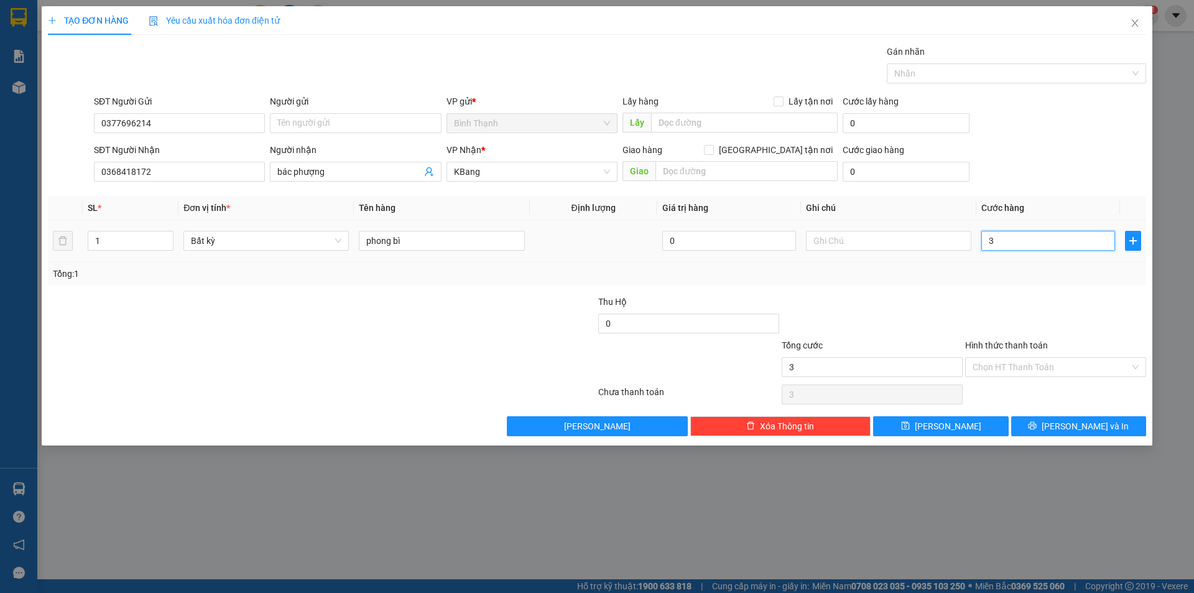
type input "30"
type input "300"
type input "3.000"
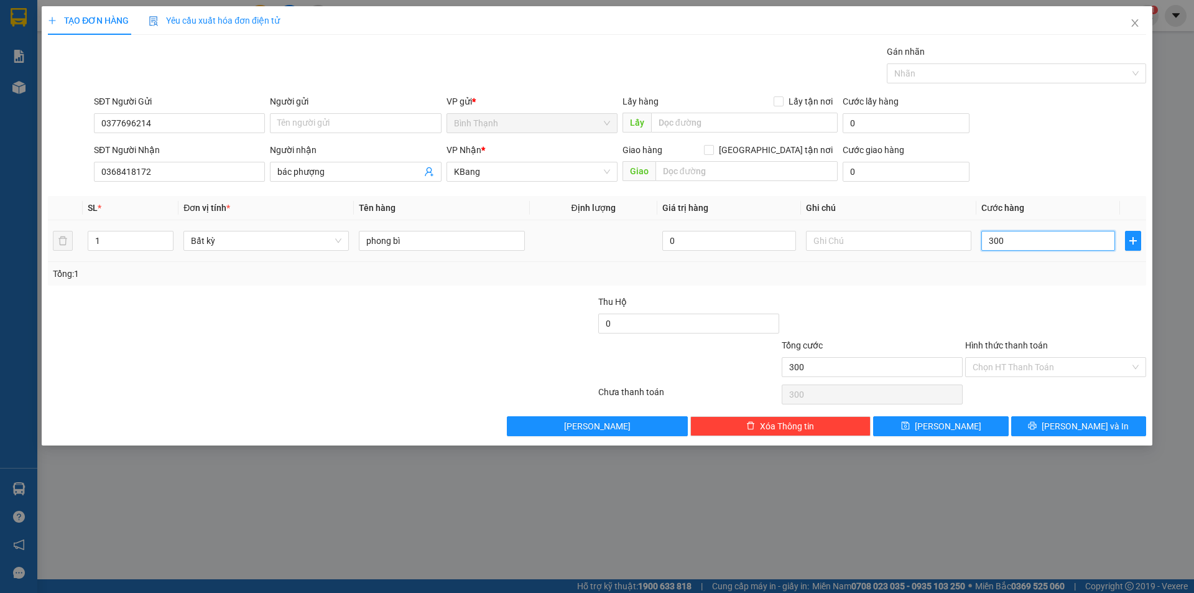
type input "3.000"
type input "30.000"
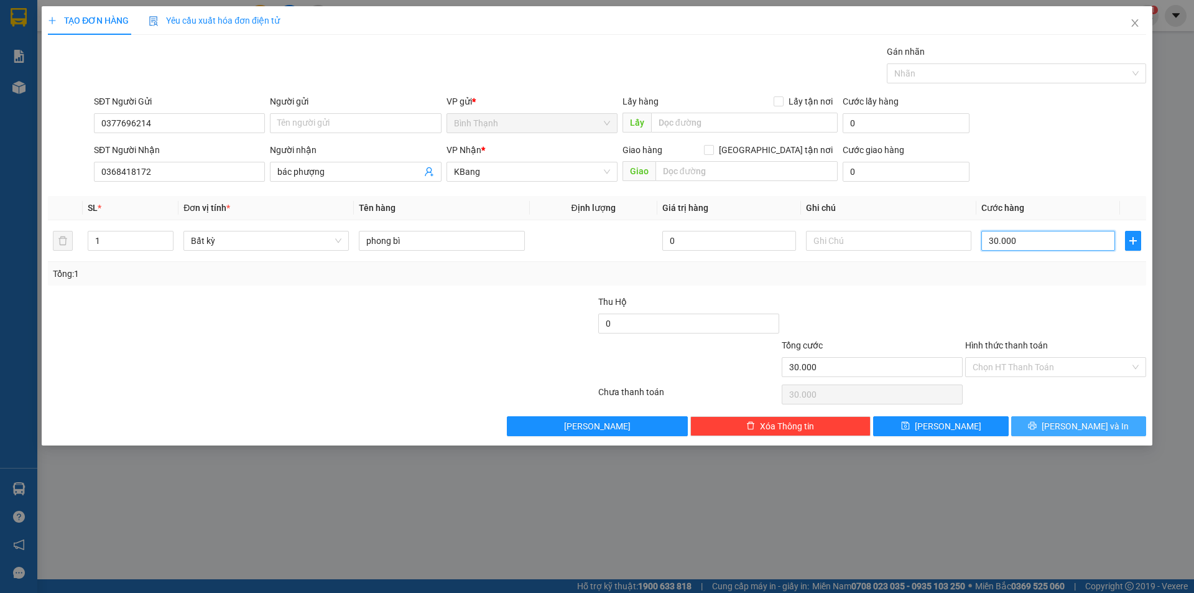
type input "30.000"
click at [1063, 418] on button "[PERSON_NAME] và In" at bounding box center [1078, 426] width 135 height 20
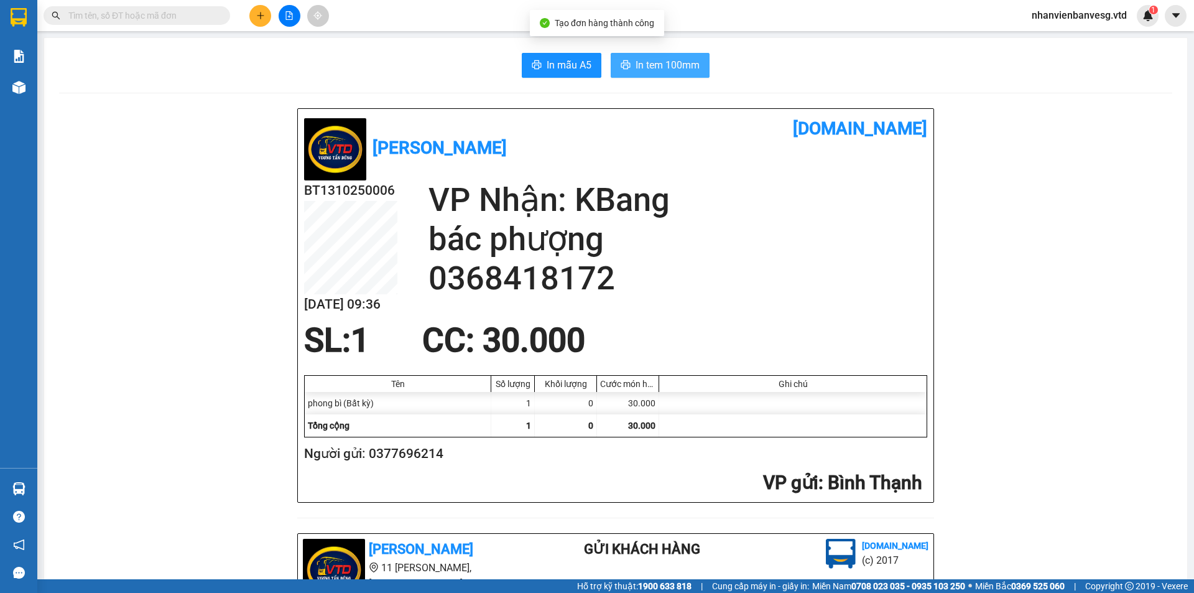
click at [652, 61] on span "In tem 100mm" at bounding box center [667, 65] width 64 height 16
